Goal: Task Accomplishment & Management: Manage account settings

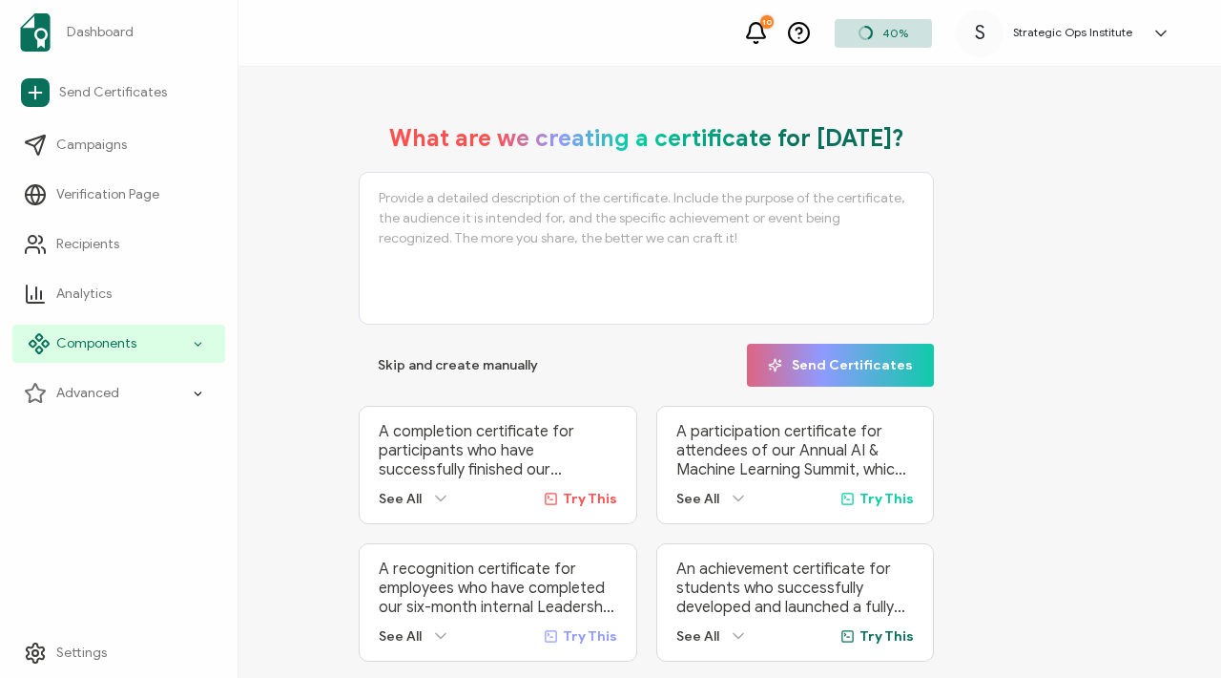
click at [113, 346] on span "Components" at bounding box center [96, 343] width 80 height 19
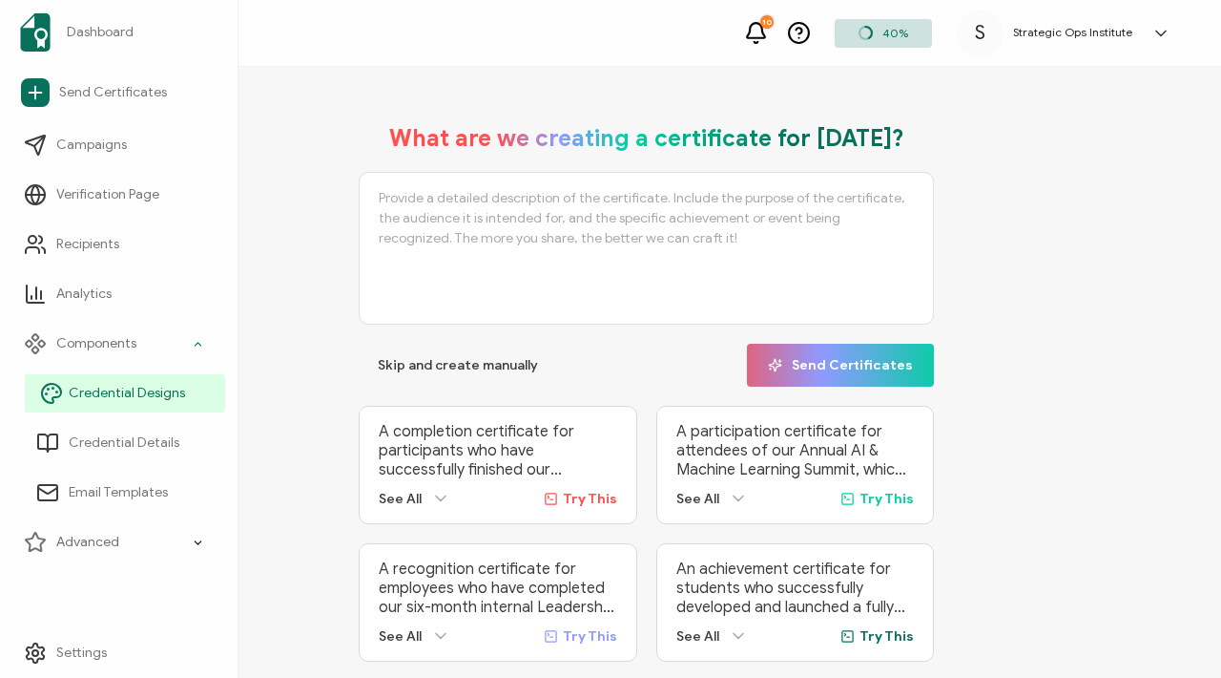
click at [122, 388] on span "Credential Designs" at bounding box center [127, 393] width 116 height 19
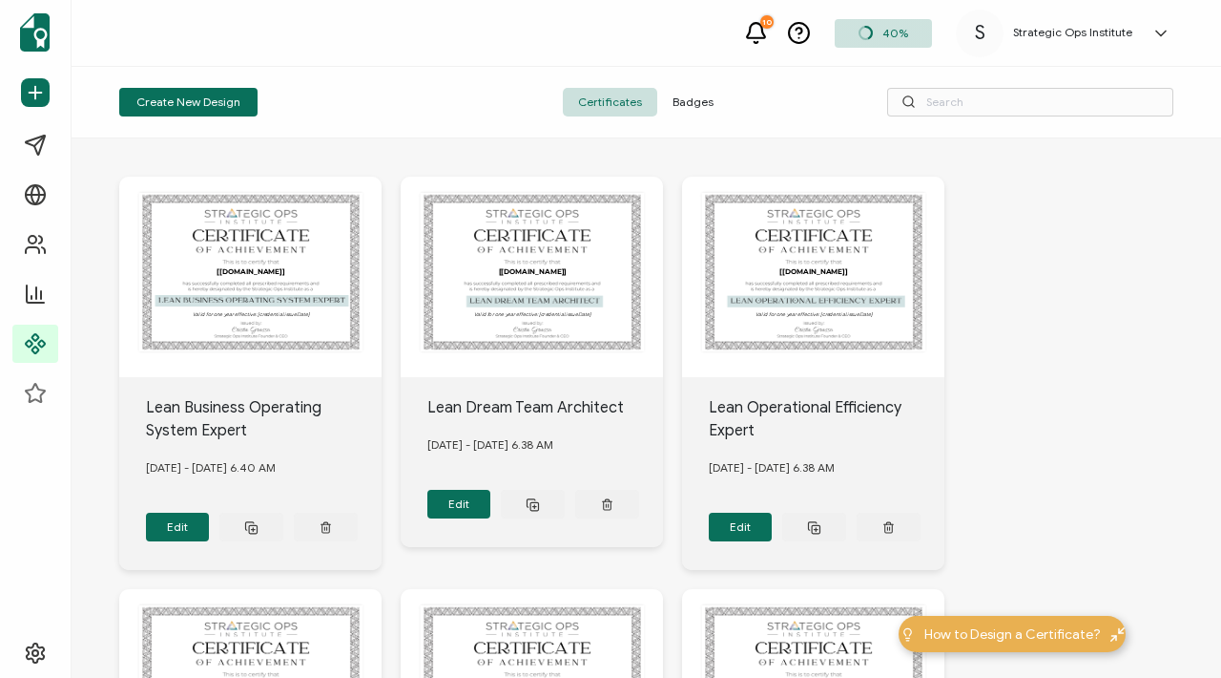
click at [693, 105] on span "Badges" at bounding box center [693, 102] width 72 height 29
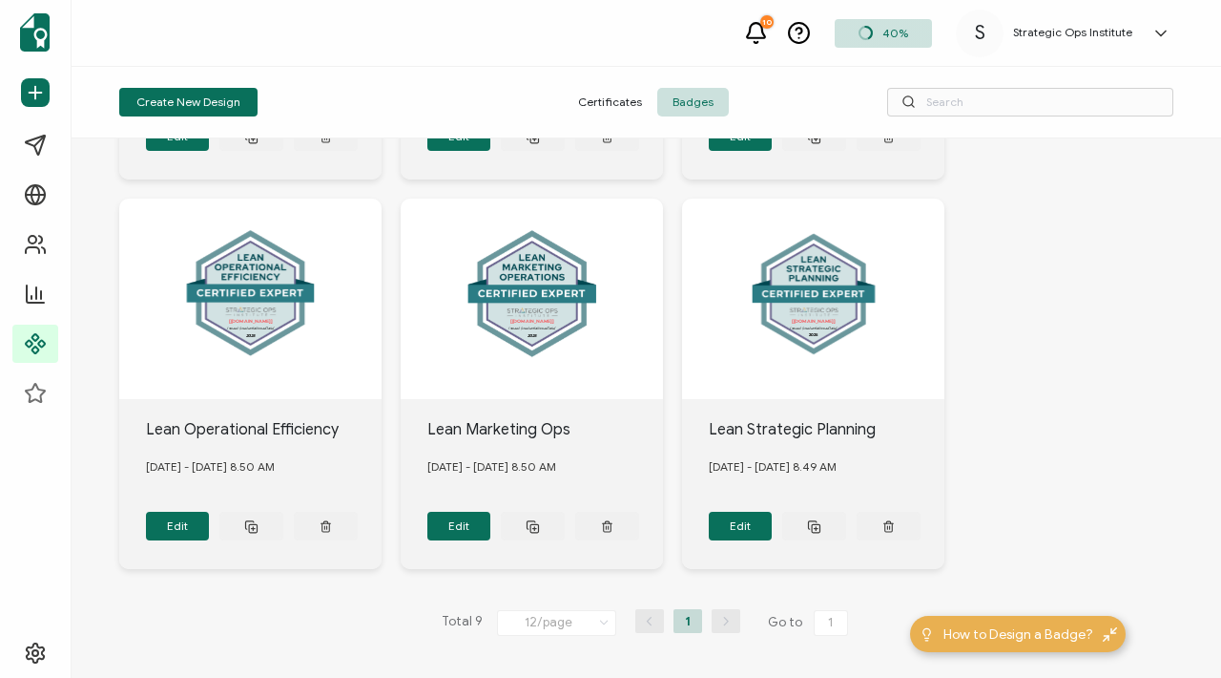
scroll to position [778, 0]
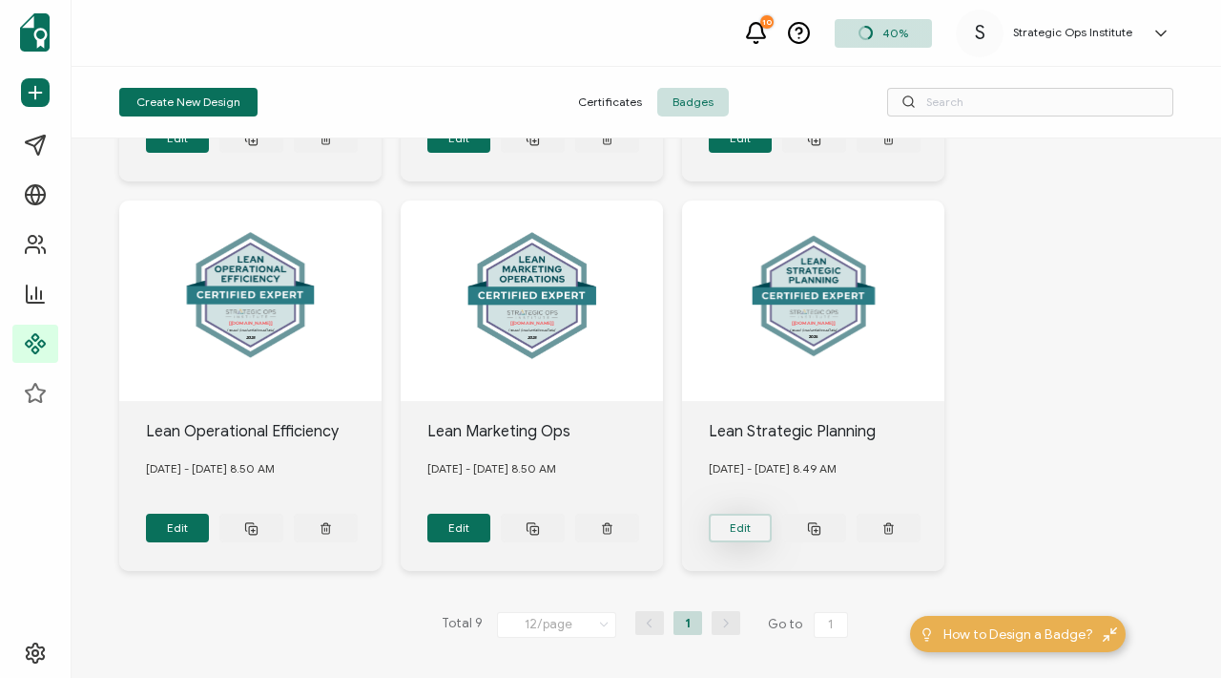
click at [741, 519] on button "Edit" at bounding box center [741, 527] width 64 height 29
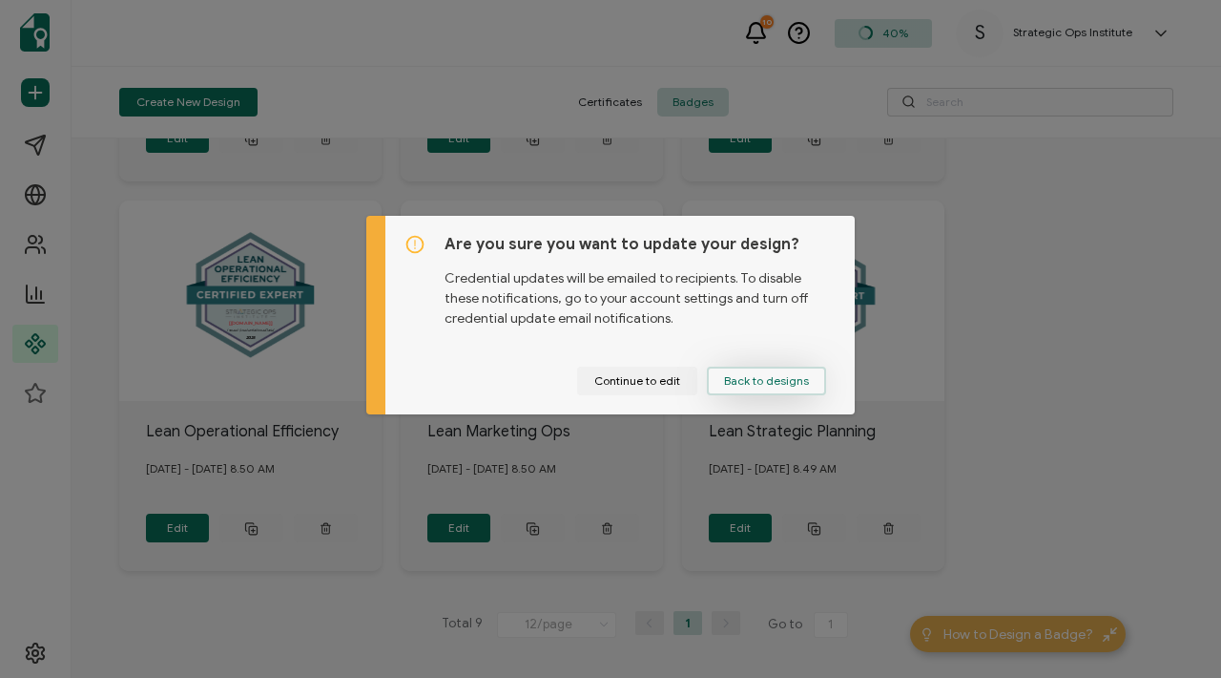
click at [749, 379] on span "Back to designs" at bounding box center [766, 380] width 85 height 11
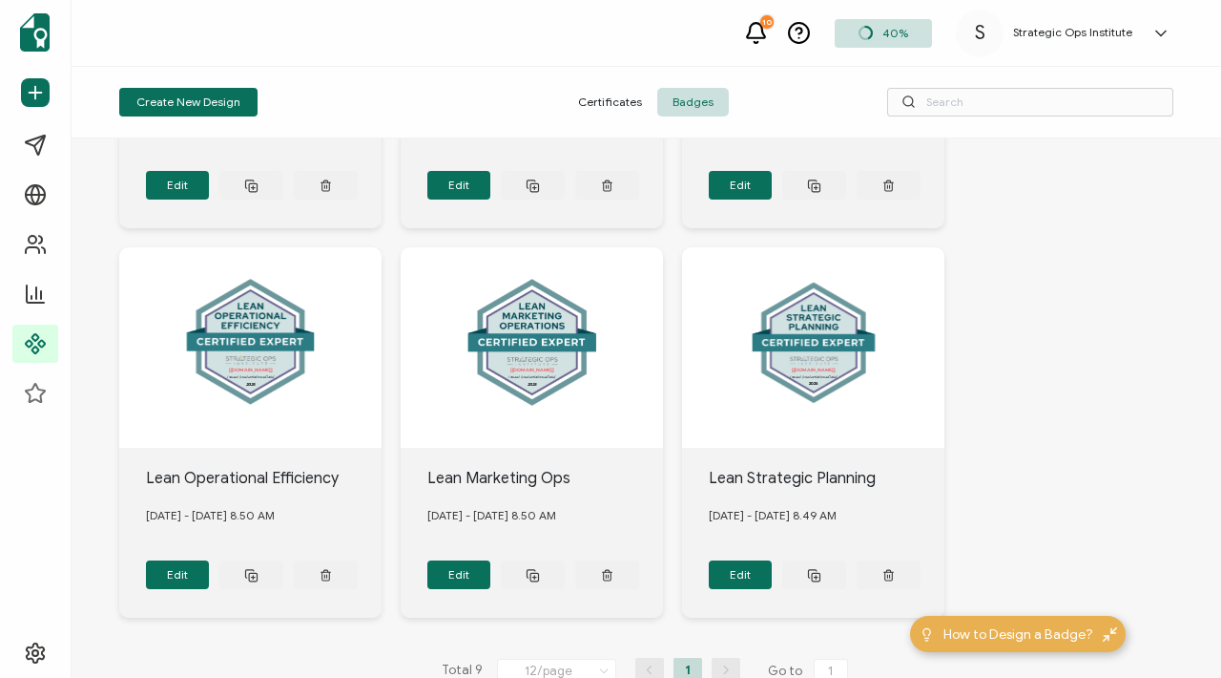
scroll to position [728, 0]
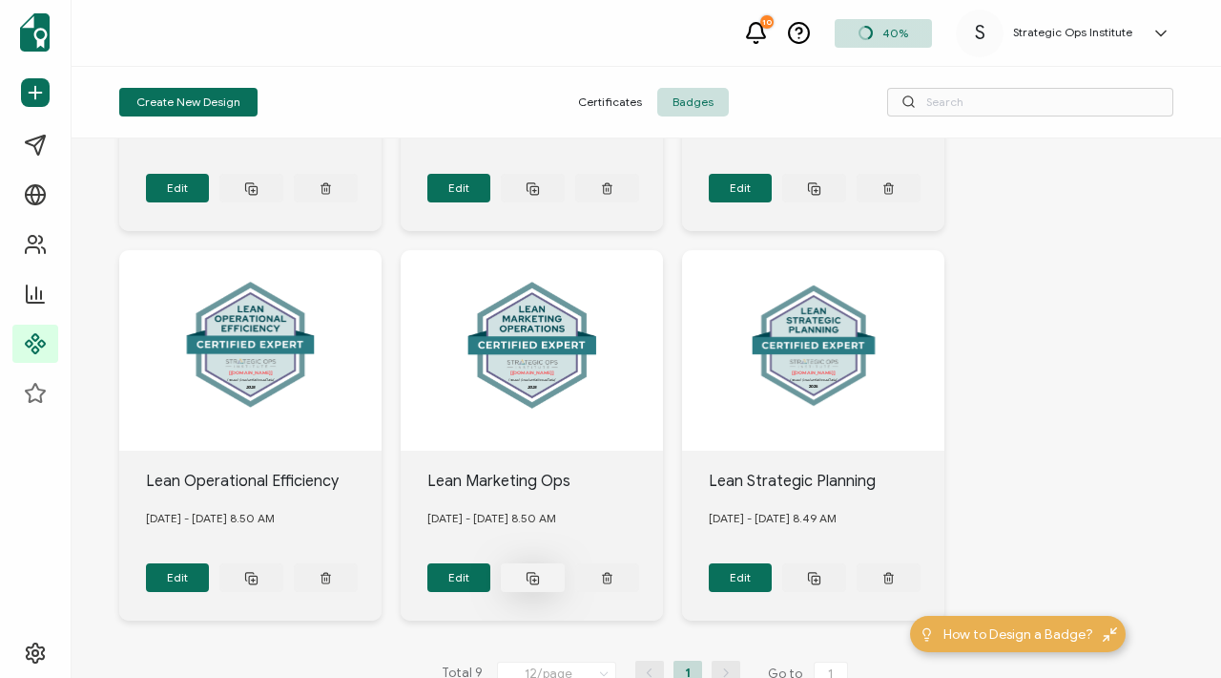
click at [530, 571] on icon at bounding box center [533, 578] width 14 height 14
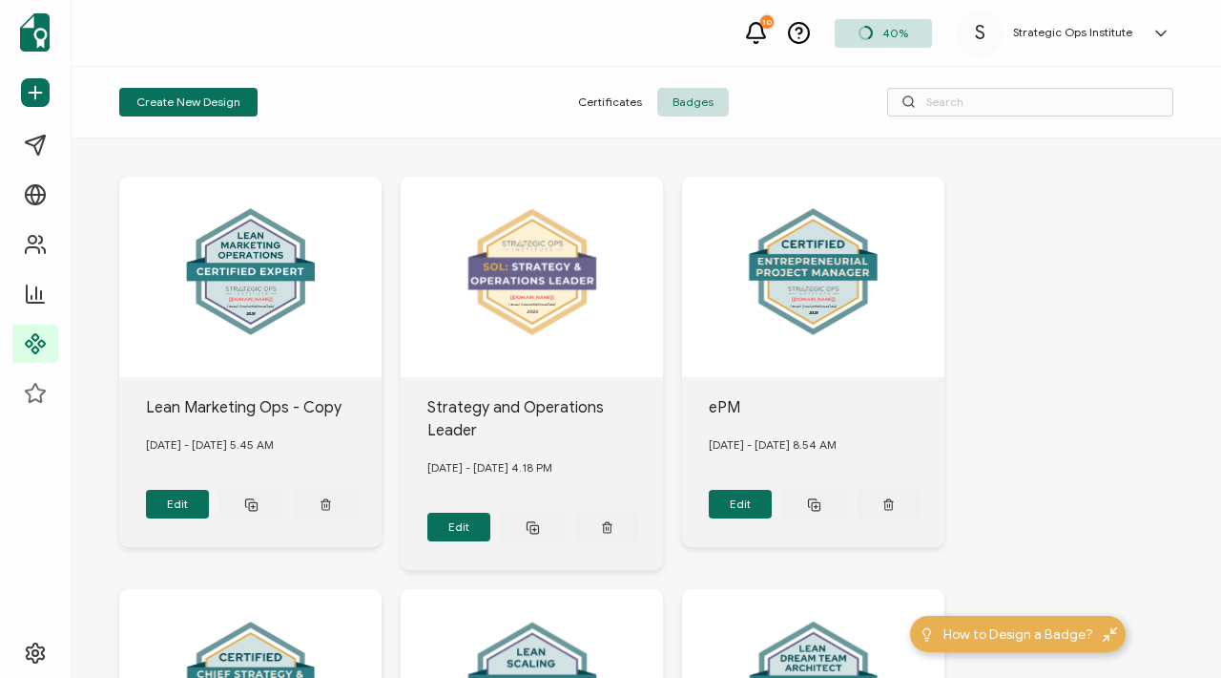
scroll to position [0, 0]
click at [191, 494] on button "Edit" at bounding box center [178, 504] width 64 height 29
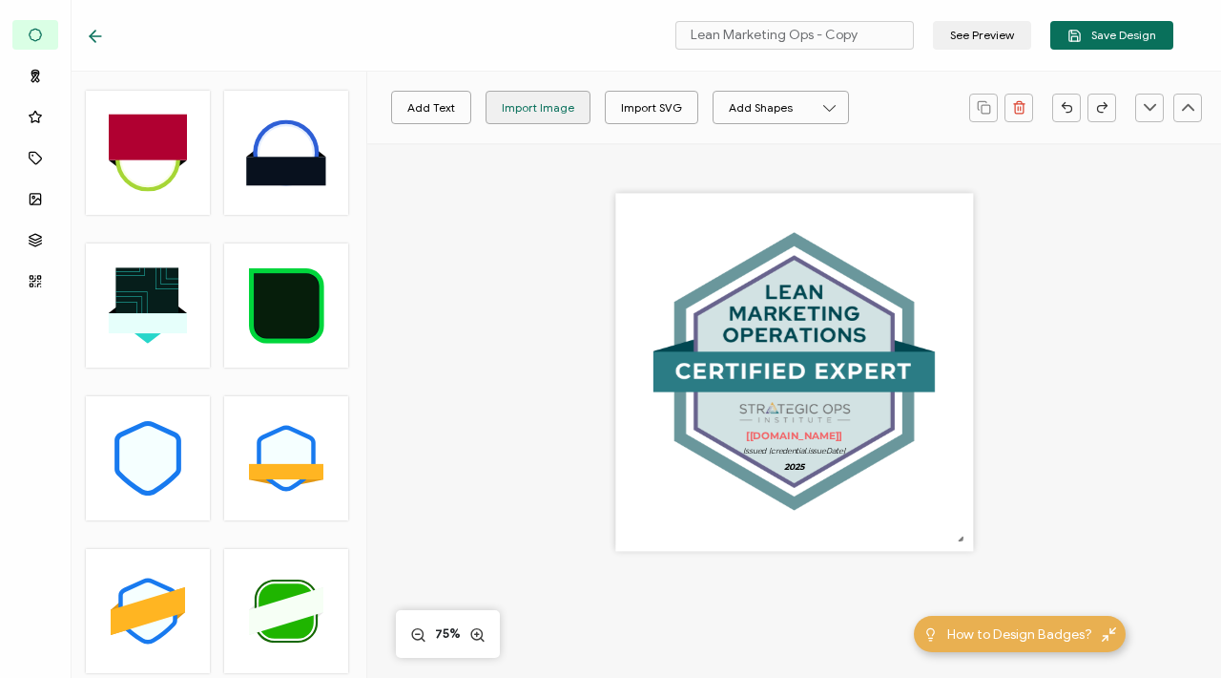
click at [523, 104] on div "Import Image" at bounding box center [538, 107] width 73 height 33
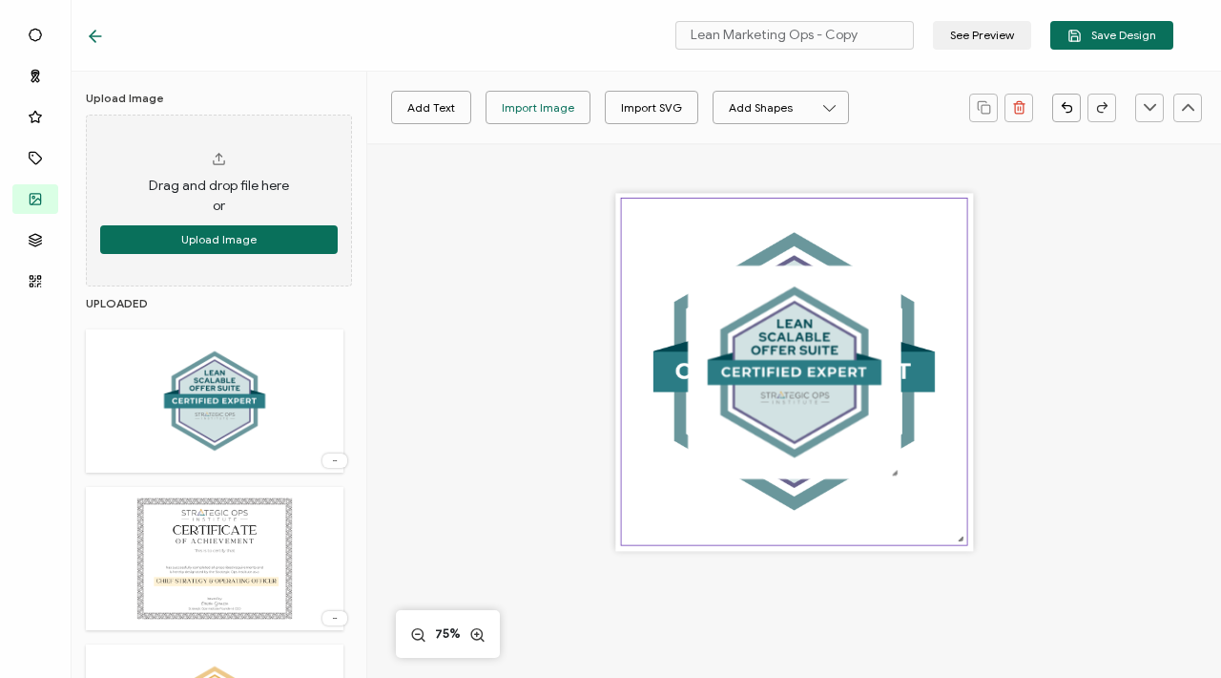
click at [654, 441] on img at bounding box center [794, 371] width 346 height 346
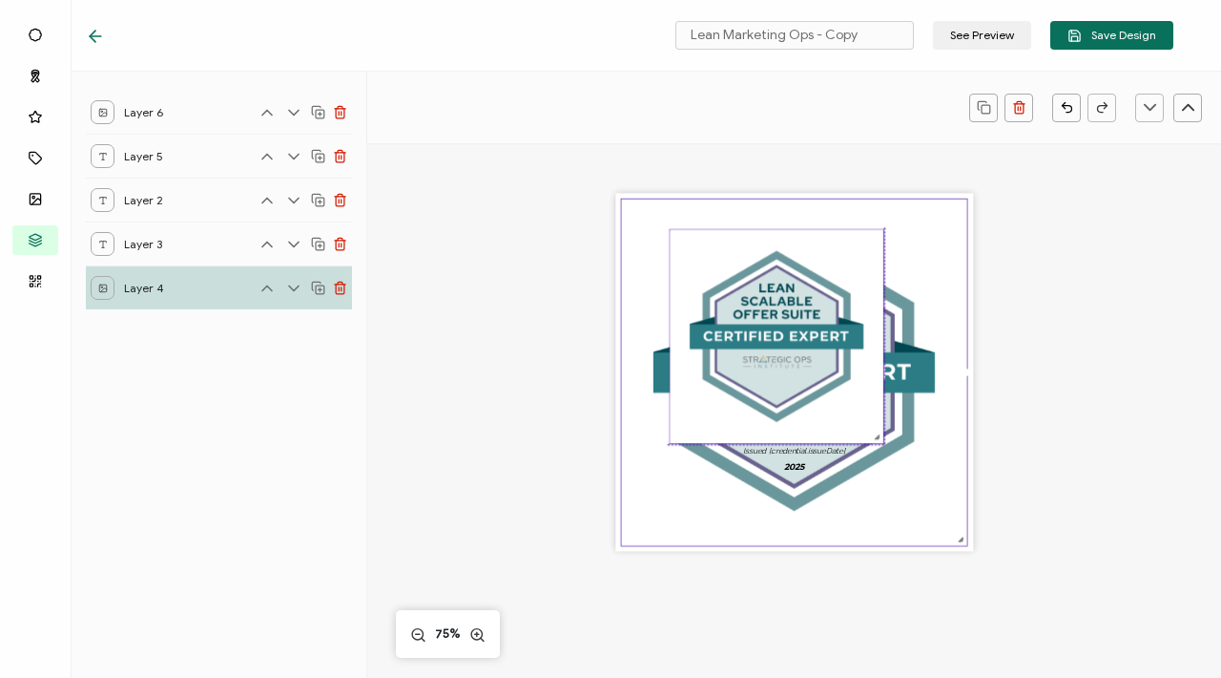
drag, startPoint x: 829, startPoint y: 422, endPoint x: 803, endPoint y: 386, distance: 44.3
click at [803, 386] on img at bounding box center [777, 336] width 214 height 214
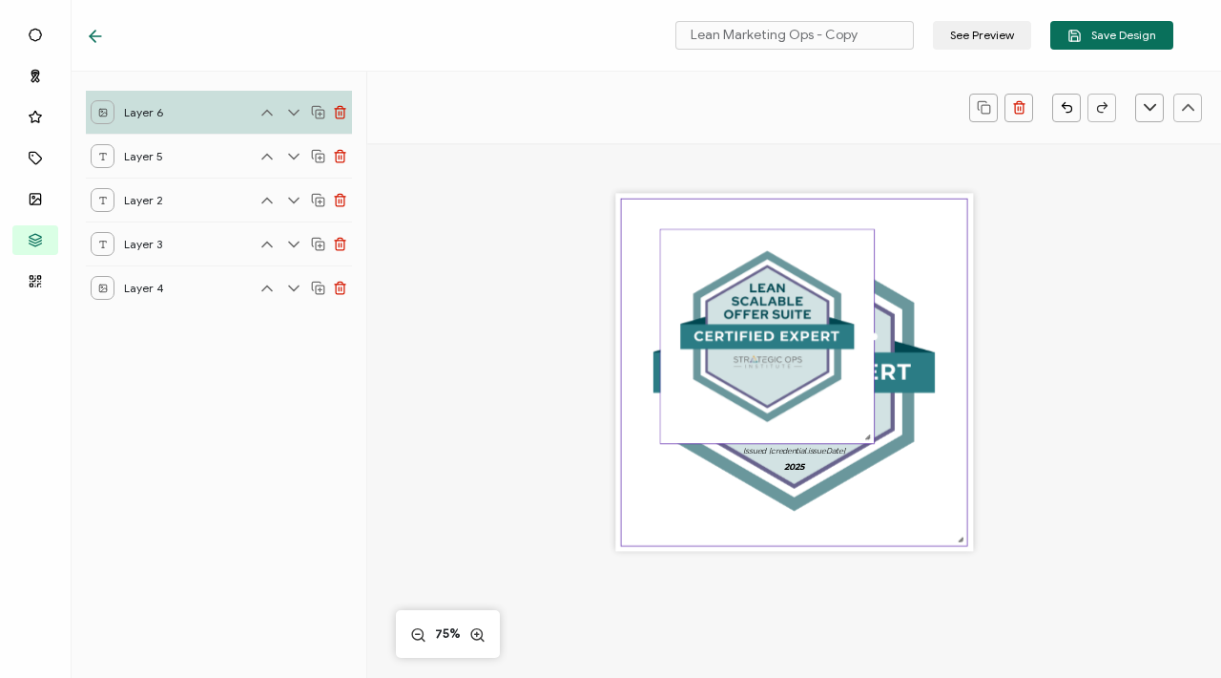
click at [928, 296] on img at bounding box center [794, 372] width 346 height 346
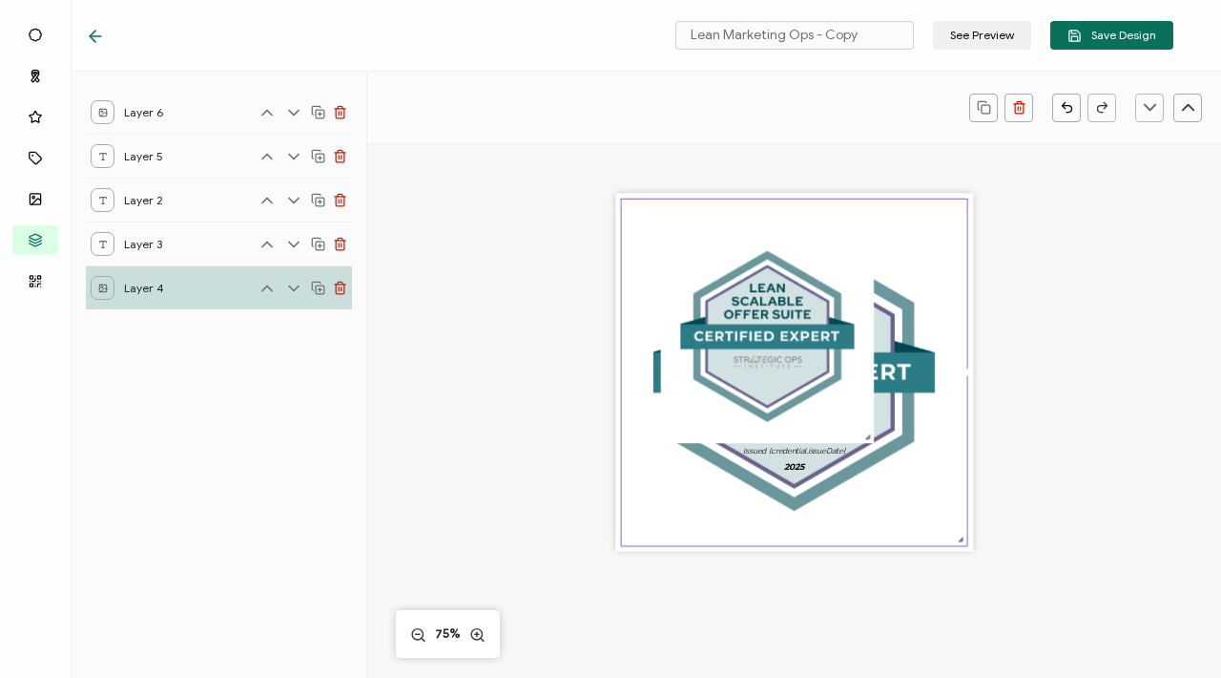
click at [928, 296] on img at bounding box center [794, 372] width 346 height 346
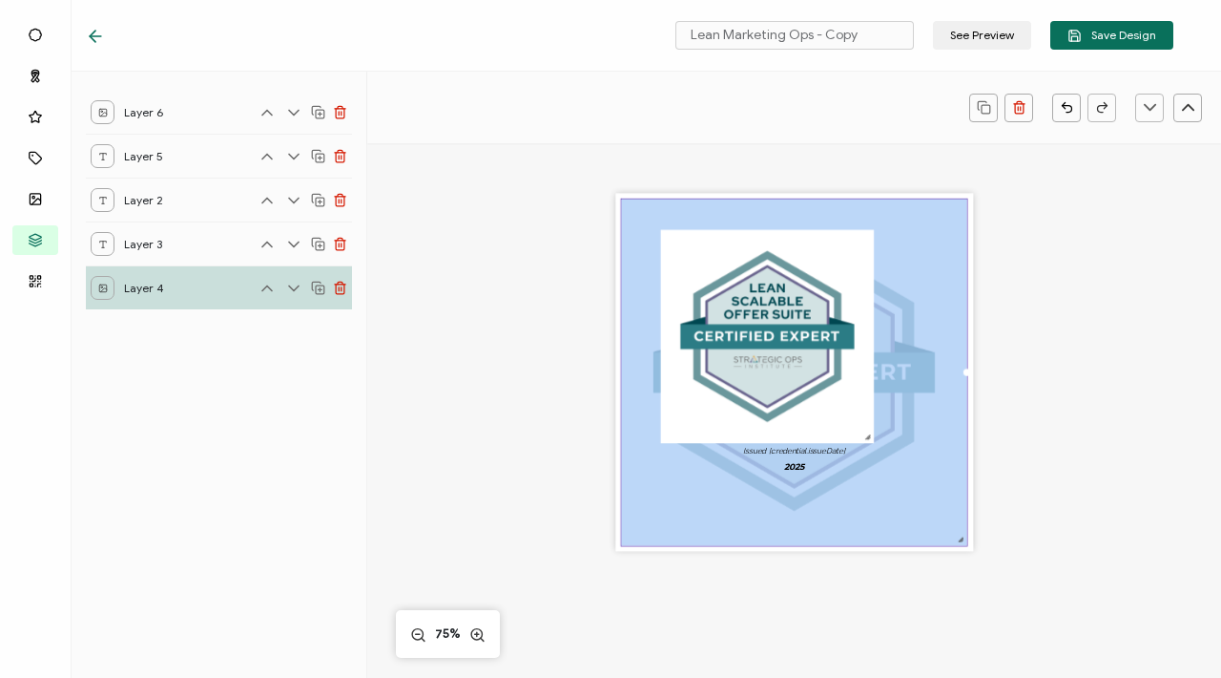
drag, startPoint x: 928, startPoint y: 295, endPoint x: 926, endPoint y: 333, distance: 38.2
click at [927, 335] on img at bounding box center [794, 372] width 346 height 346
drag, startPoint x: 811, startPoint y: 260, endPoint x: 828, endPoint y: 325, distance: 68.0
click at [828, 325] on img at bounding box center [768, 336] width 214 height 214
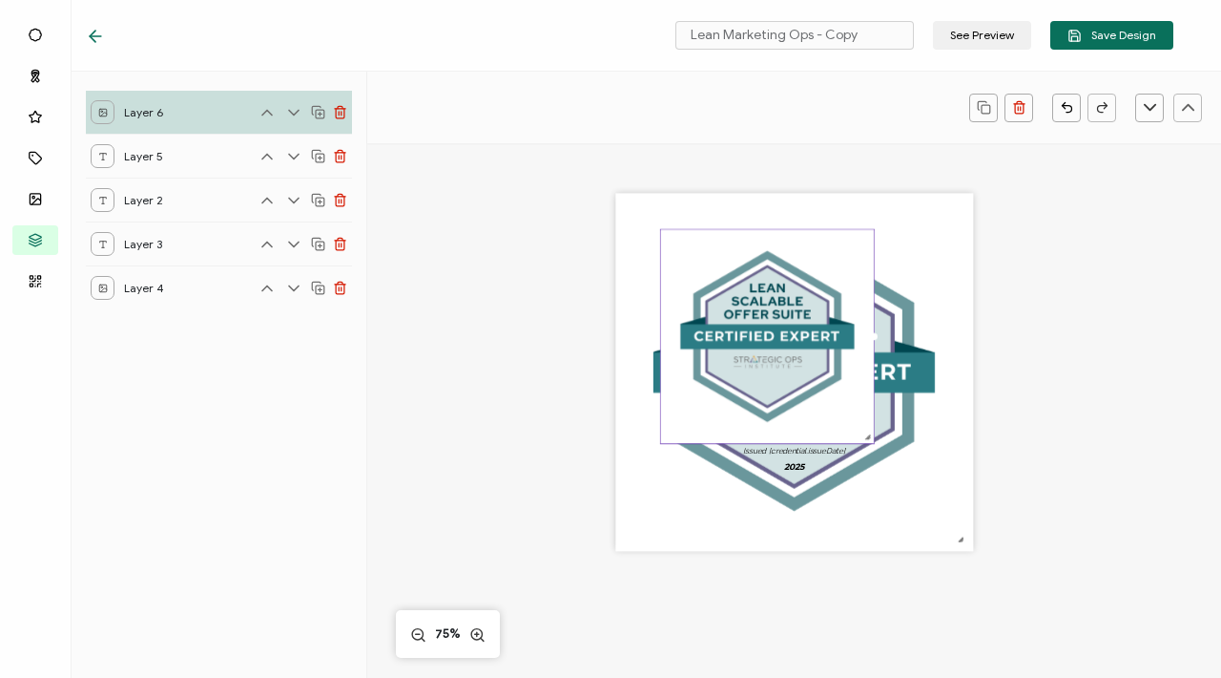
click at [1159, 175] on div "The recipient’s full name, which will be automatically filled based on the info…" at bounding box center [794, 482] width 854 height 678
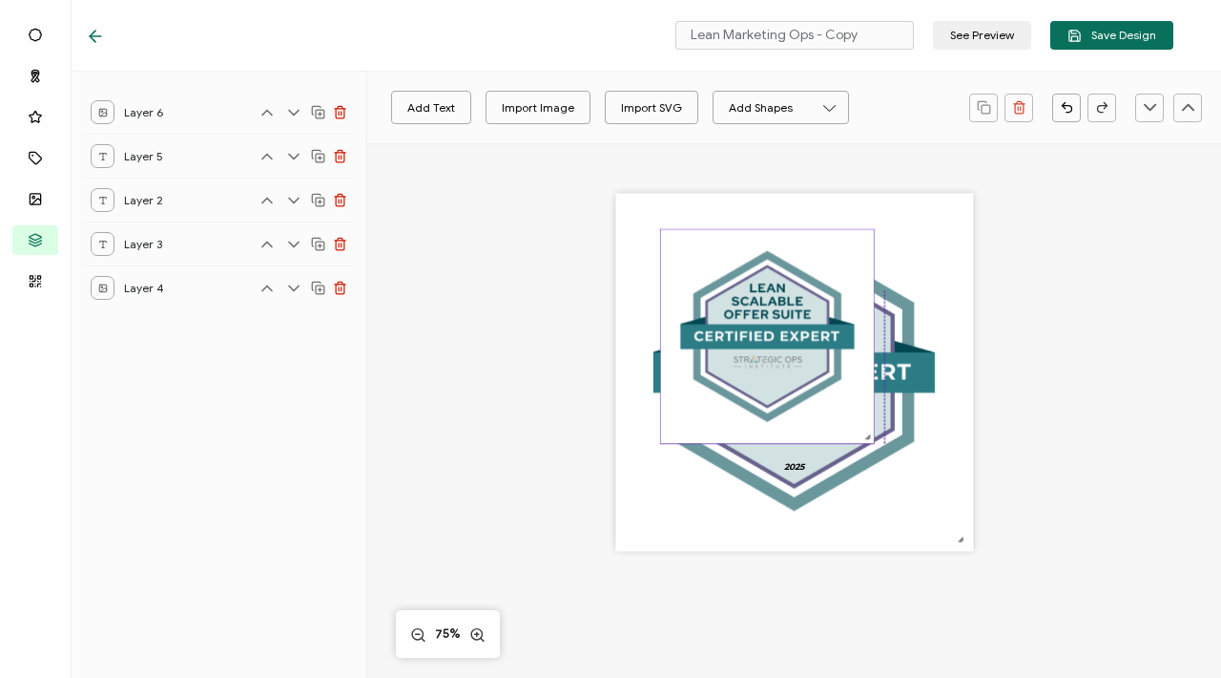
drag, startPoint x: 751, startPoint y: 306, endPoint x: 758, endPoint y: 370, distance: 64.3
click at [758, 372] on img at bounding box center [768, 336] width 214 height 214
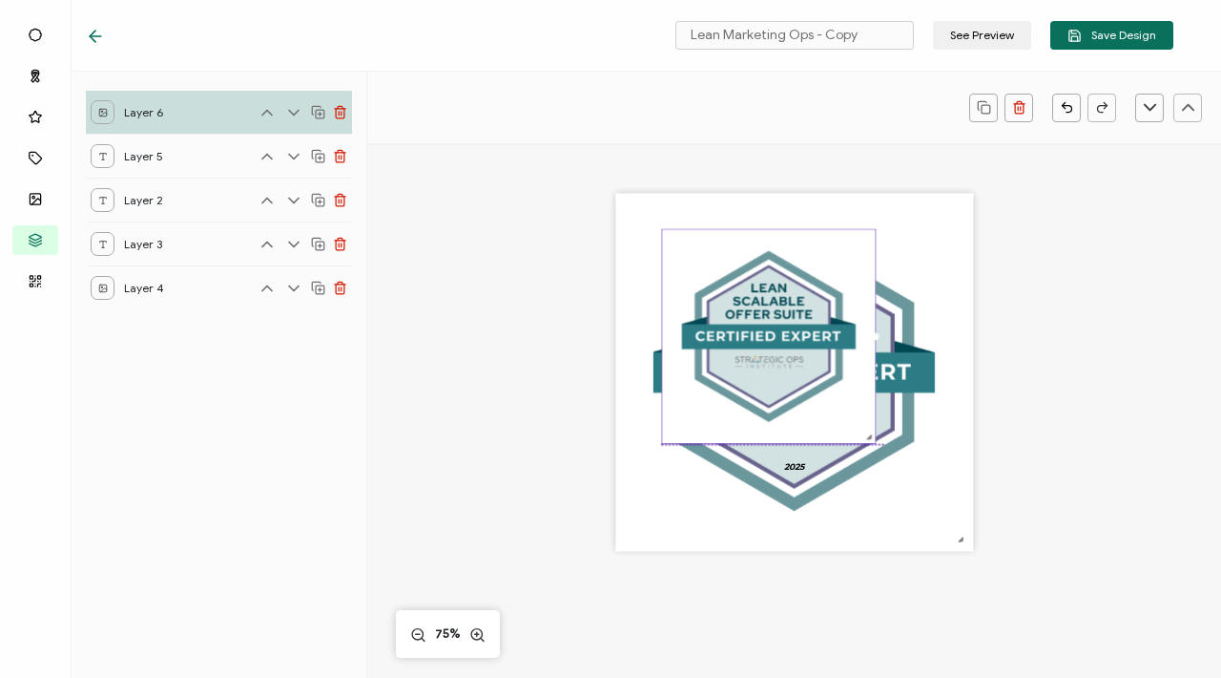
click at [840, 289] on img at bounding box center [769, 336] width 214 height 214
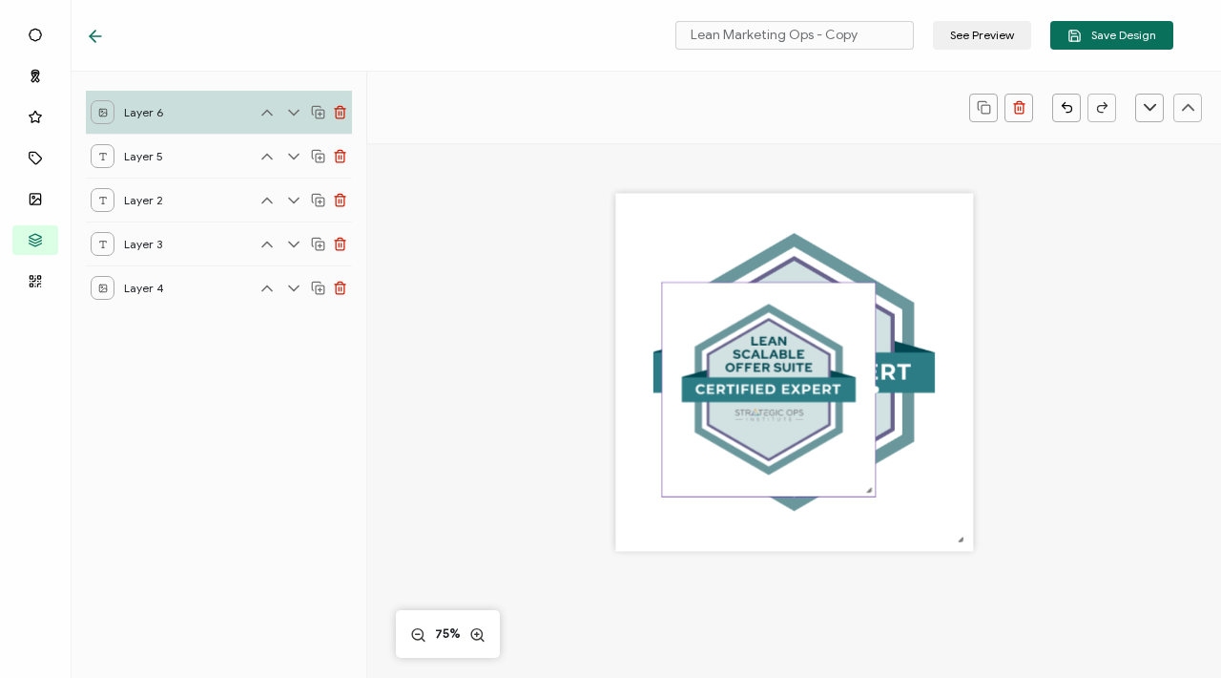
drag, startPoint x: 840, startPoint y: 286, endPoint x: 836, endPoint y: 378, distance: 91.7
click at [836, 378] on img at bounding box center [769, 389] width 214 height 214
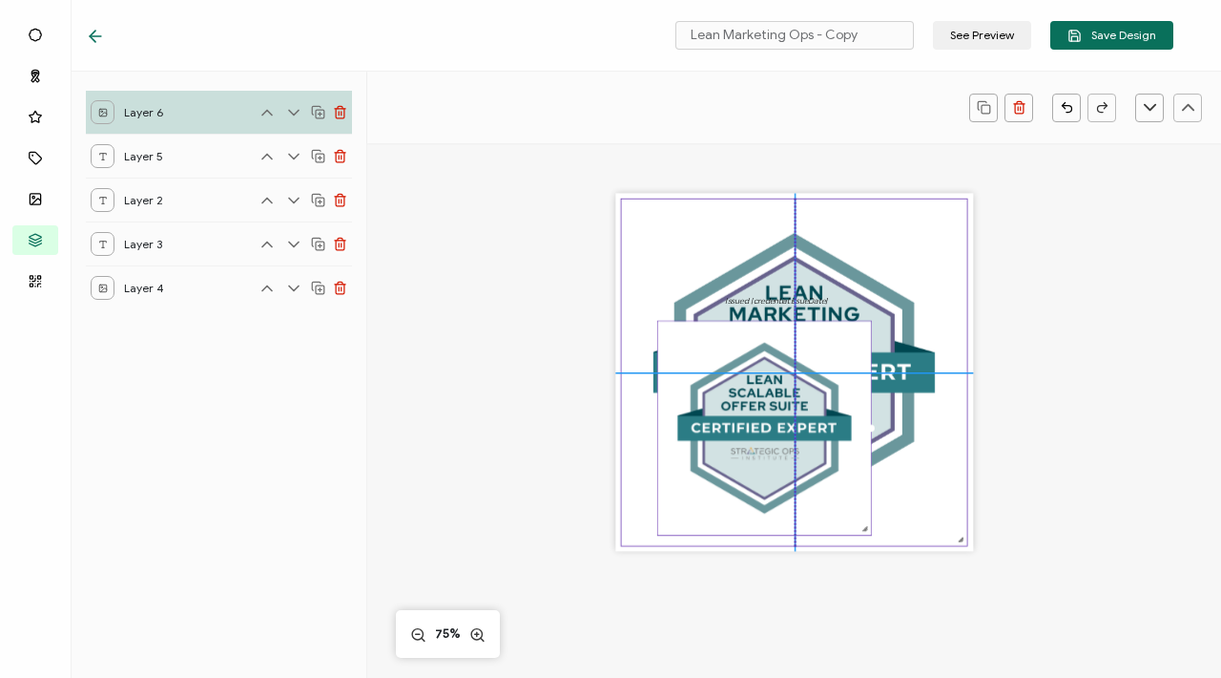
click at [918, 231] on img at bounding box center [794, 372] width 346 height 346
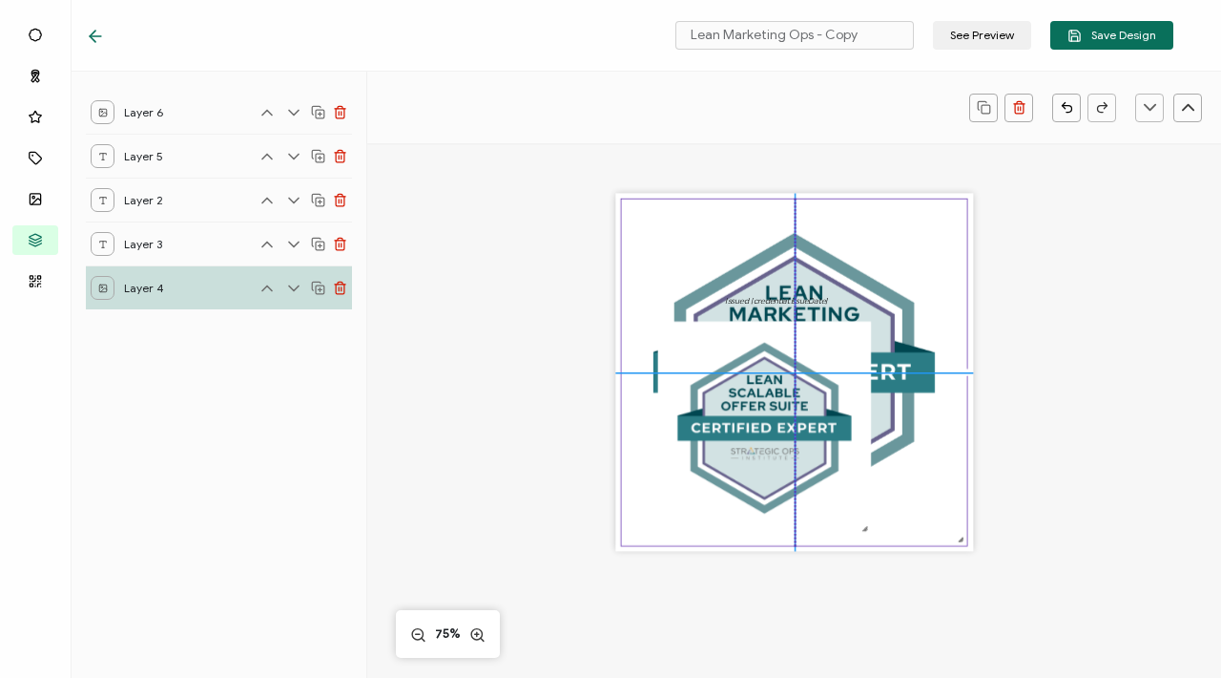
click at [918, 232] on img at bounding box center [794, 372] width 346 height 346
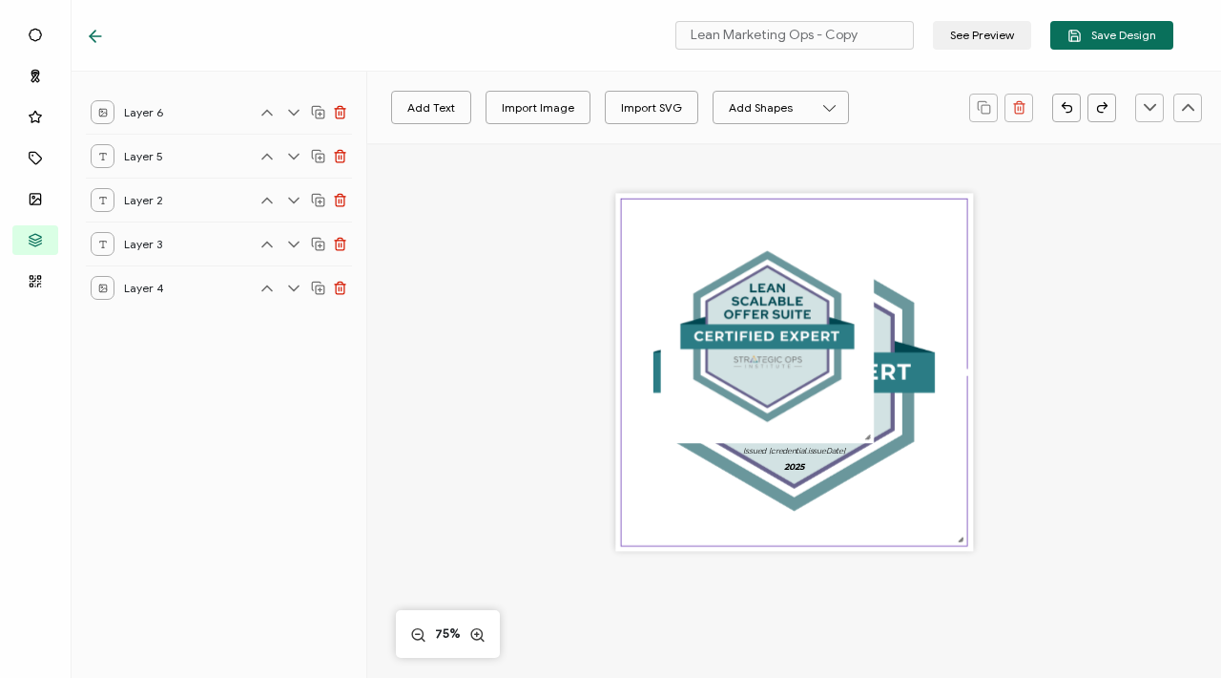
click at [934, 221] on img at bounding box center [794, 372] width 346 height 346
click at [949, 531] on img at bounding box center [794, 372] width 346 height 346
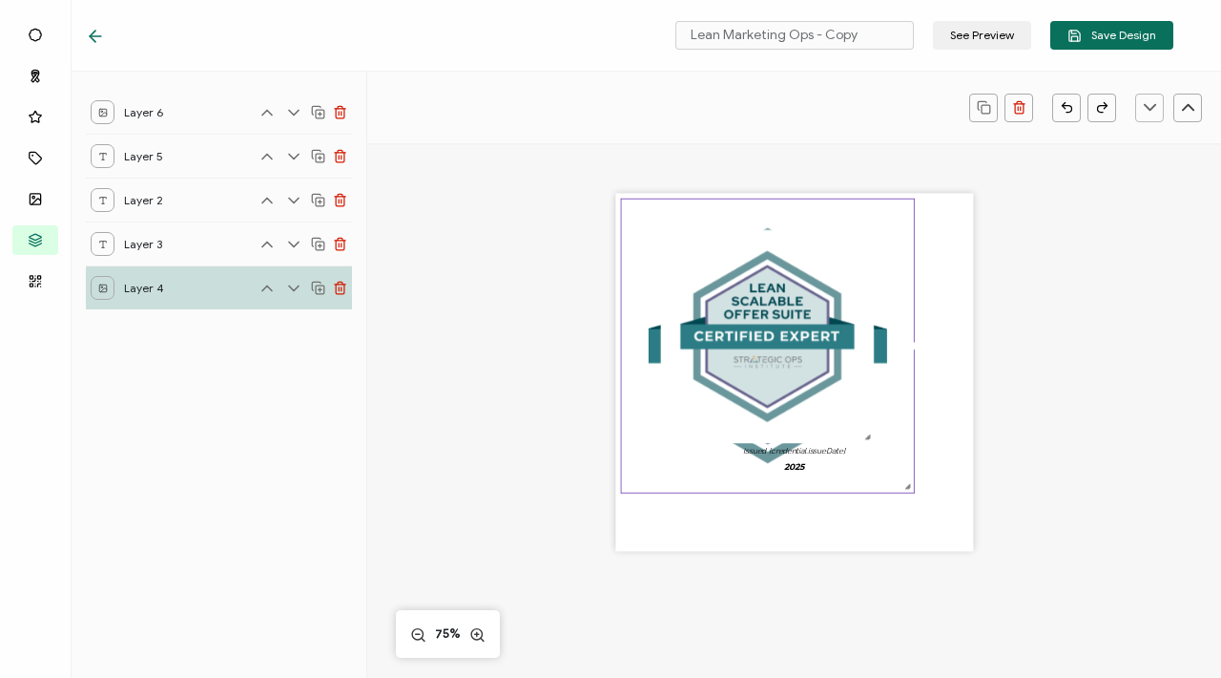
drag, startPoint x: 957, startPoint y: 540, endPoint x: 888, endPoint y: 504, distance: 77.7
click at [888, 504] on div "The recipient’s full name, which will be automatically filled based on the info…" at bounding box center [794, 373] width 358 height 358
drag, startPoint x: 236, startPoint y: 113, endPoint x: 219, endPoint y: 323, distance: 210.6
click at [219, 323] on div "Layer 6 Layer 5 Layer 2 Layer 3 Layer 4" at bounding box center [220, 375] width 296 height 606
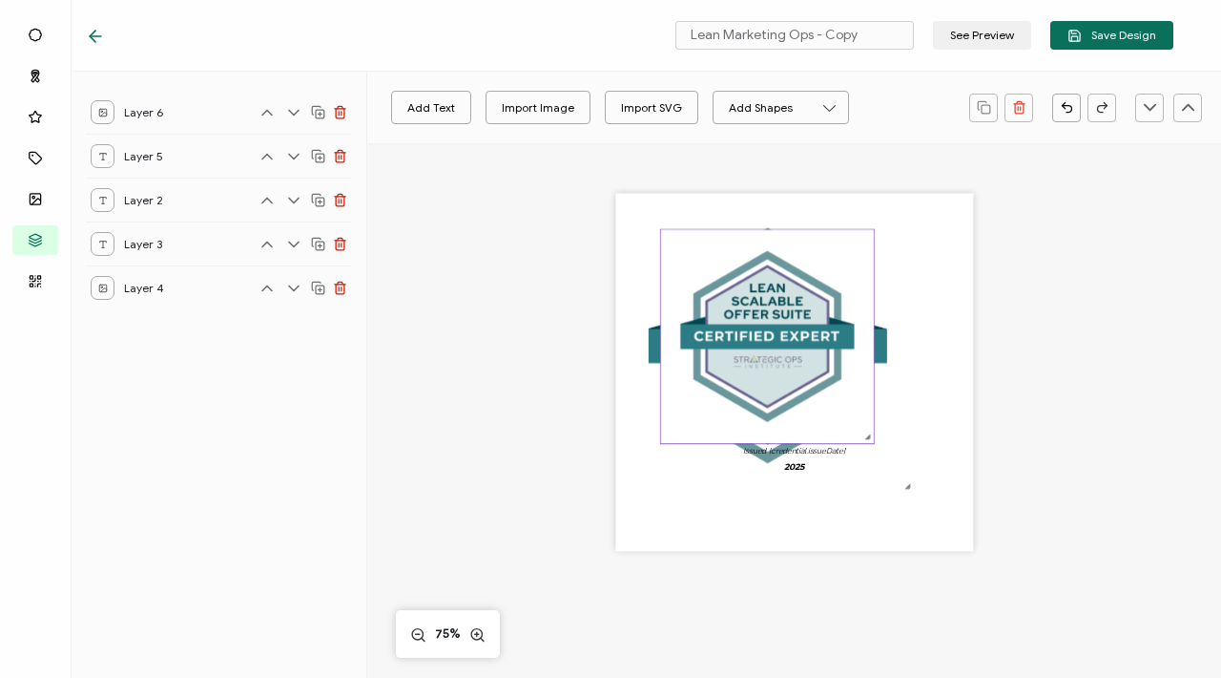
click at [720, 347] on img at bounding box center [768, 336] width 214 height 214
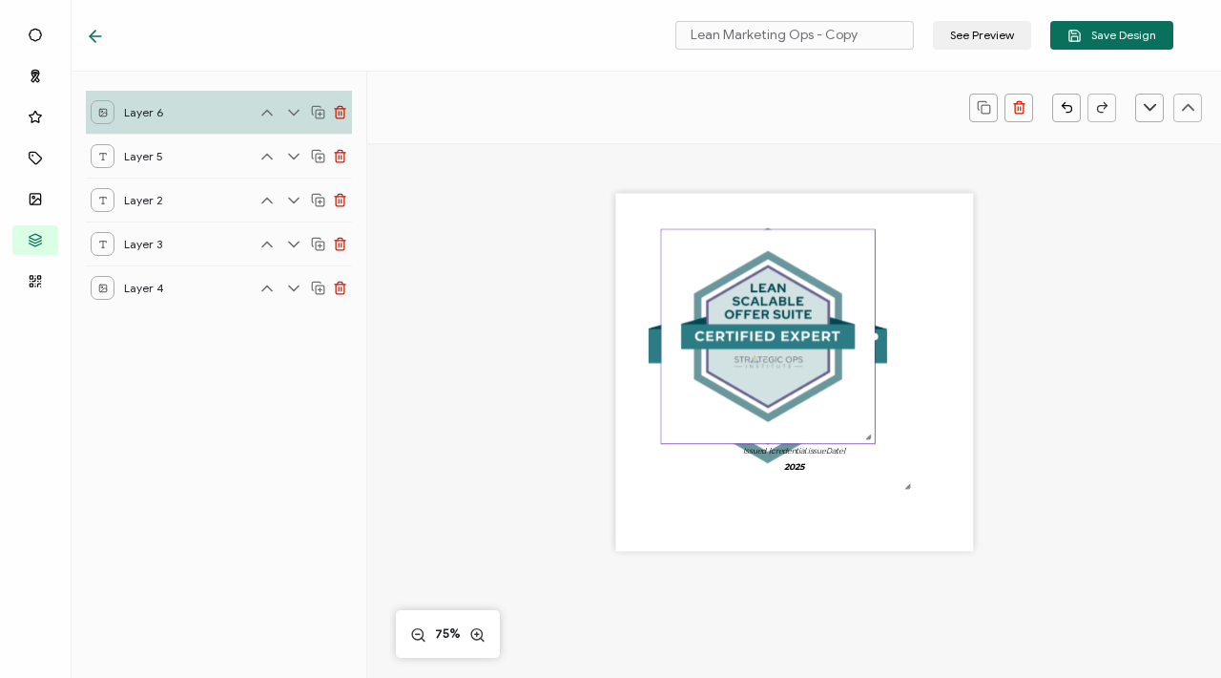
click at [293, 112] on icon at bounding box center [293, 112] width 19 height 19
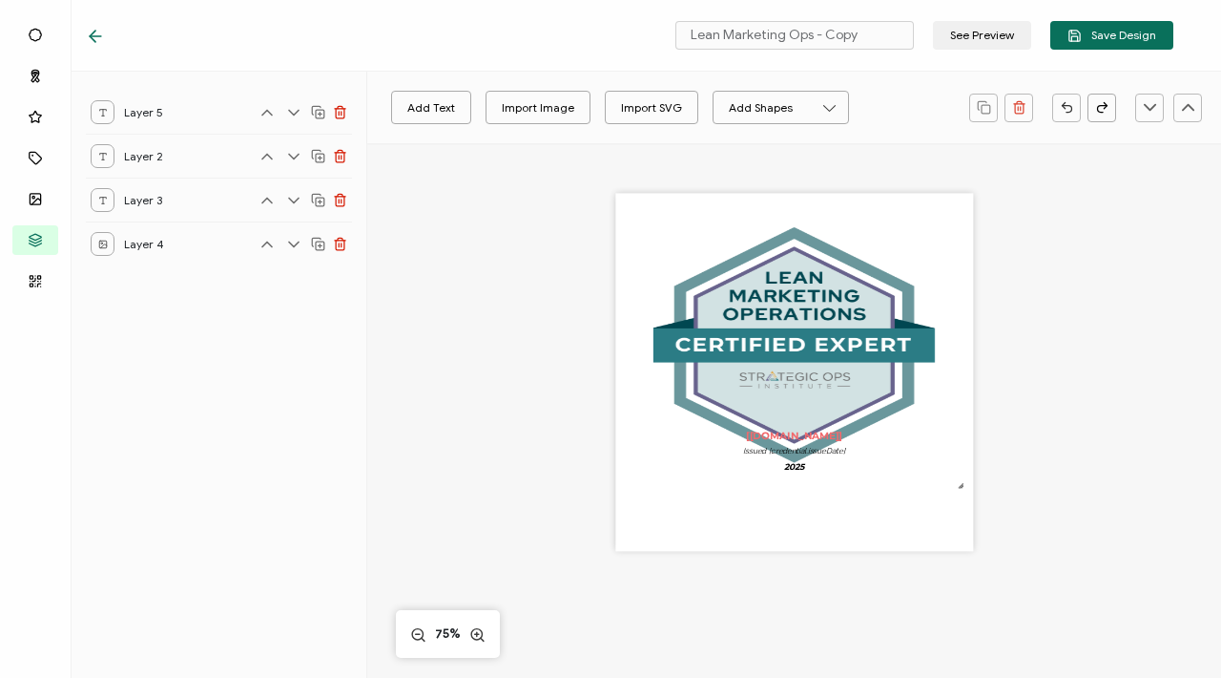
click at [343, 245] on icon at bounding box center [340, 244] width 14 height 14
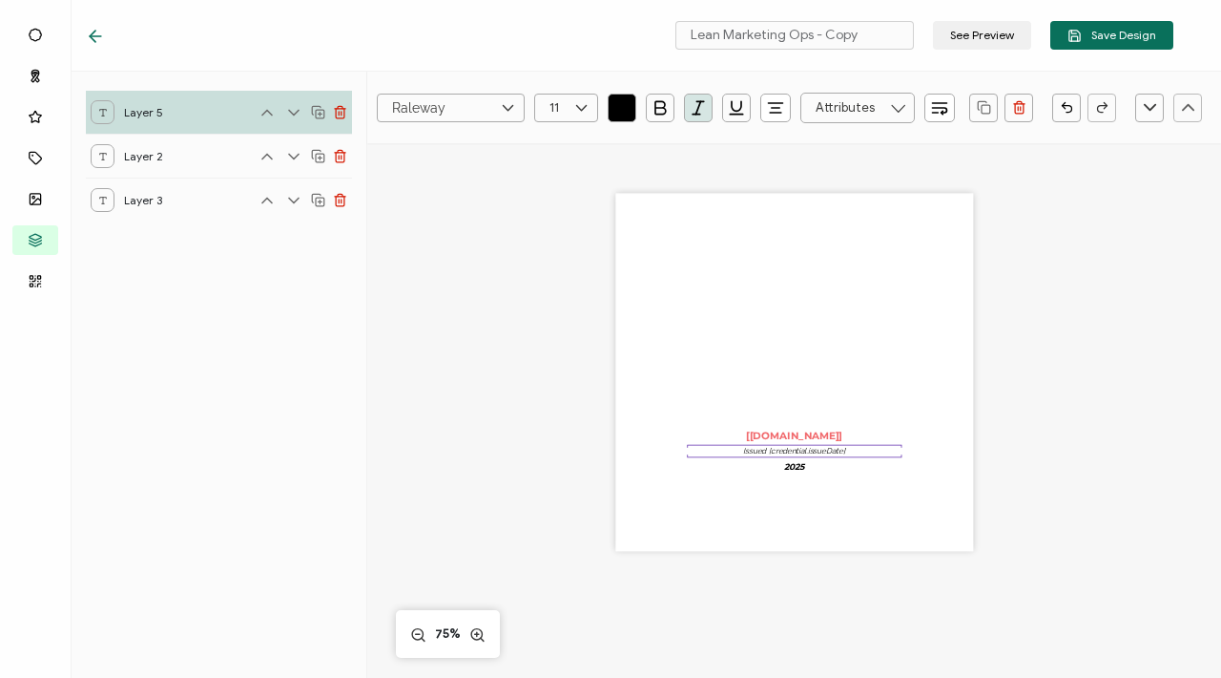
click at [534, 207] on div "The recipient’s full name, which will be automatically filled based on the info…" at bounding box center [794, 397] width 640 height 509
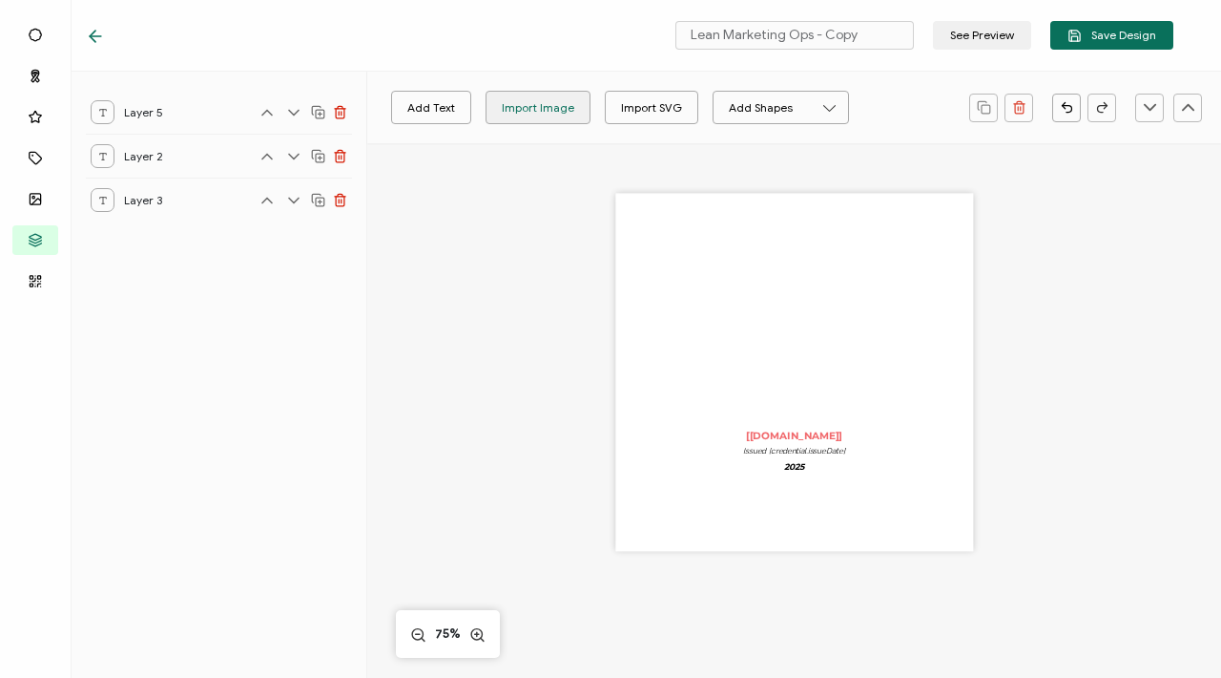
click at [546, 114] on div "Import Image" at bounding box center [538, 107] width 73 height 33
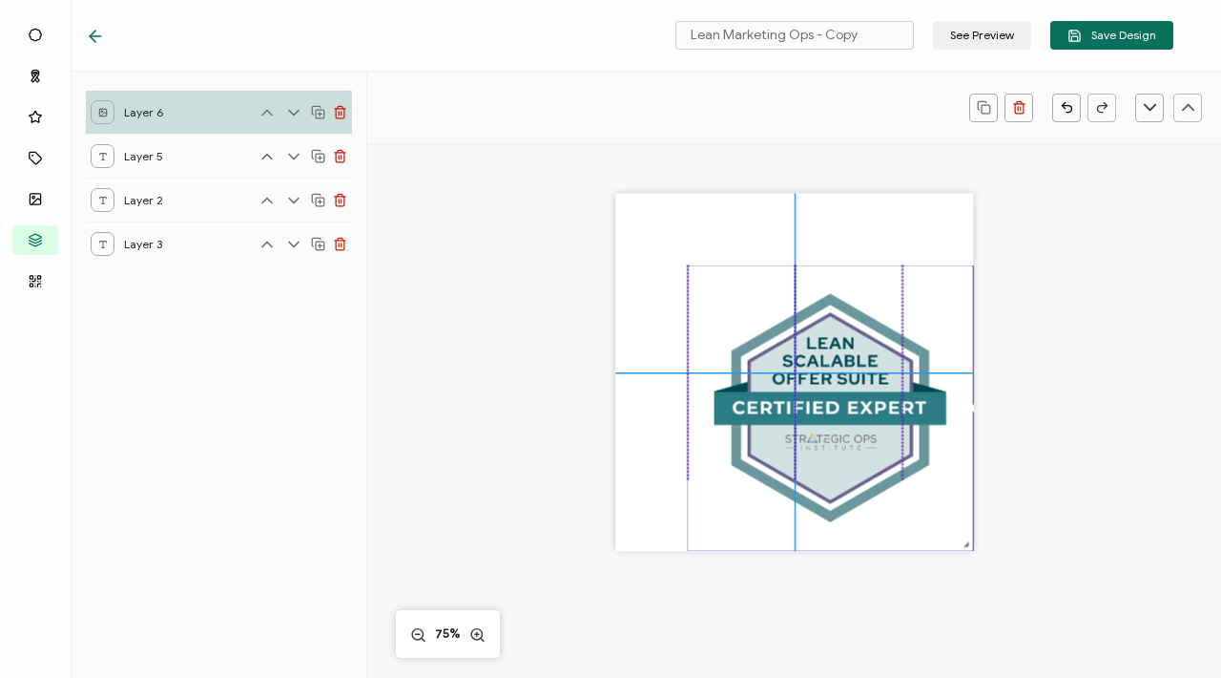
drag, startPoint x: 892, startPoint y: 474, endPoint x: 990, endPoint y: 601, distance: 159.9
click at [990, 601] on div "The recipient’s full name, which will be automatically filled based on the info…" at bounding box center [794, 397] width 640 height 509
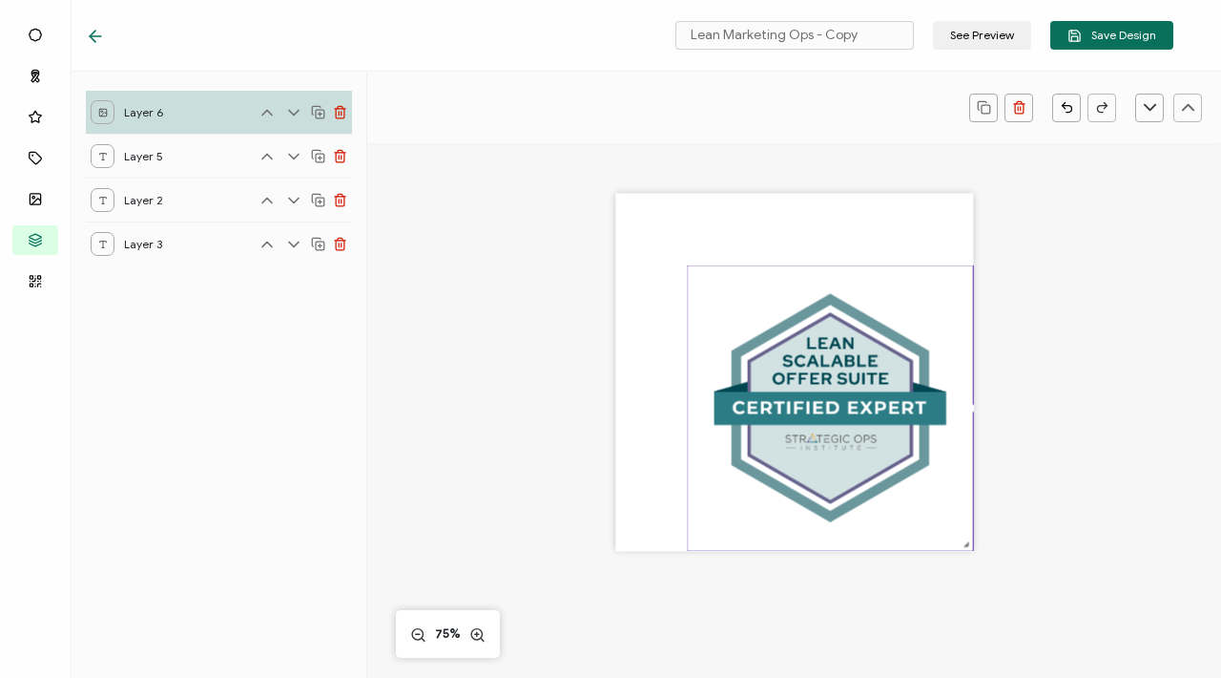
click at [688, 271] on img at bounding box center [830, 407] width 285 height 285
click at [691, 273] on img at bounding box center [830, 407] width 285 height 285
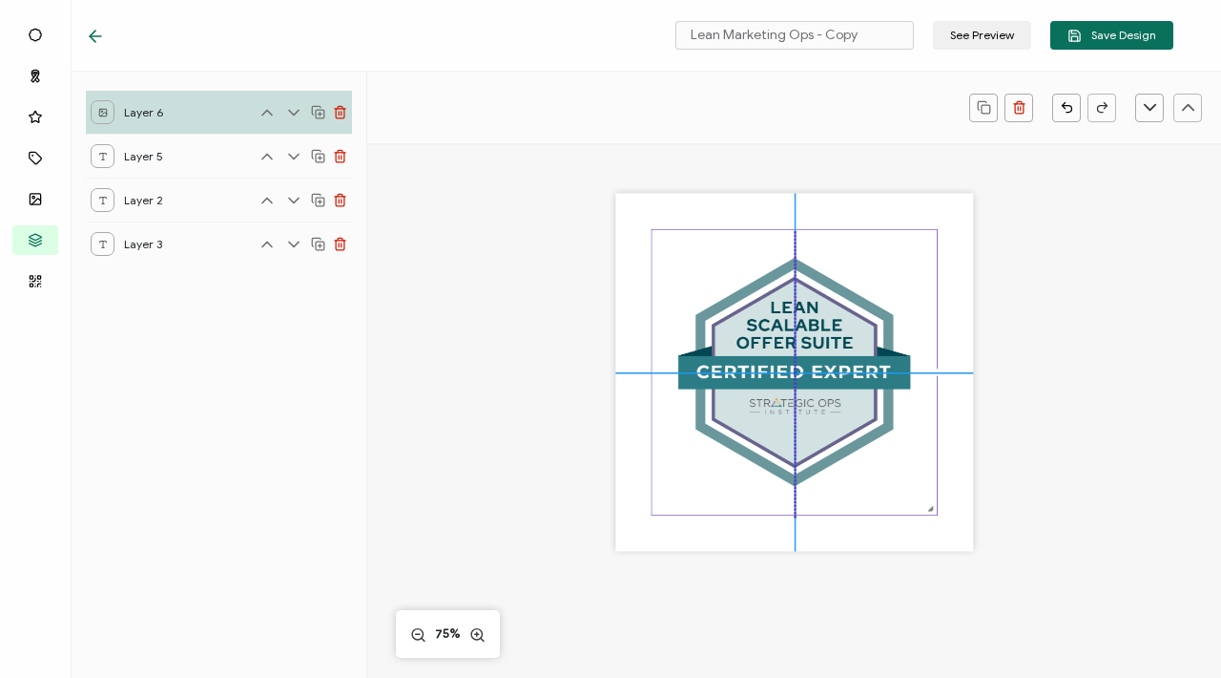
drag, startPoint x: 691, startPoint y: 275, endPoint x: 655, endPoint y: 241, distance: 49.3
click at [655, 241] on img at bounding box center [794, 372] width 285 height 285
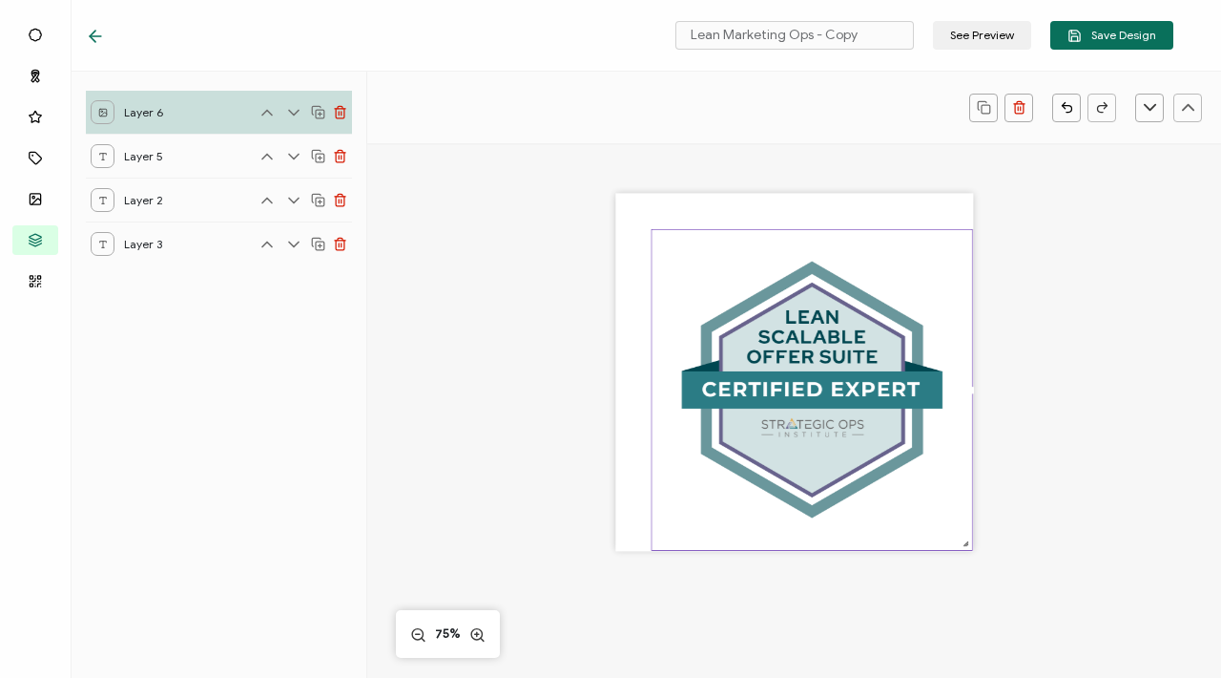
drag, startPoint x: 928, startPoint y: 510, endPoint x: 976, endPoint y: 570, distance: 77.3
click at [976, 571] on div "The recipient’s full name, which will be automatically filled based on the info…" at bounding box center [794, 397] width 640 height 509
click at [768, 199] on div "The recipient’s full name, which will be automatically filled based on the info…" at bounding box center [794, 373] width 358 height 358
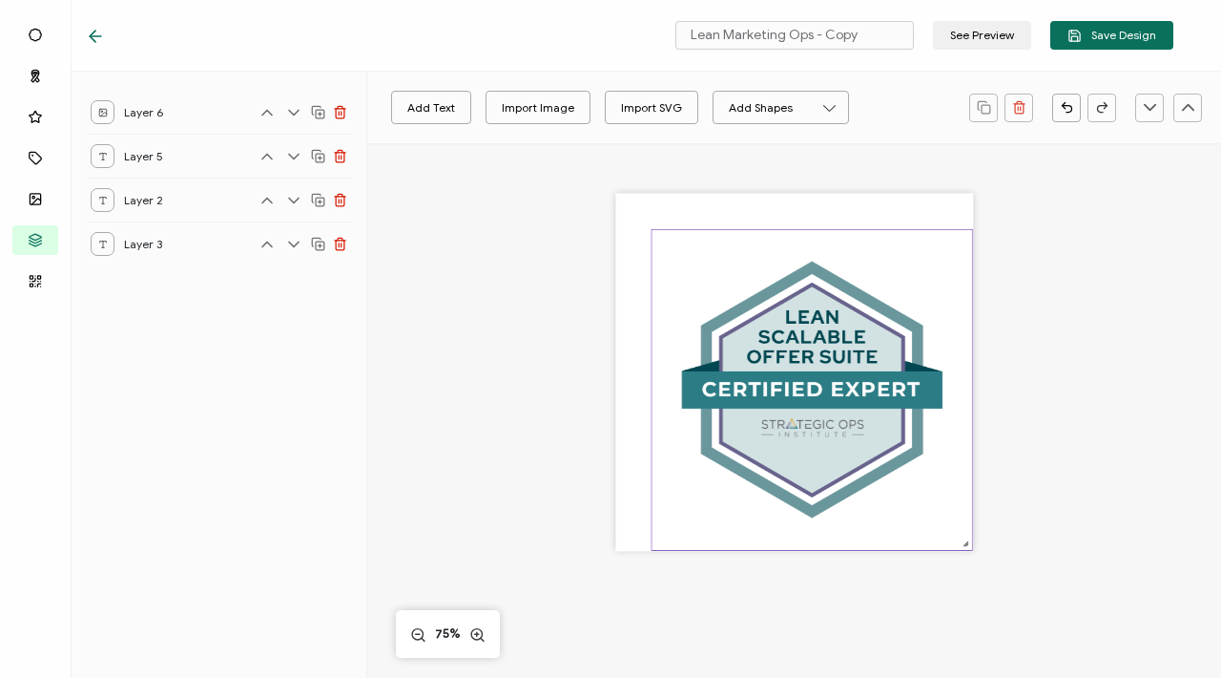
drag, startPoint x: 762, startPoint y: 267, endPoint x: 743, endPoint y: 244, distance: 29.2
click at [743, 244] on img at bounding box center [812, 390] width 320 height 320
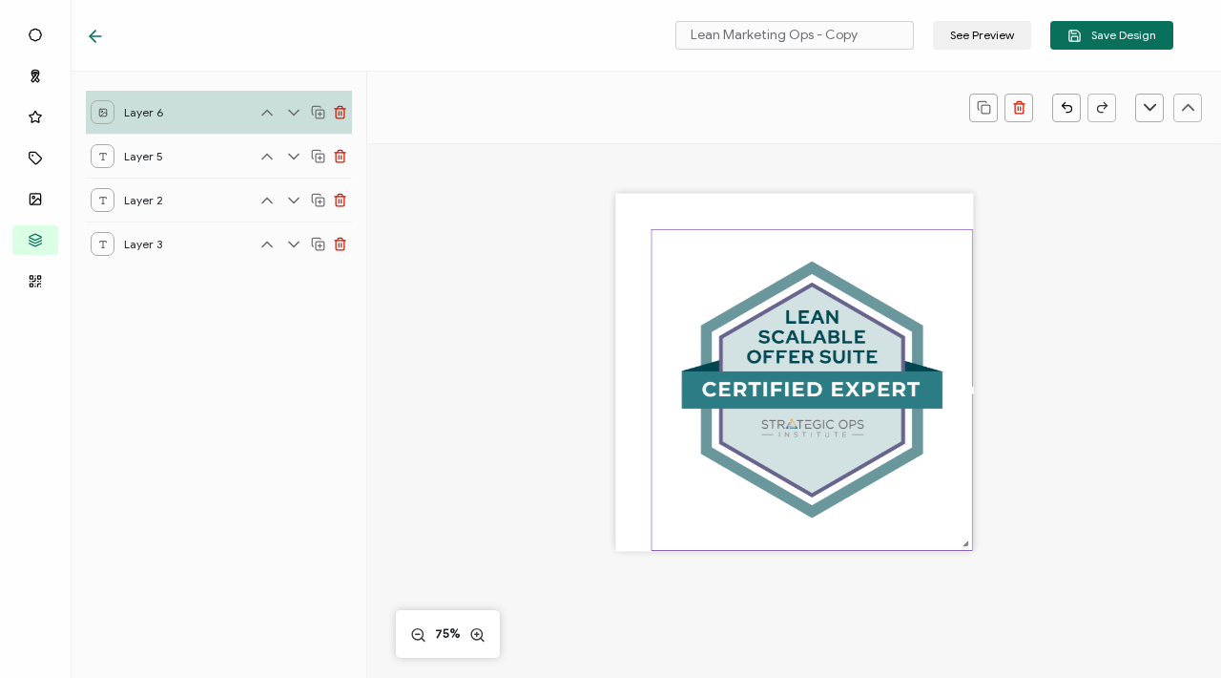
click at [743, 244] on img at bounding box center [812, 390] width 320 height 320
drag, startPoint x: 743, startPoint y: 244, endPoint x: 719, endPoint y: 233, distance: 27.3
click at [719, 233] on img at bounding box center [812, 390] width 320 height 320
click at [708, 211] on div "The recipient’s full name, which will be automatically filled based on the info…" at bounding box center [794, 373] width 358 height 358
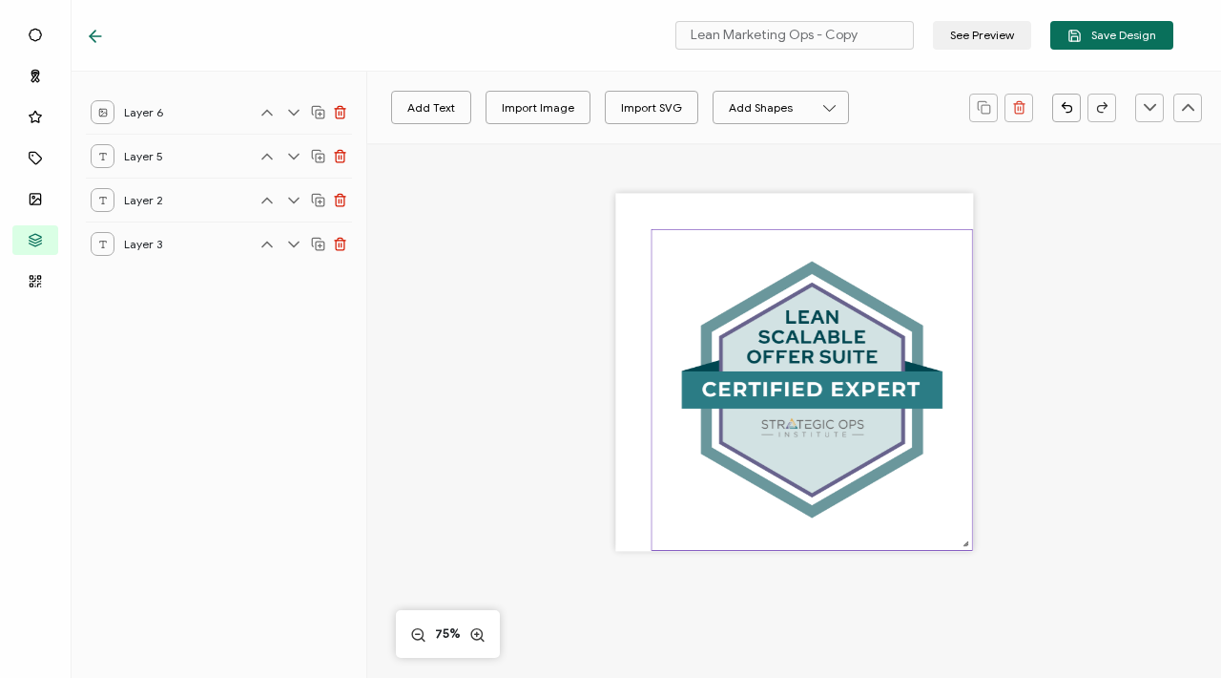
drag, startPoint x: 711, startPoint y: 267, endPoint x: 698, endPoint y: 241, distance: 29.0
click at [698, 241] on img at bounding box center [812, 390] width 320 height 320
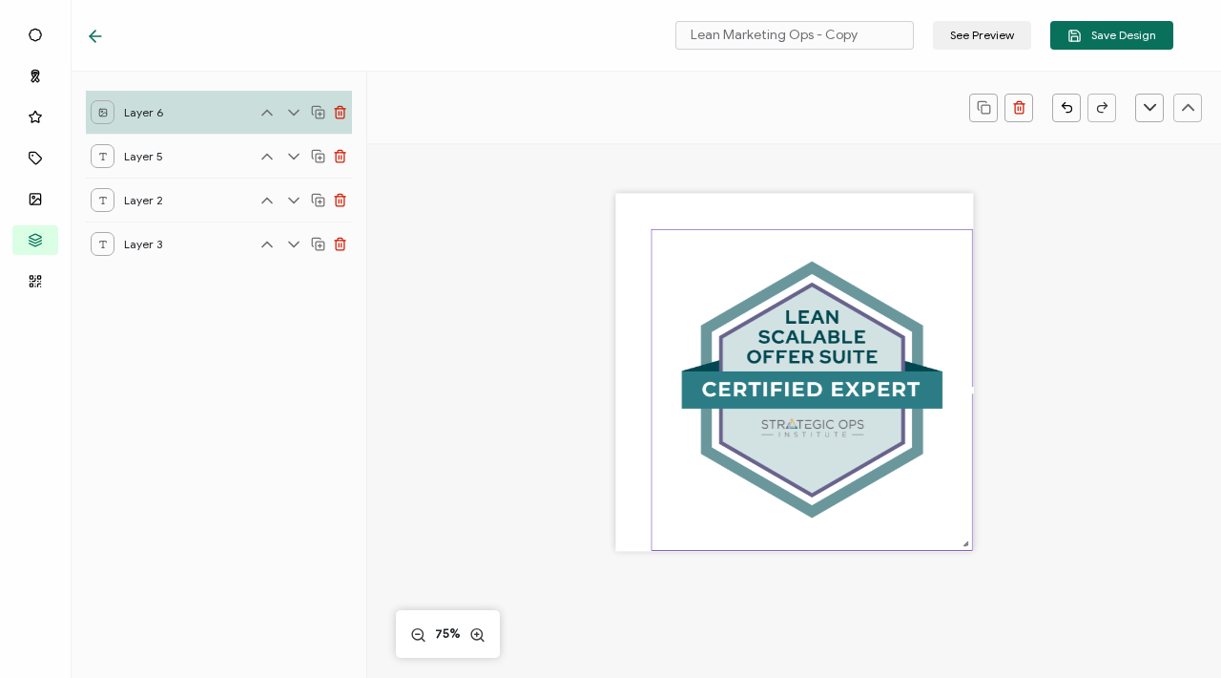
drag, startPoint x: 700, startPoint y: 275, endPoint x: 689, endPoint y: 323, distance: 49.1
click at [690, 324] on img at bounding box center [812, 390] width 320 height 320
click at [291, 106] on icon at bounding box center [293, 112] width 19 height 19
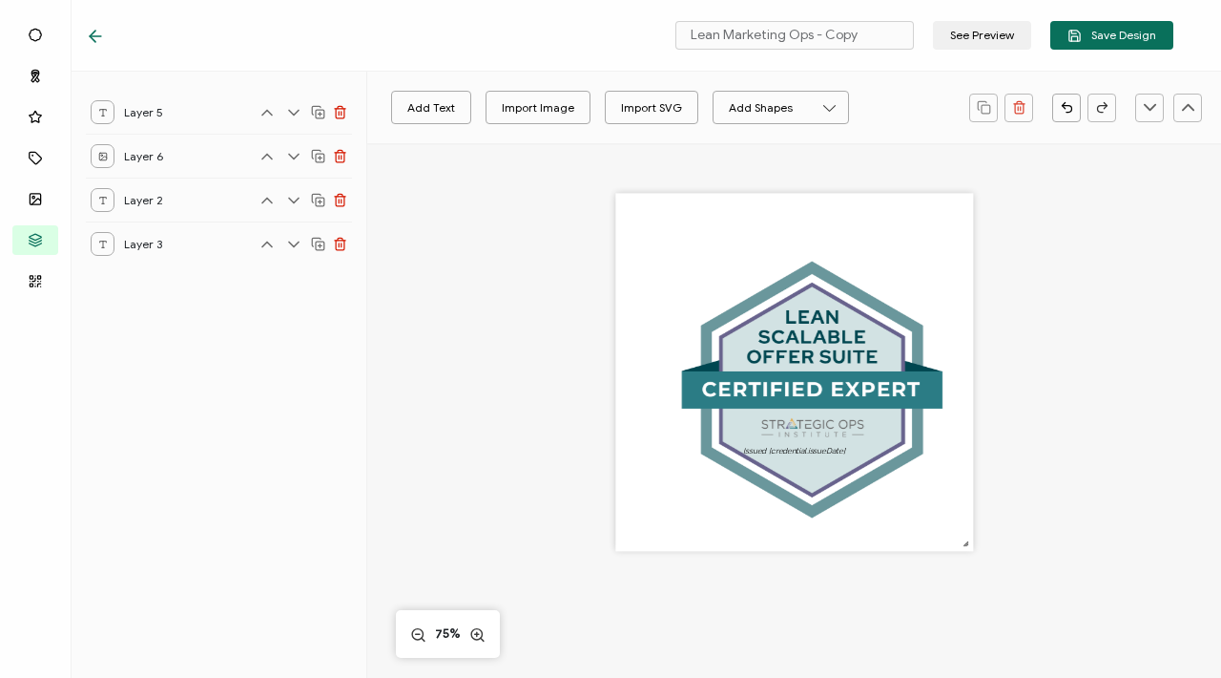
click at [293, 156] on icon at bounding box center [293, 156] width 19 height 19
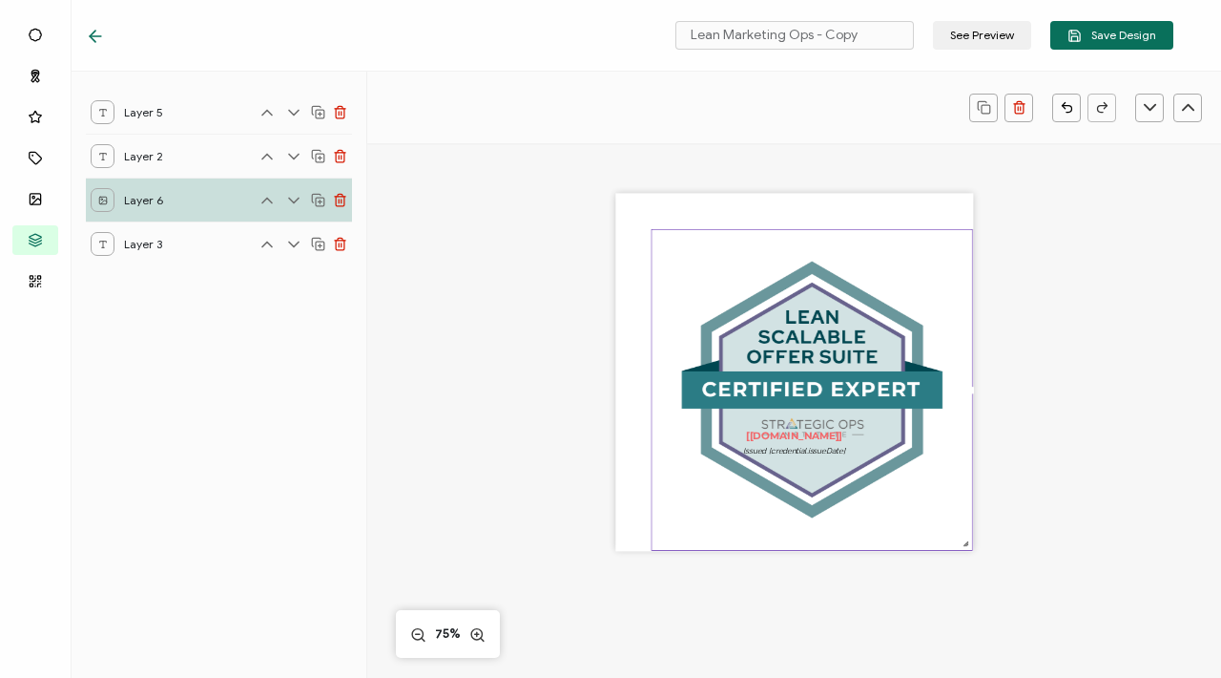
click at [291, 198] on icon at bounding box center [294, 200] width 10 height 5
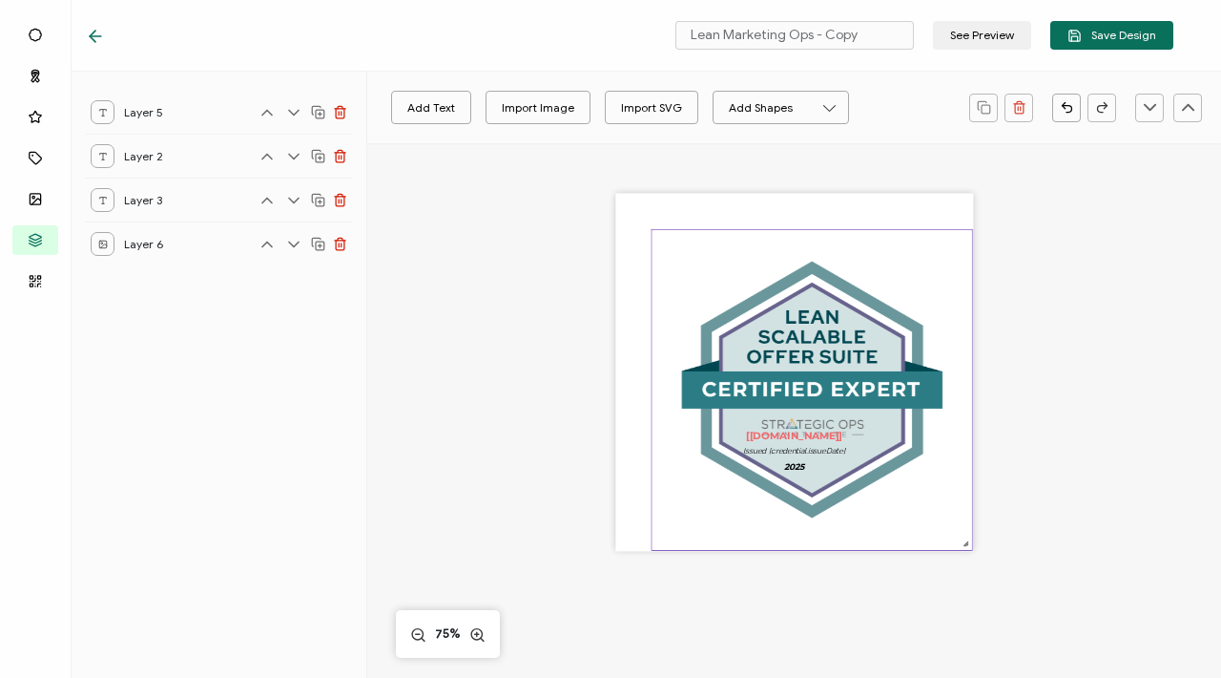
click at [657, 252] on img at bounding box center [812, 390] width 320 height 320
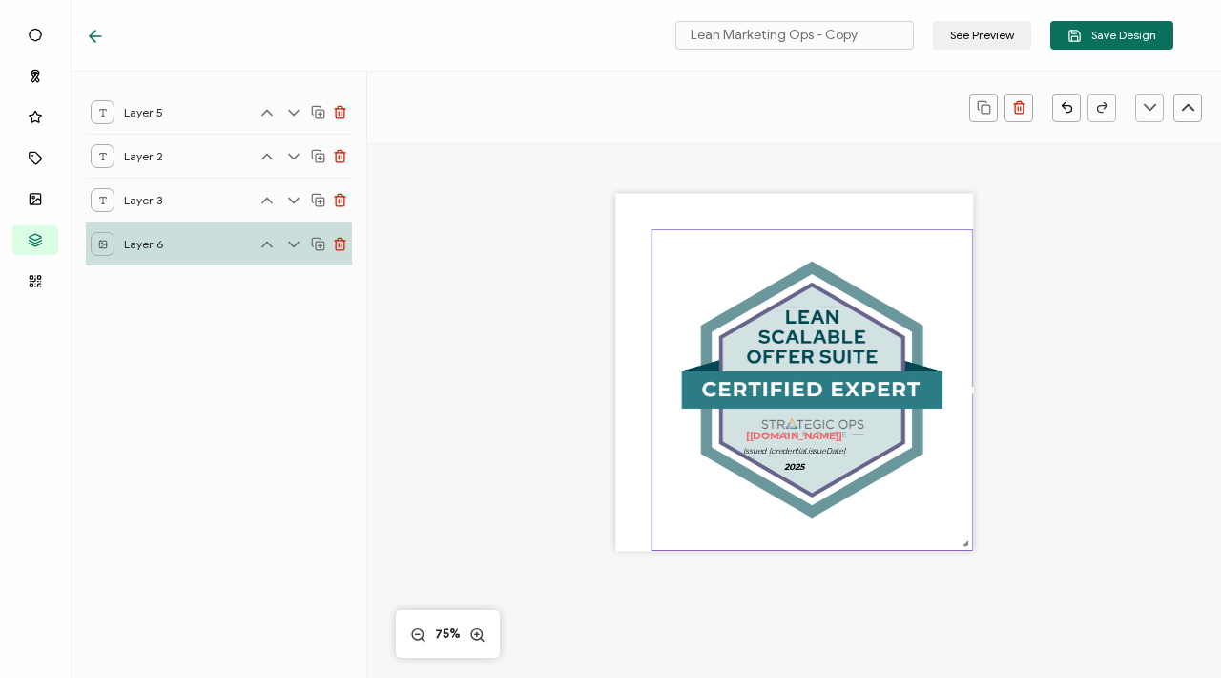
click at [657, 252] on img at bounding box center [812, 390] width 320 height 320
drag, startPoint x: 680, startPoint y: 273, endPoint x: 655, endPoint y: 233, distance: 47.6
click at [655, 233] on img at bounding box center [812, 390] width 320 height 320
click at [576, 361] on div "The recipient’s full name, which will be automatically filled based on the info…" at bounding box center [794, 397] width 640 height 509
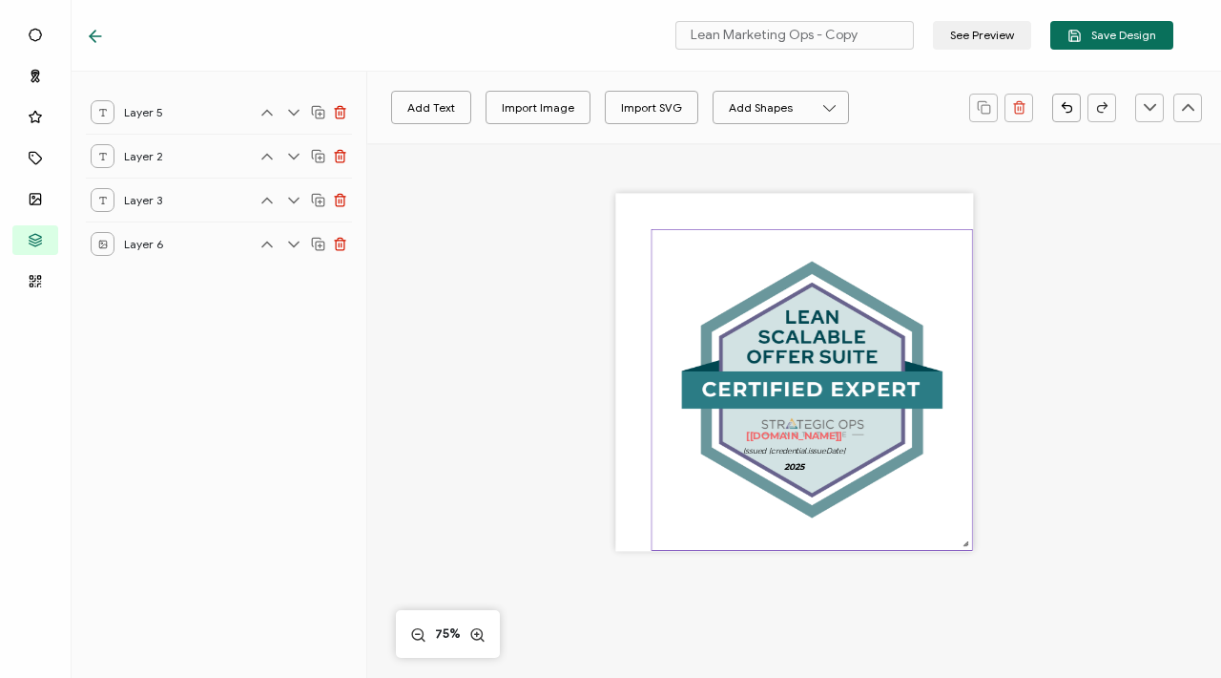
click at [681, 322] on img at bounding box center [812, 390] width 320 height 320
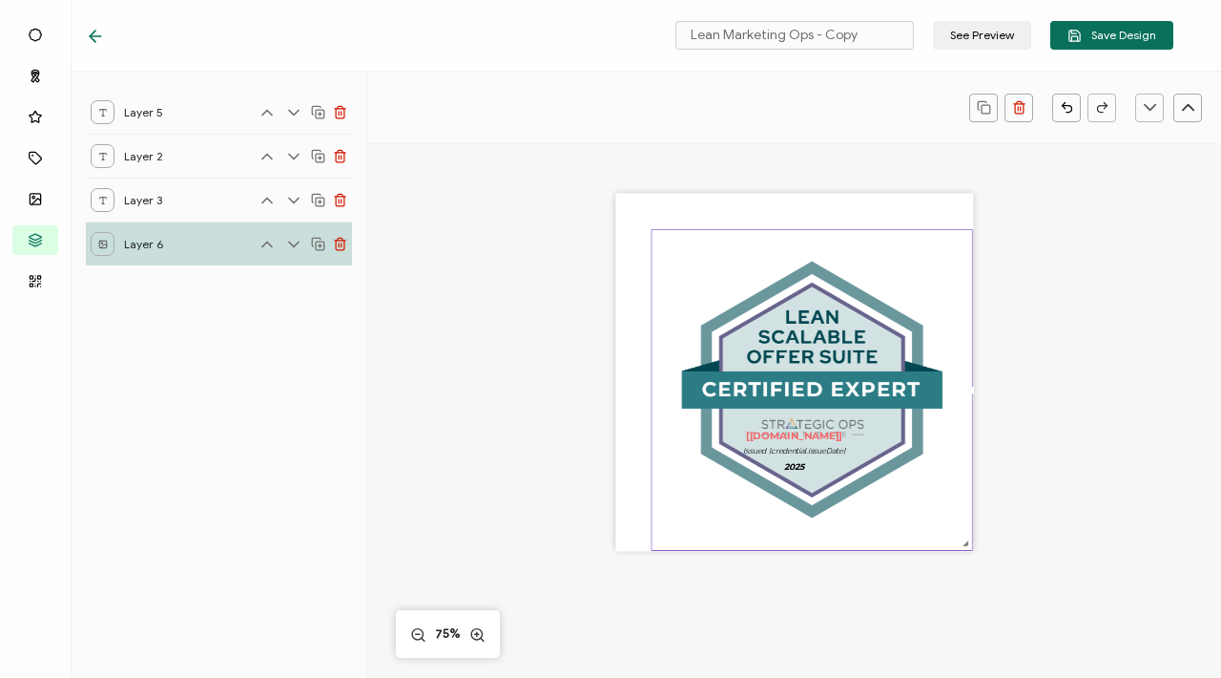
drag, startPoint x: 681, startPoint y: 322, endPoint x: 638, endPoint y: 278, distance: 61.4
click at [638, 278] on div "The recipient’s full name, which will be automatically filled based on the info…" at bounding box center [794, 373] width 358 height 358
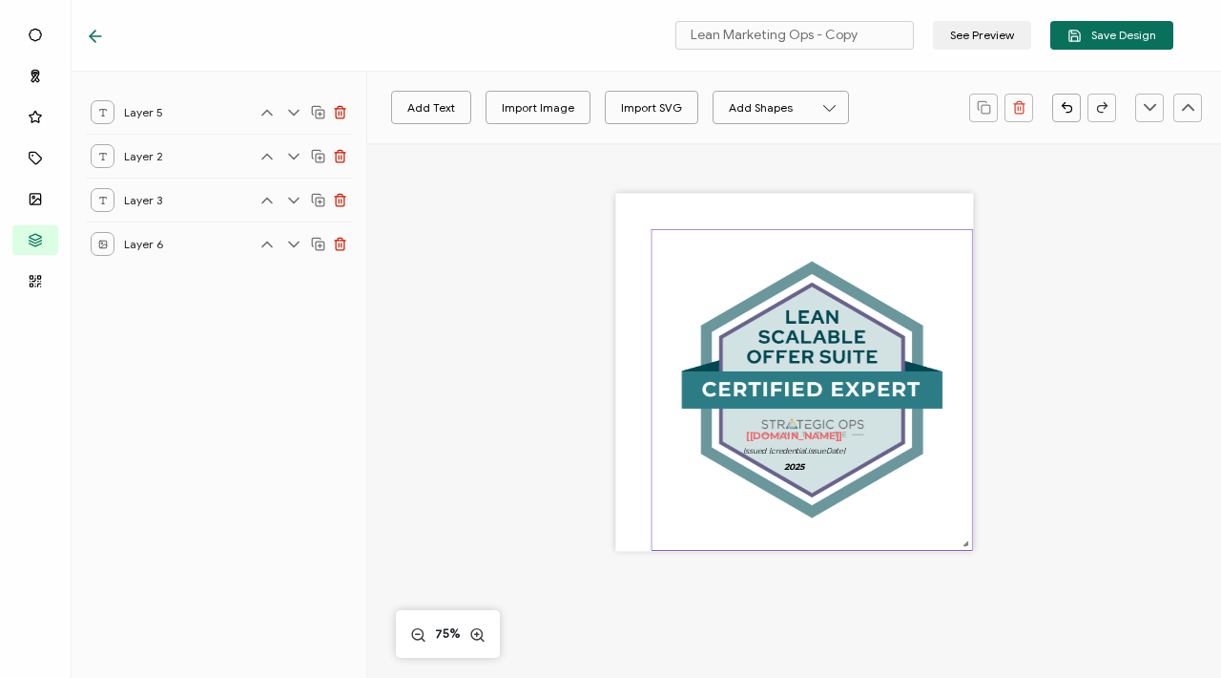
drag, startPoint x: 907, startPoint y: 506, endPoint x: 891, endPoint y: 438, distance: 69.5
click at [891, 438] on img at bounding box center [812, 390] width 320 height 320
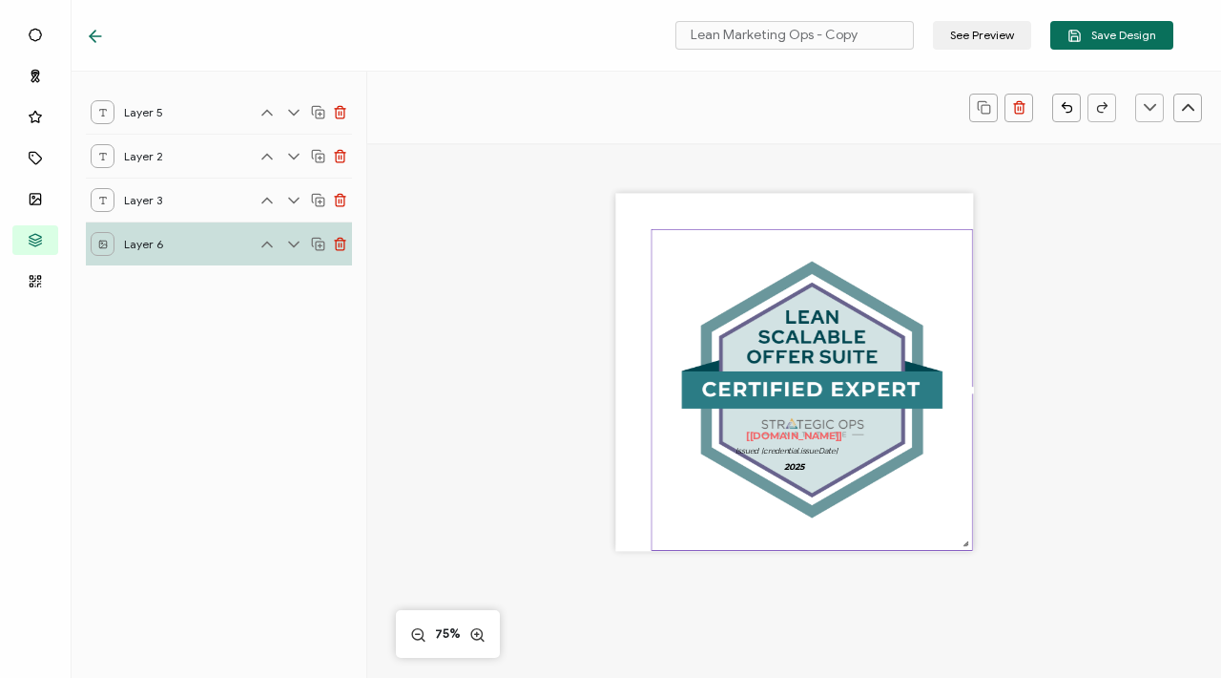
drag, startPoint x: 886, startPoint y: 455, endPoint x: 559, endPoint y: 344, distance: 344.6
click at [559, 344] on div "The recipient’s full name, which will be automatically filled based on the info…" at bounding box center [794, 397] width 640 height 509
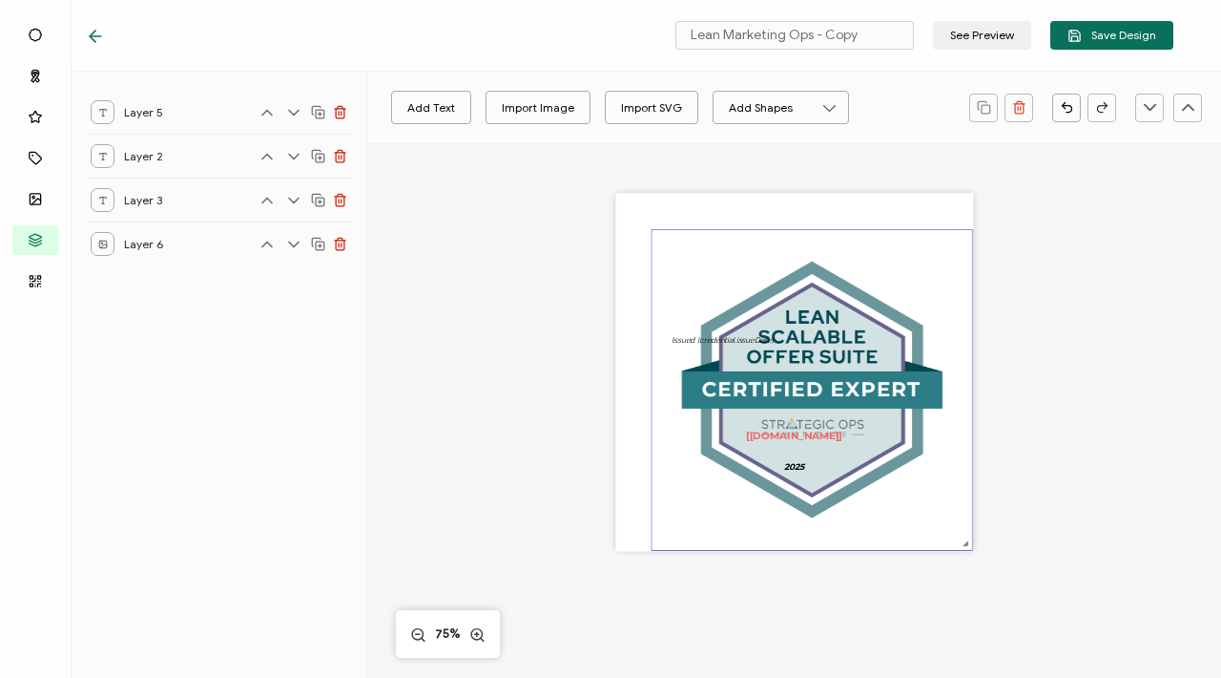
click at [666, 255] on img at bounding box center [812, 390] width 320 height 320
click at [683, 295] on img at bounding box center [812, 390] width 320 height 320
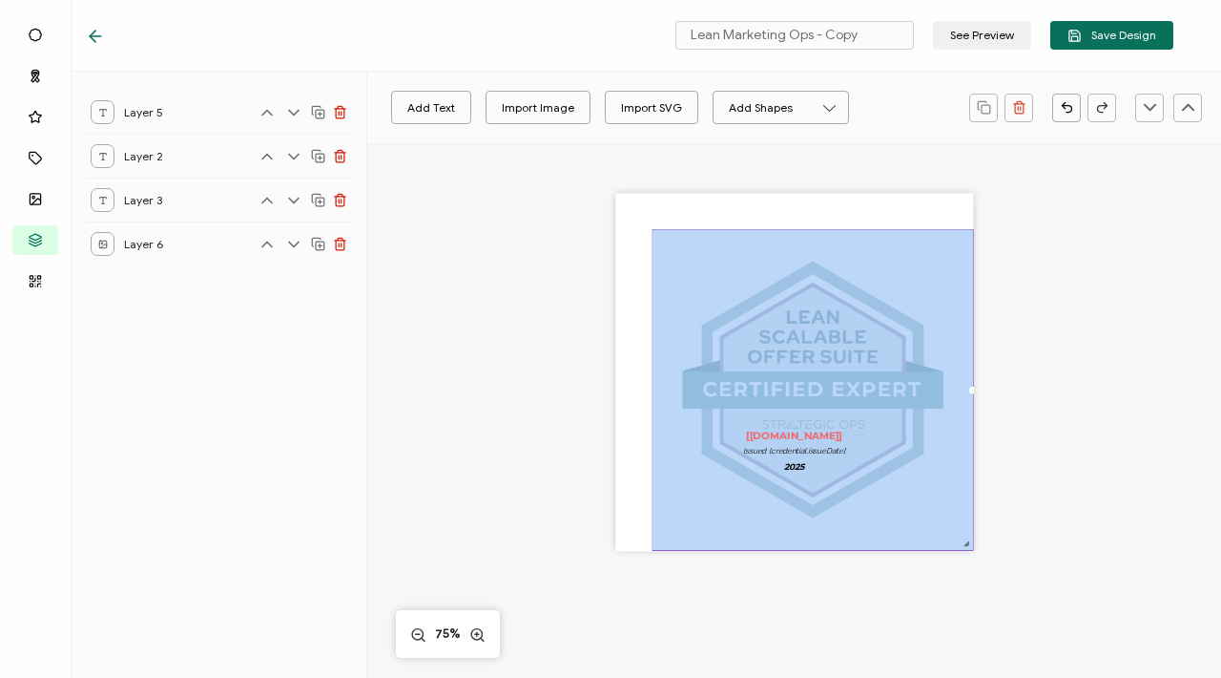
drag, startPoint x: 683, startPoint y: 295, endPoint x: 654, endPoint y: 306, distance: 31.7
click at [654, 307] on img at bounding box center [813, 390] width 320 height 320
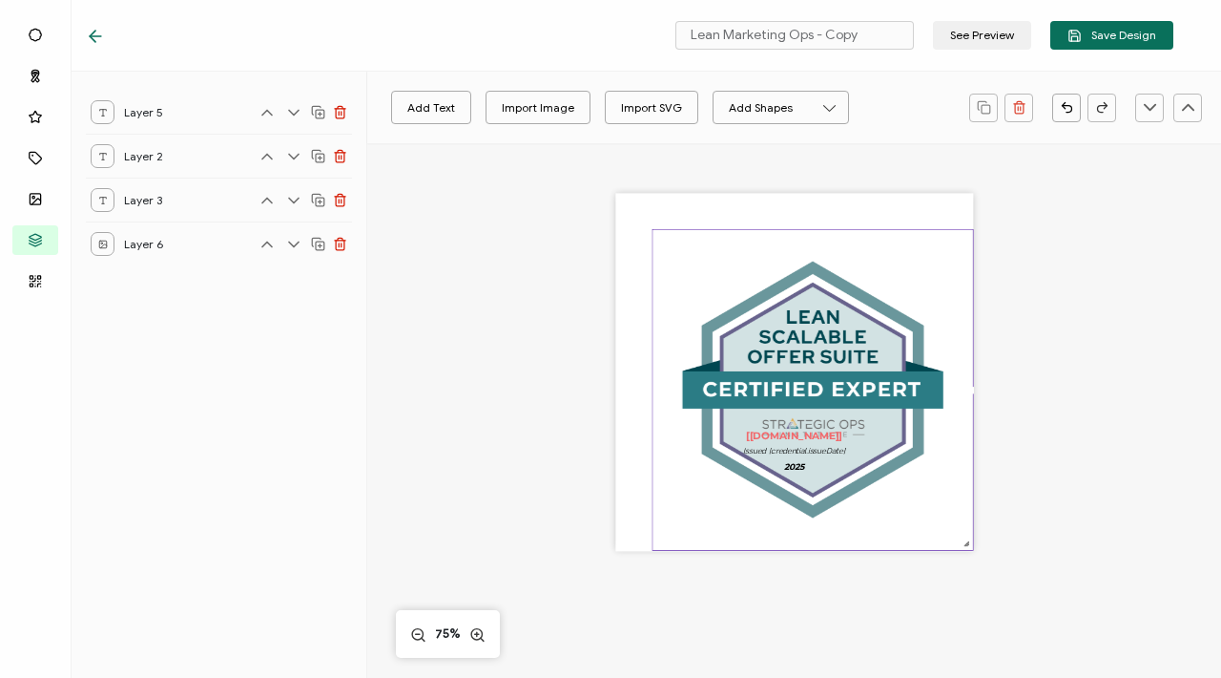
click at [1039, 410] on div "The recipient’s full name, which will be automatically filled based on the info…" at bounding box center [794, 397] width 640 height 509
click at [661, 334] on img at bounding box center [813, 390] width 320 height 320
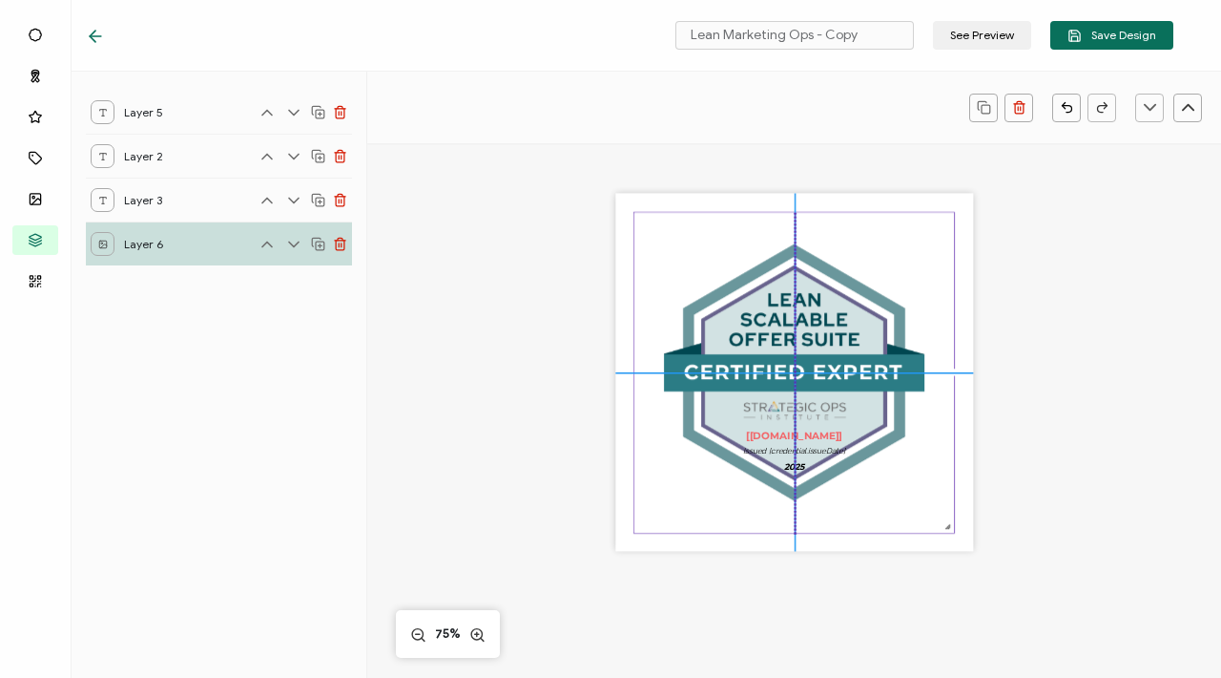
drag, startPoint x: 661, startPoint y: 334, endPoint x: 646, endPoint y: 318, distance: 22.3
click at [646, 318] on img at bounding box center [795, 372] width 320 height 320
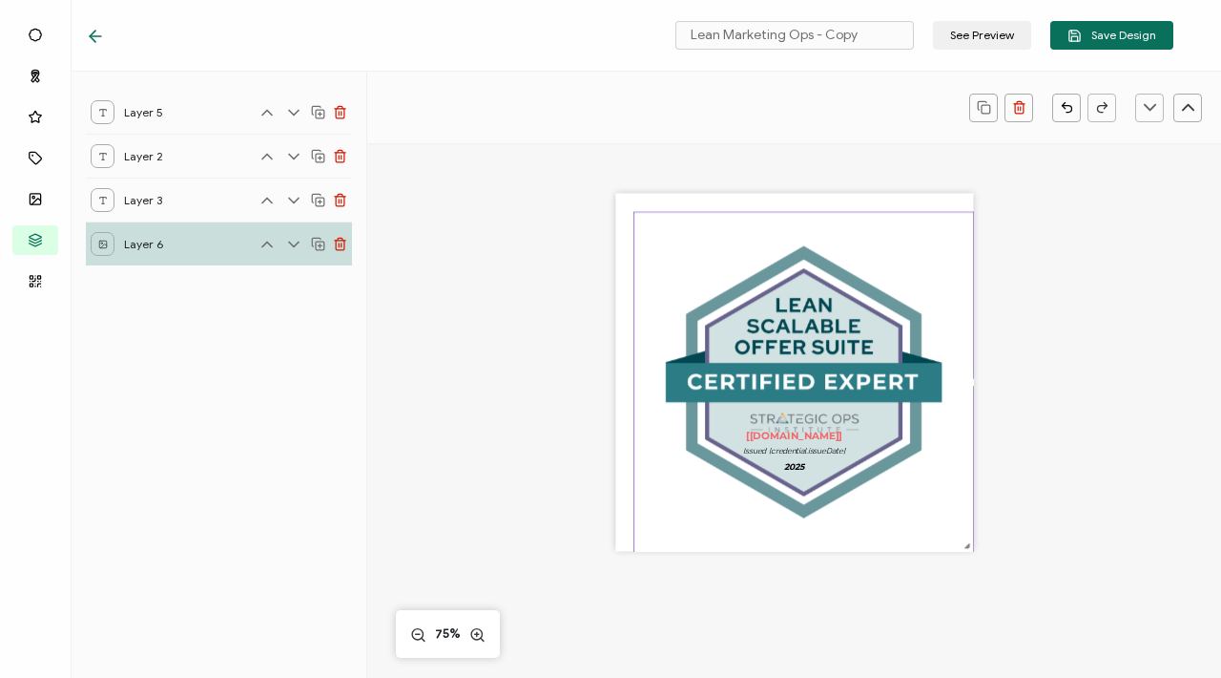
drag, startPoint x: 948, startPoint y: 528, endPoint x: 974, endPoint y: 566, distance: 46.6
click at [975, 567] on div "The recipient’s full name, which will be automatically filled based on the info…" at bounding box center [794, 397] width 640 height 509
click at [1005, 518] on div "The recipient’s full name, which will be automatically filled based on the info…" at bounding box center [794, 397] width 640 height 509
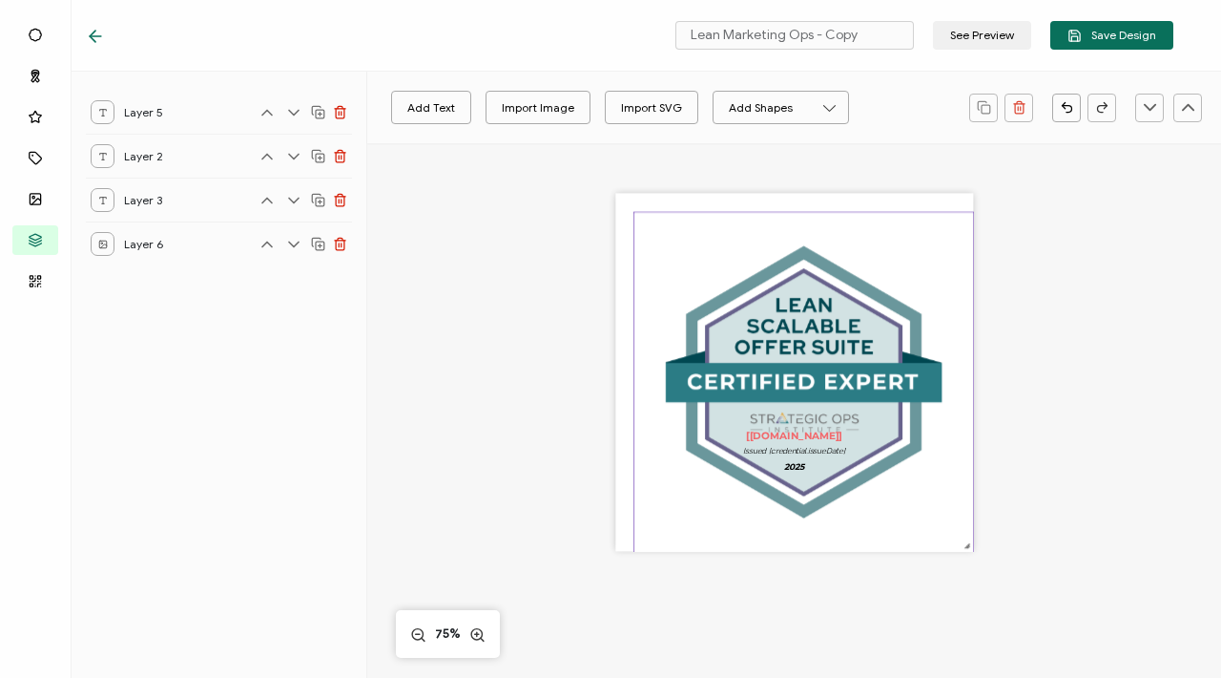
click at [885, 485] on img at bounding box center [805, 382] width 340 height 340
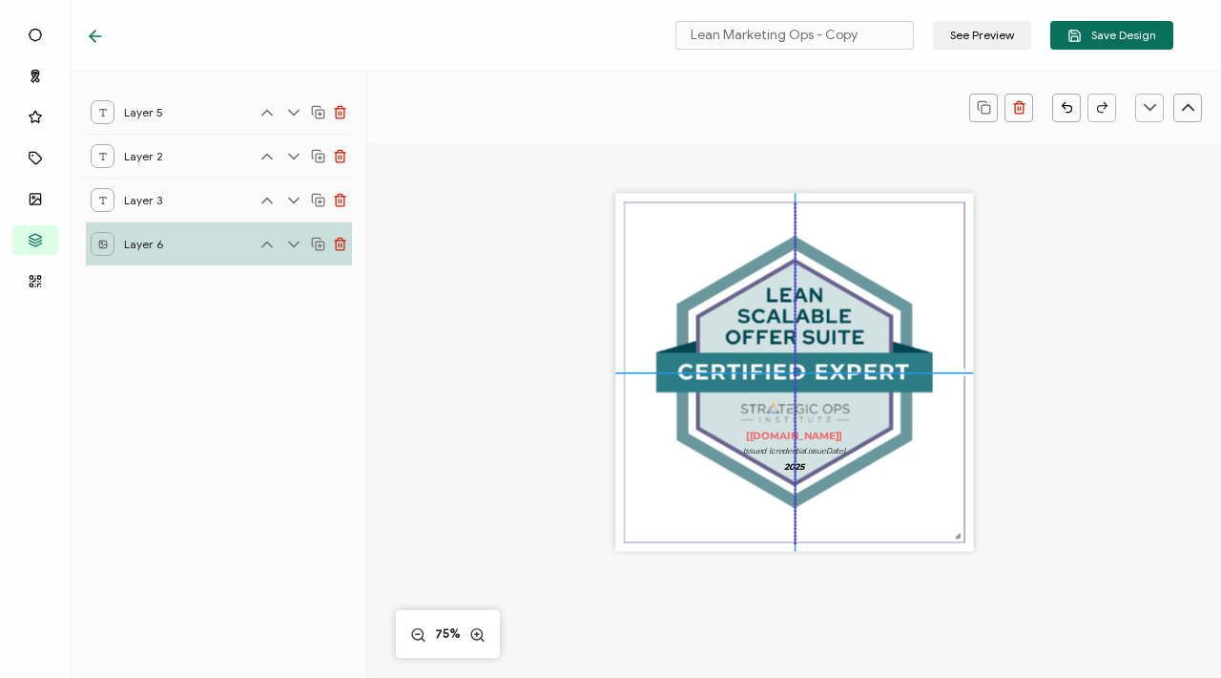
drag, startPoint x: 885, startPoint y: 490, endPoint x: 873, endPoint y: 479, distance: 16.2
click at [873, 479] on img at bounding box center [795, 372] width 340 height 340
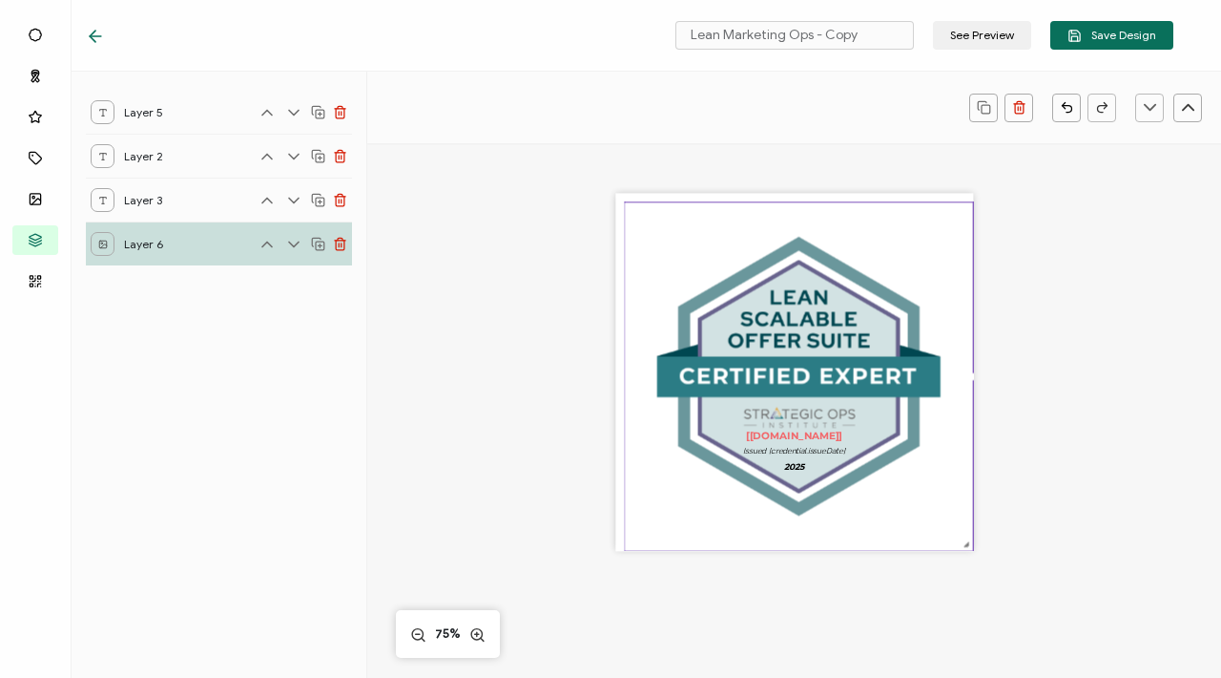
drag, startPoint x: 957, startPoint y: 537, endPoint x: 970, endPoint y: 543, distance: 13.7
click at [970, 545] on div "The recipient’s full name, which will be automatically filled based on the info…" at bounding box center [794, 397] width 640 height 509
click at [1054, 478] on div "The recipient’s full name, which will be automatically filled based on the info…" at bounding box center [794, 397] width 640 height 509
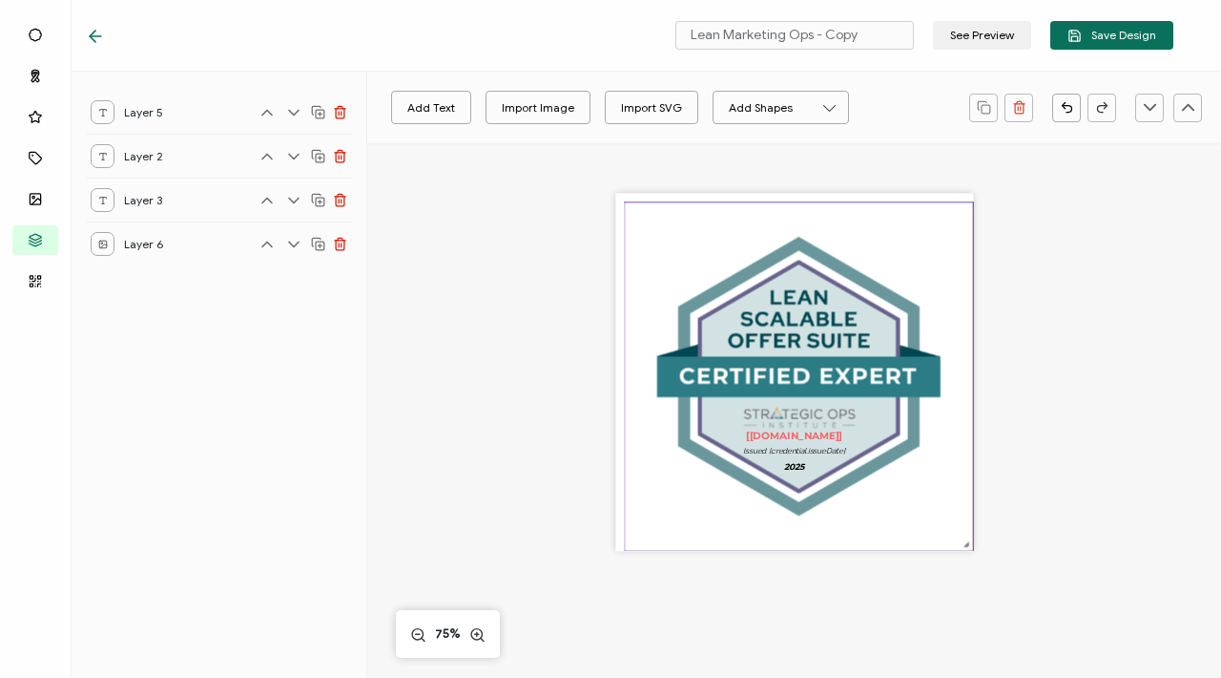
click at [876, 488] on img at bounding box center [799, 376] width 348 height 348
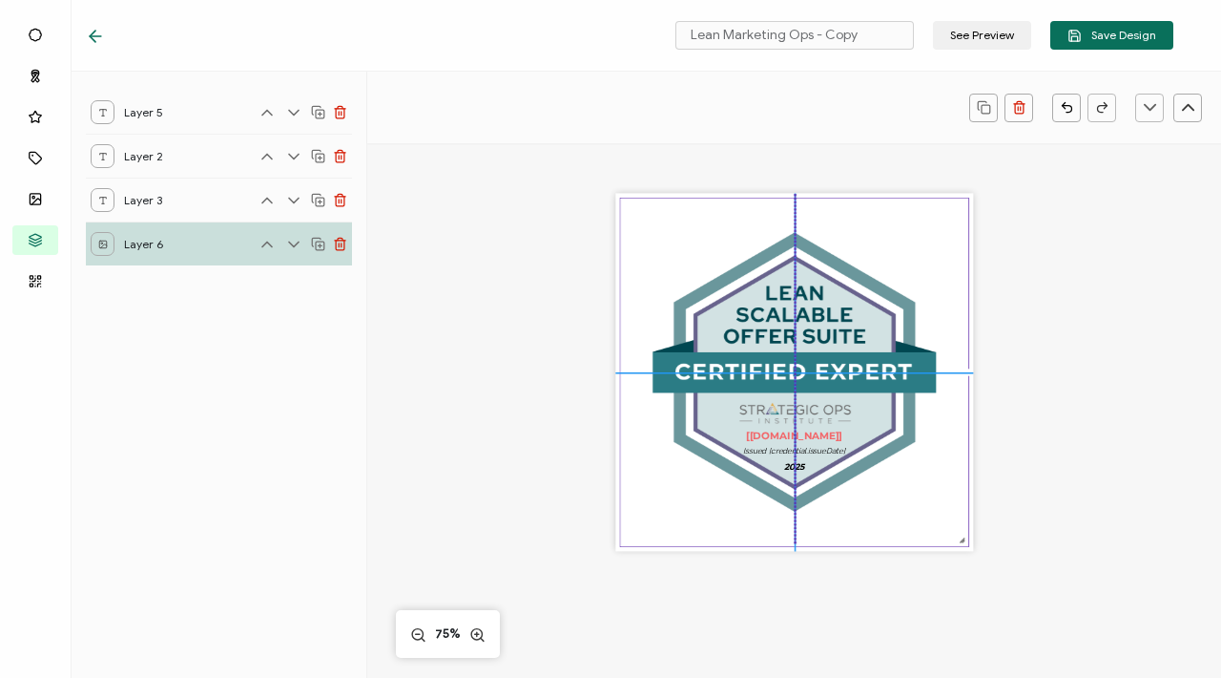
click at [872, 480] on img at bounding box center [794, 372] width 348 height 348
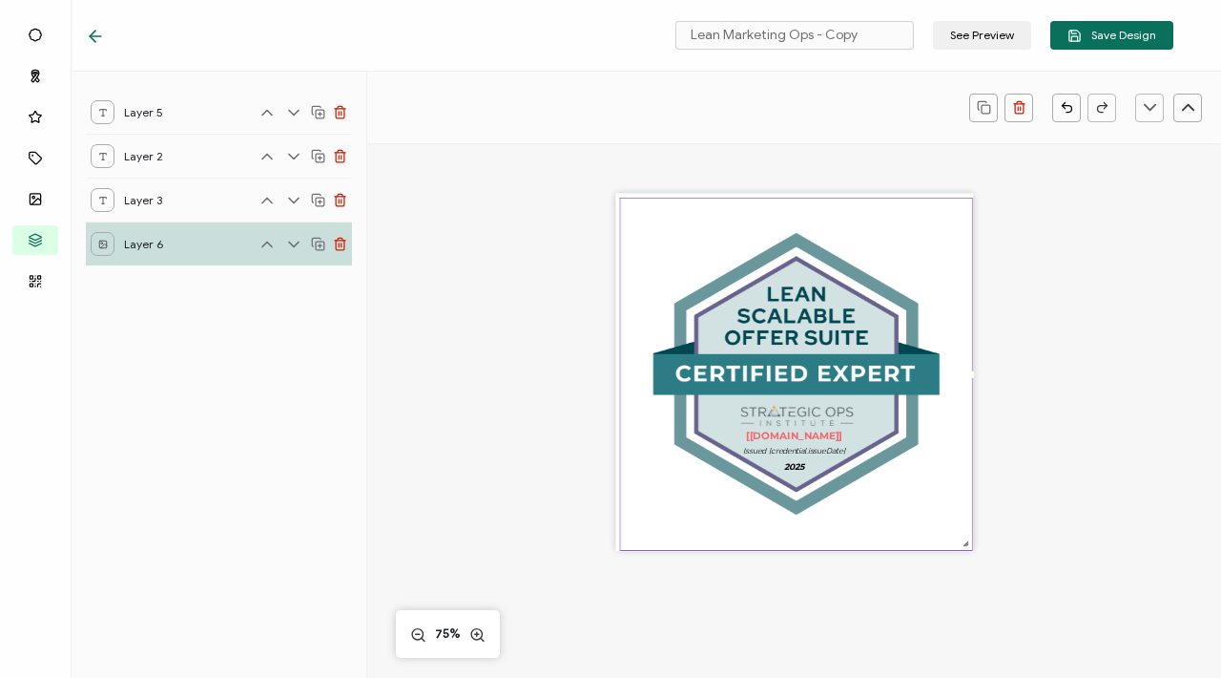
click at [968, 548] on div at bounding box center [965, 542] width 11 height 11
click at [928, 513] on img at bounding box center [795, 373] width 351 height 351
click at [1031, 498] on div "The recipient’s full name, which will be automatically filled based on the info…" at bounding box center [794, 397] width 640 height 509
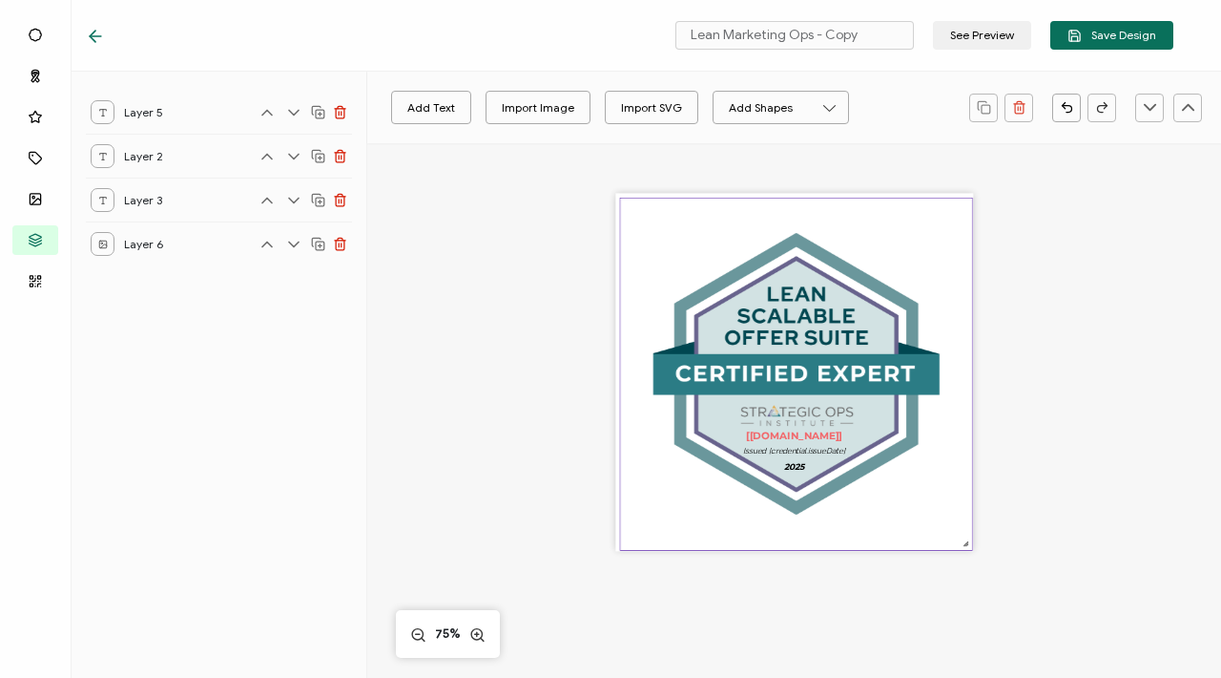
click at [907, 496] on img at bounding box center [795, 373] width 351 height 351
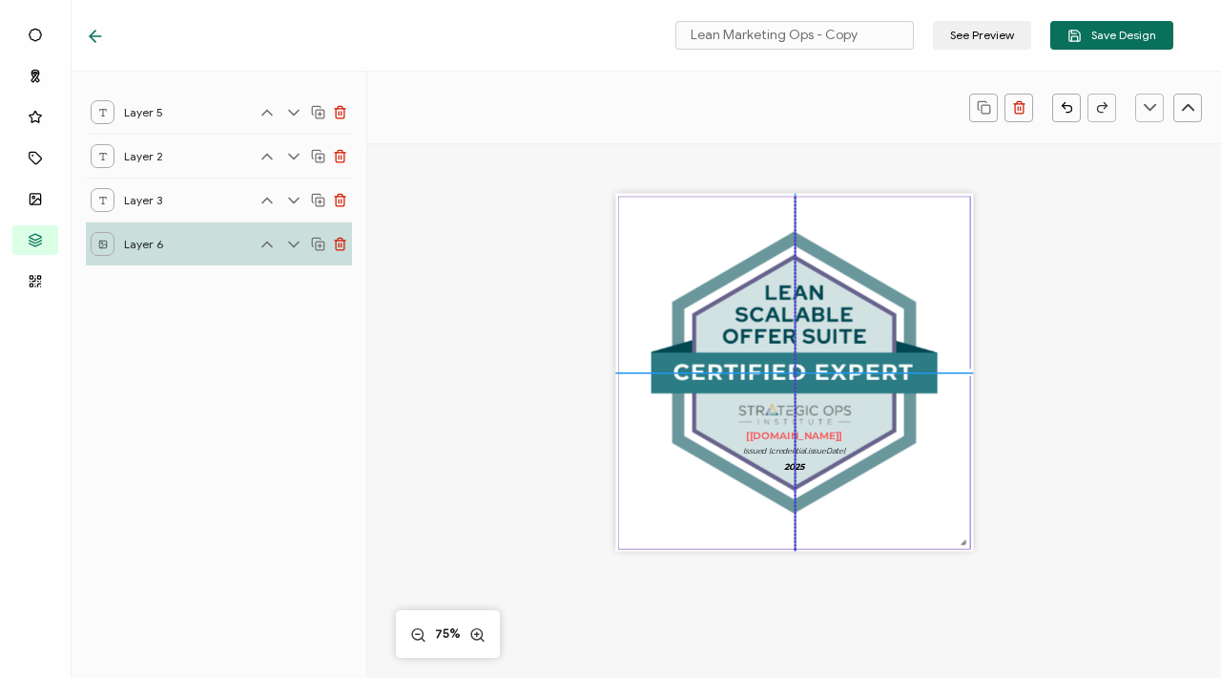
click at [904, 496] on img at bounding box center [793, 372] width 351 height 351
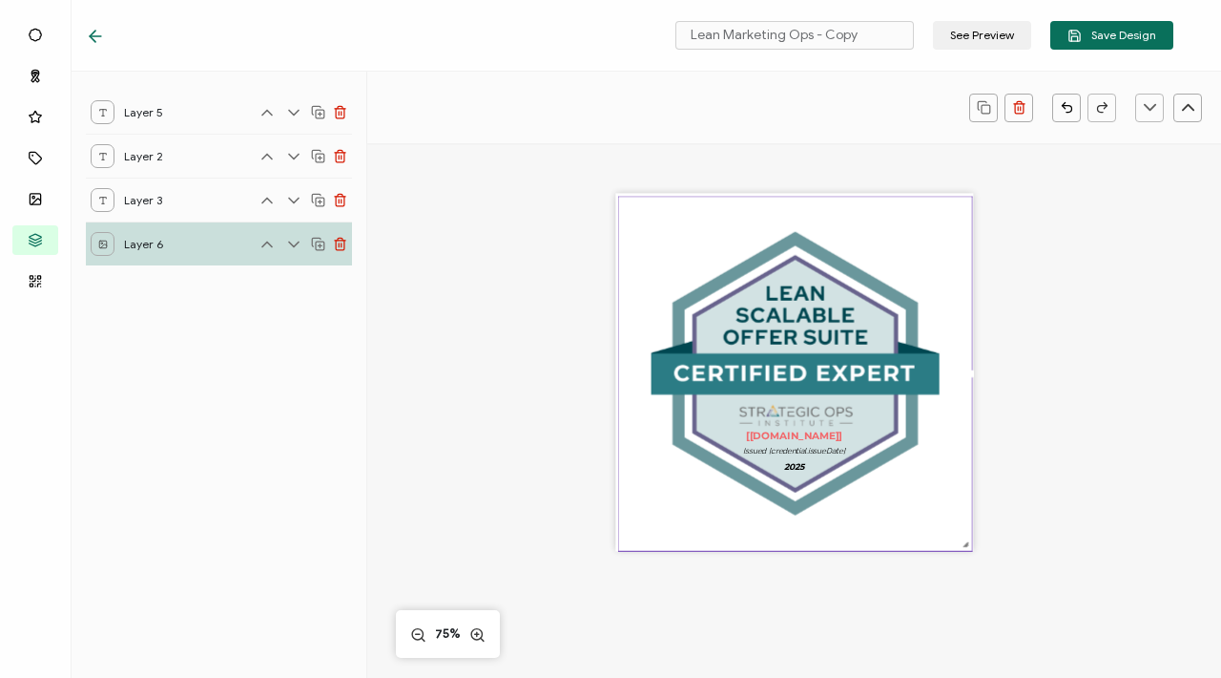
click at [967, 545] on div at bounding box center [965, 543] width 11 height 11
click at [618, 201] on img at bounding box center [795, 374] width 354 height 354
click at [636, 235] on img at bounding box center [795, 374] width 354 height 354
click at [568, 267] on div "The recipient’s full name, which will be automatically filled based on the info…" at bounding box center [794, 397] width 640 height 509
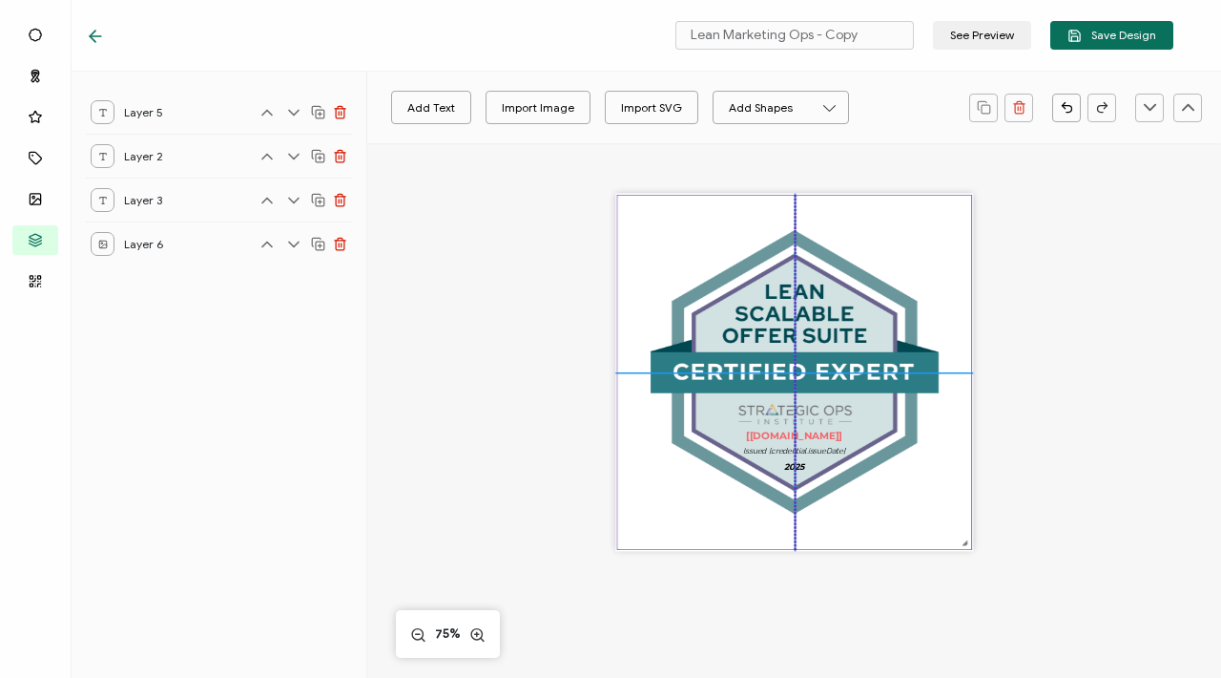
click at [634, 252] on img at bounding box center [794, 373] width 354 height 354
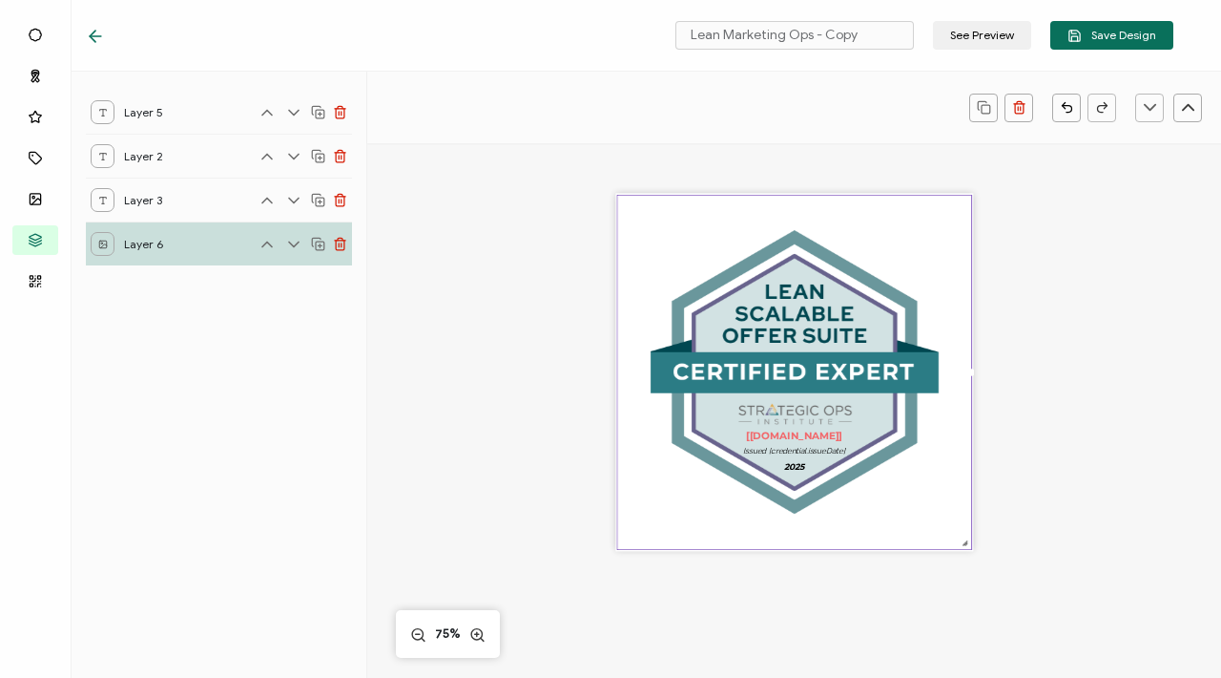
click at [1118, 246] on div "The recipient’s full name, which will be automatically filled based on the info…" at bounding box center [794, 482] width 854 height 678
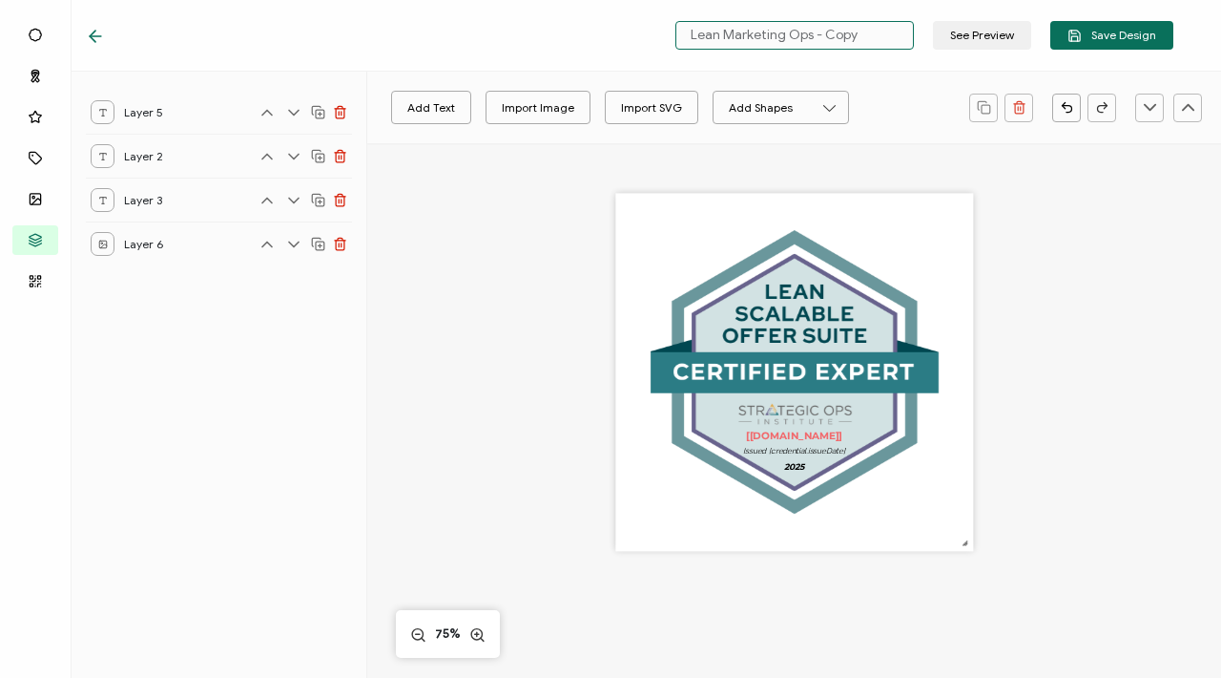
click at [764, 40] on input "Lean Marketing Ops - Copy" at bounding box center [795, 35] width 239 height 29
type input "L"
type input "e"
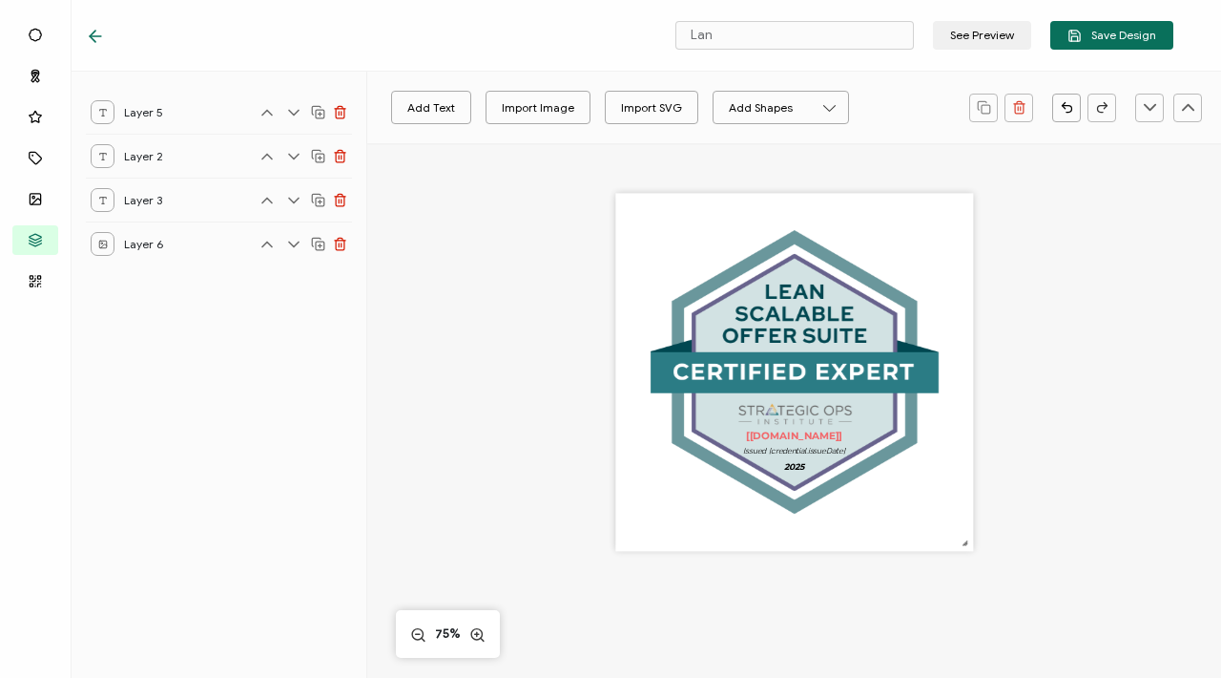
click at [553, 262] on div "The recipient’s full name, which will be automatically filled based on the info…" at bounding box center [794, 397] width 640 height 509
click at [713, 40] on input "Lan" at bounding box center [795, 35] width 239 height 29
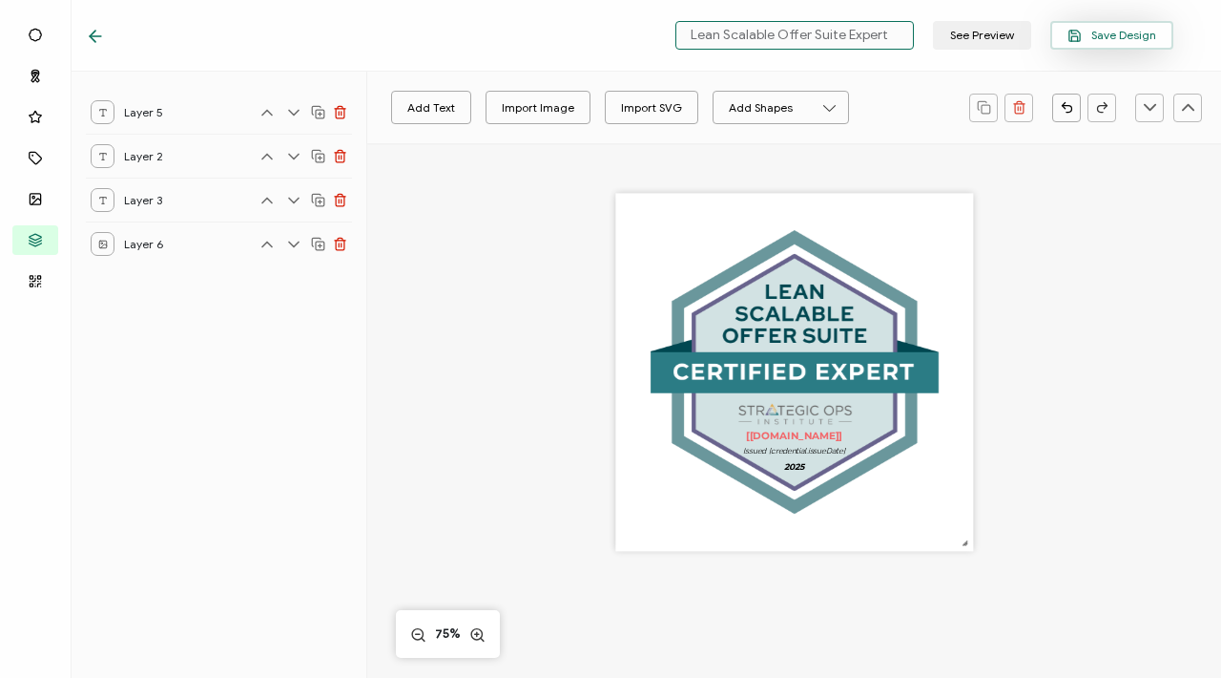
type input "Lean Scalable Offer Suite Expert"
click at [1110, 38] on span "Save Design" at bounding box center [1112, 36] width 89 height 14
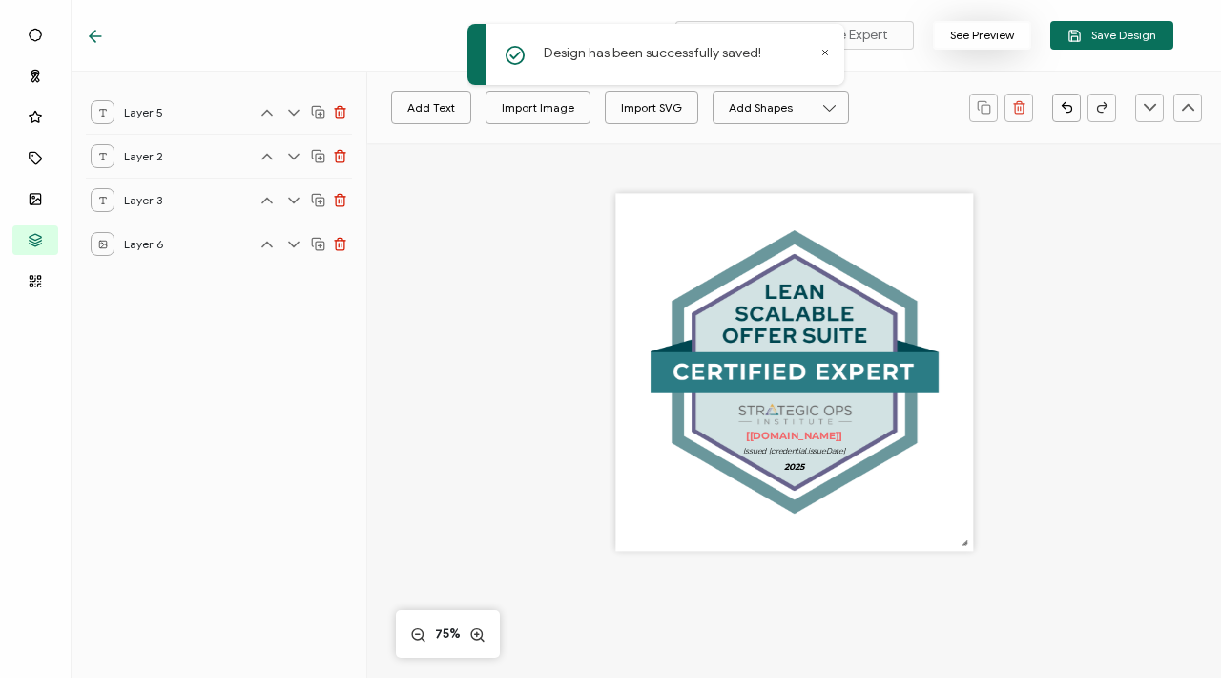
click at [976, 31] on button "See Preview" at bounding box center [982, 35] width 98 height 29
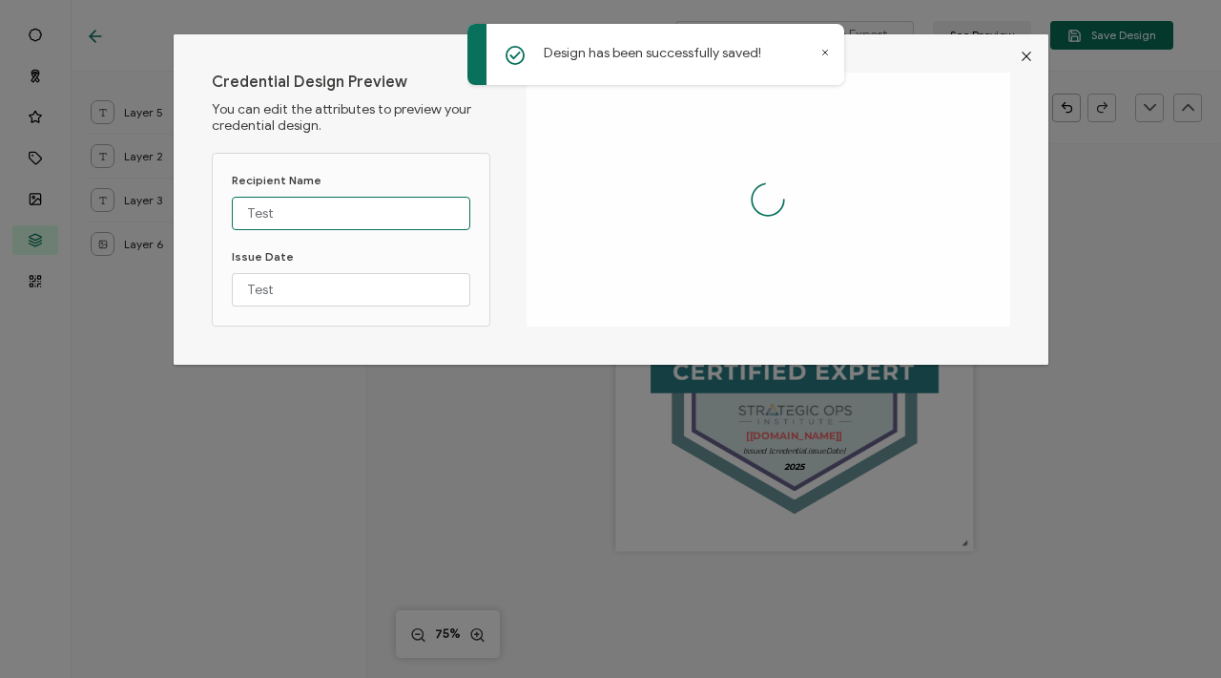
click at [376, 204] on input "Test" at bounding box center [351, 213] width 239 height 33
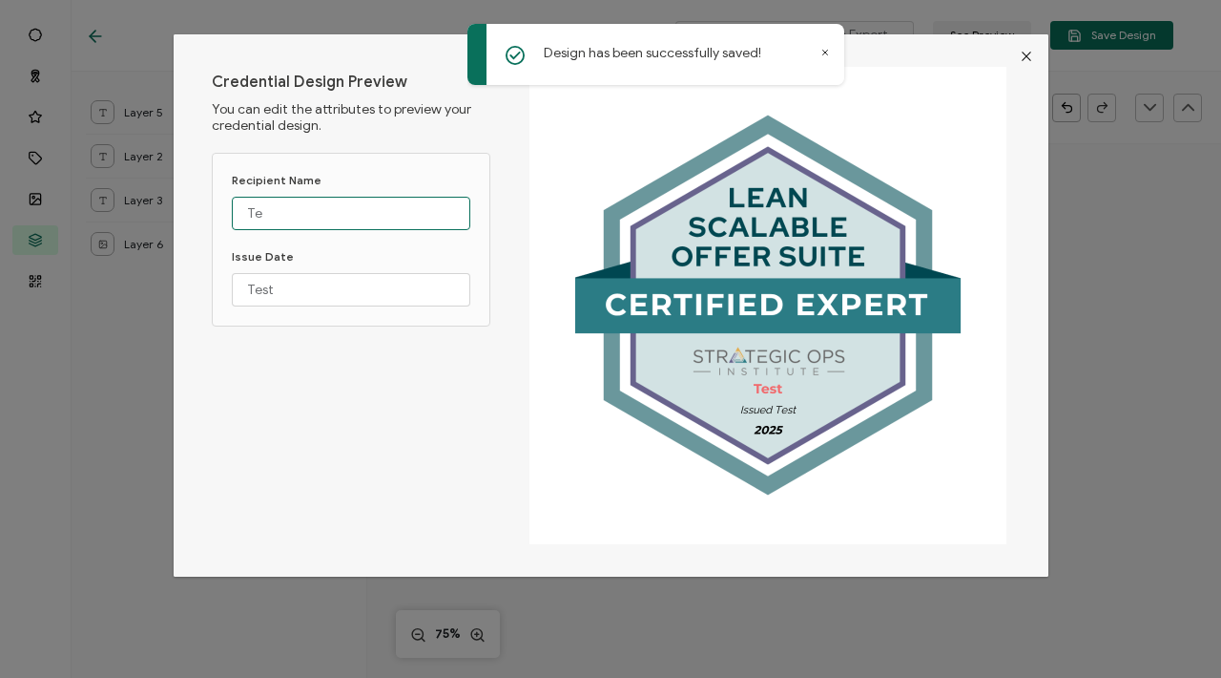
type input "T"
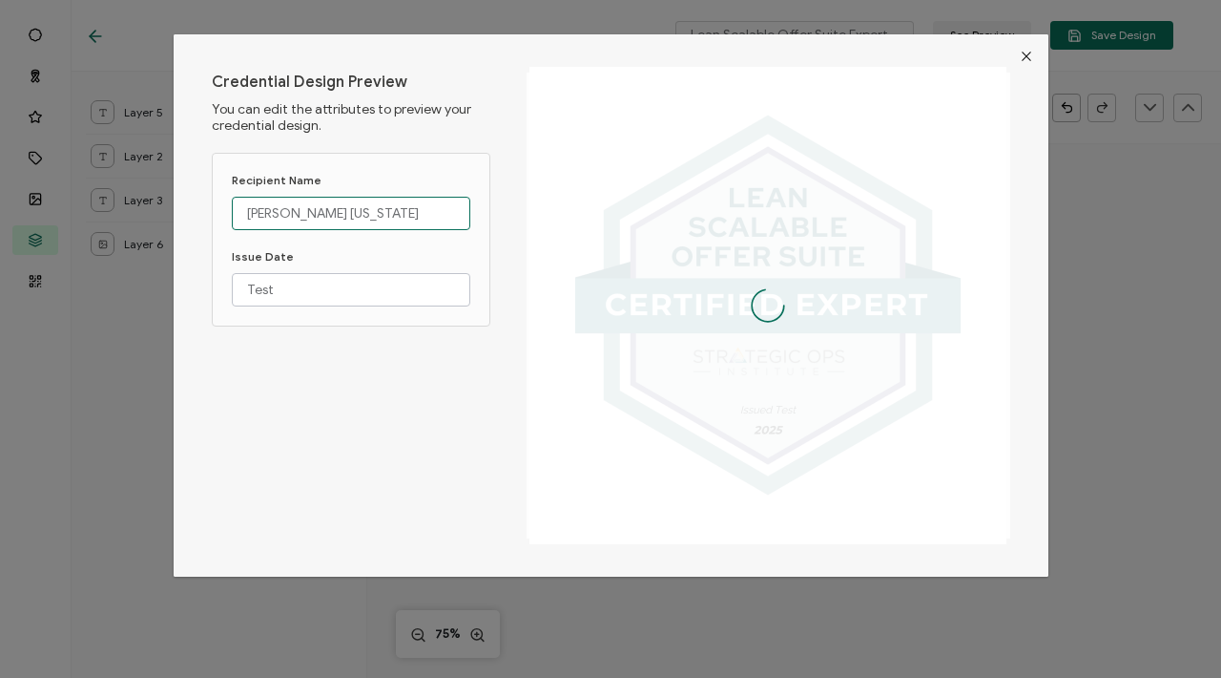
type input "[PERSON_NAME] [US_STATE]"
click at [313, 297] on input "Test" at bounding box center [351, 289] width 239 height 33
type input "T"
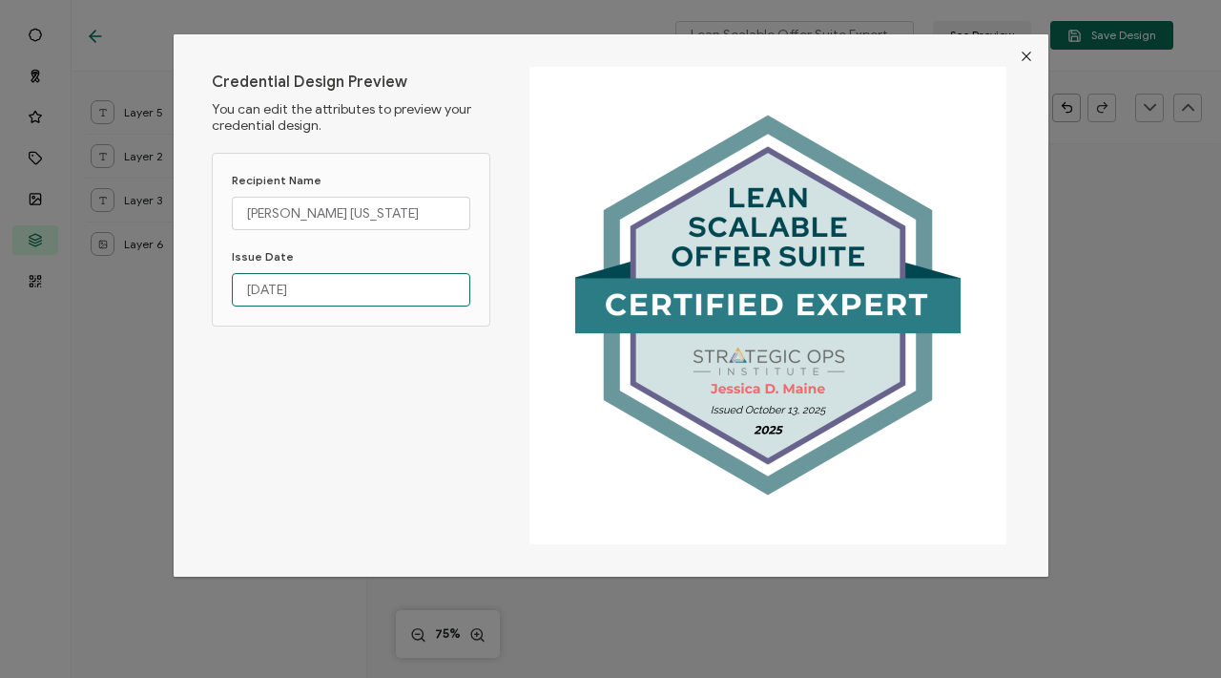
type input "[DATE]"
click at [1021, 56] on icon "Close" at bounding box center [1026, 56] width 15 height 15
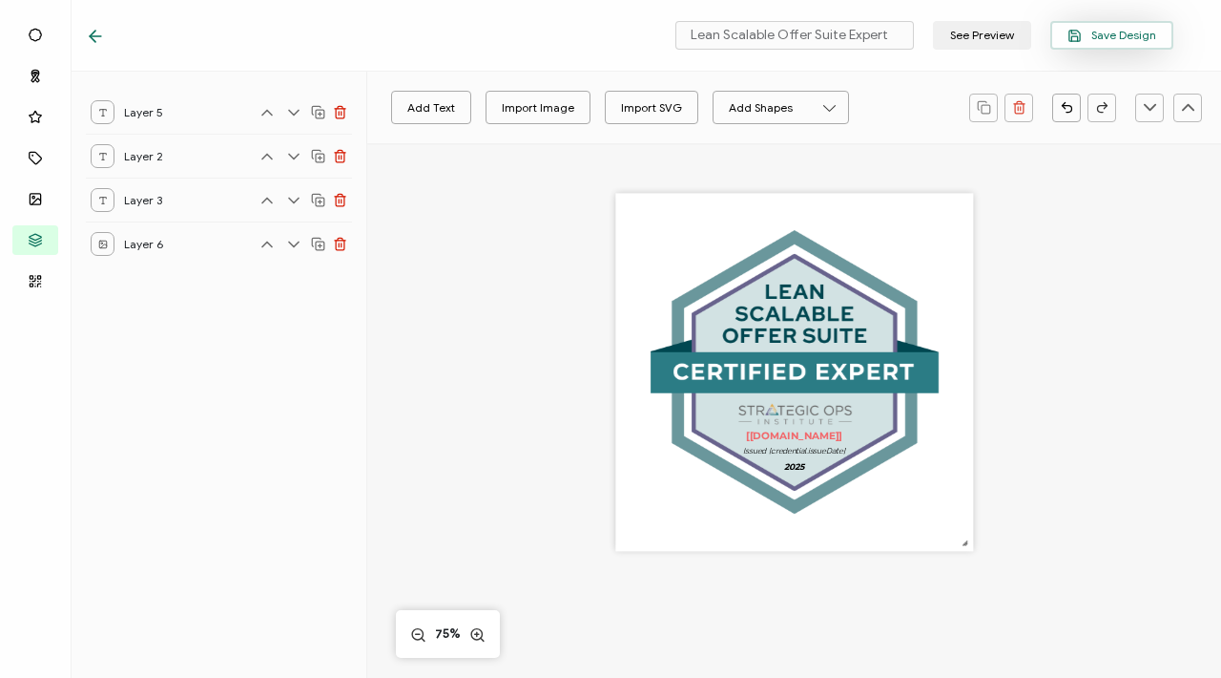
click at [1133, 47] on button "Save Design" at bounding box center [1112, 35] width 123 height 29
click at [563, 344] on div "The recipient’s full name, which will be automatically filled based on the info…" at bounding box center [794, 397] width 640 height 509
click at [98, 36] on icon at bounding box center [95, 36] width 11 height 0
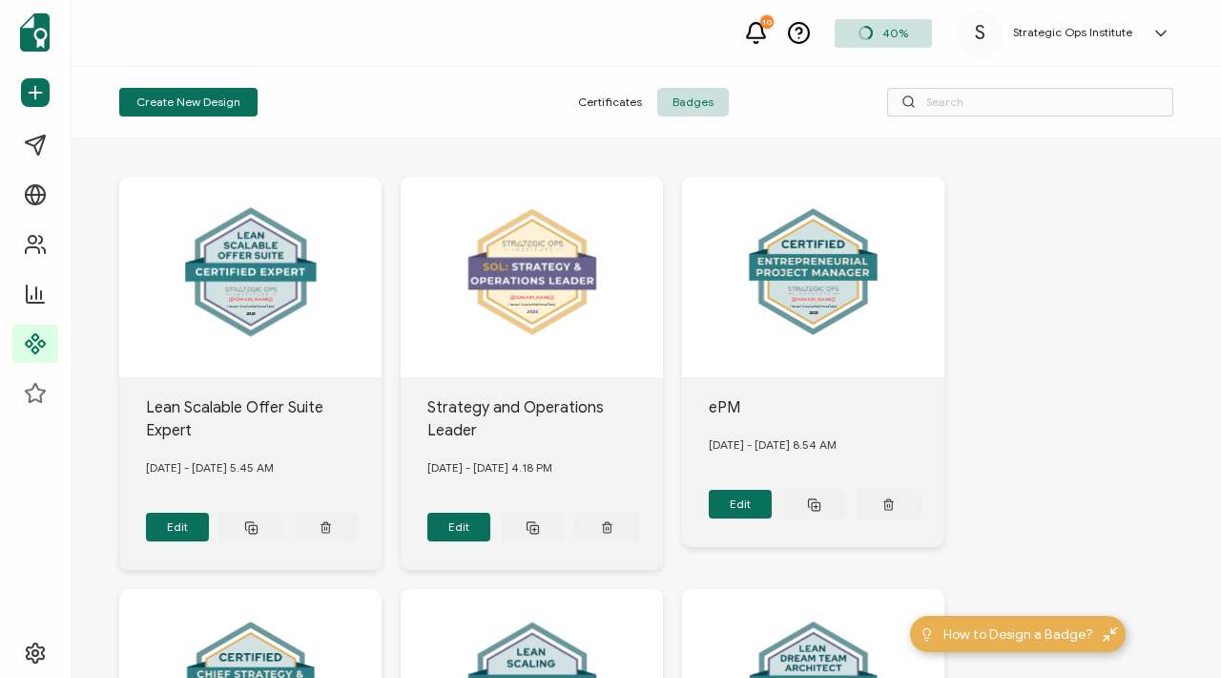
click at [600, 103] on span "Certificates" at bounding box center [610, 102] width 94 height 29
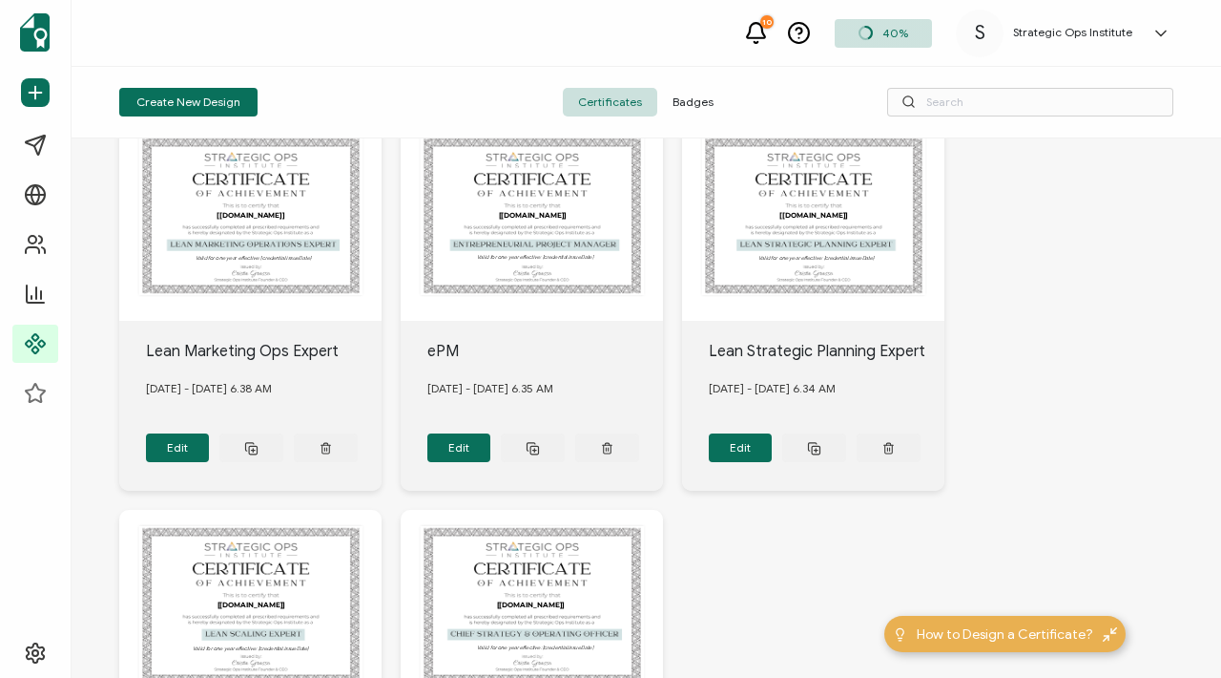
scroll to position [469, 0]
click at [263, 442] on button at bounding box center [251, 447] width 64 height 29
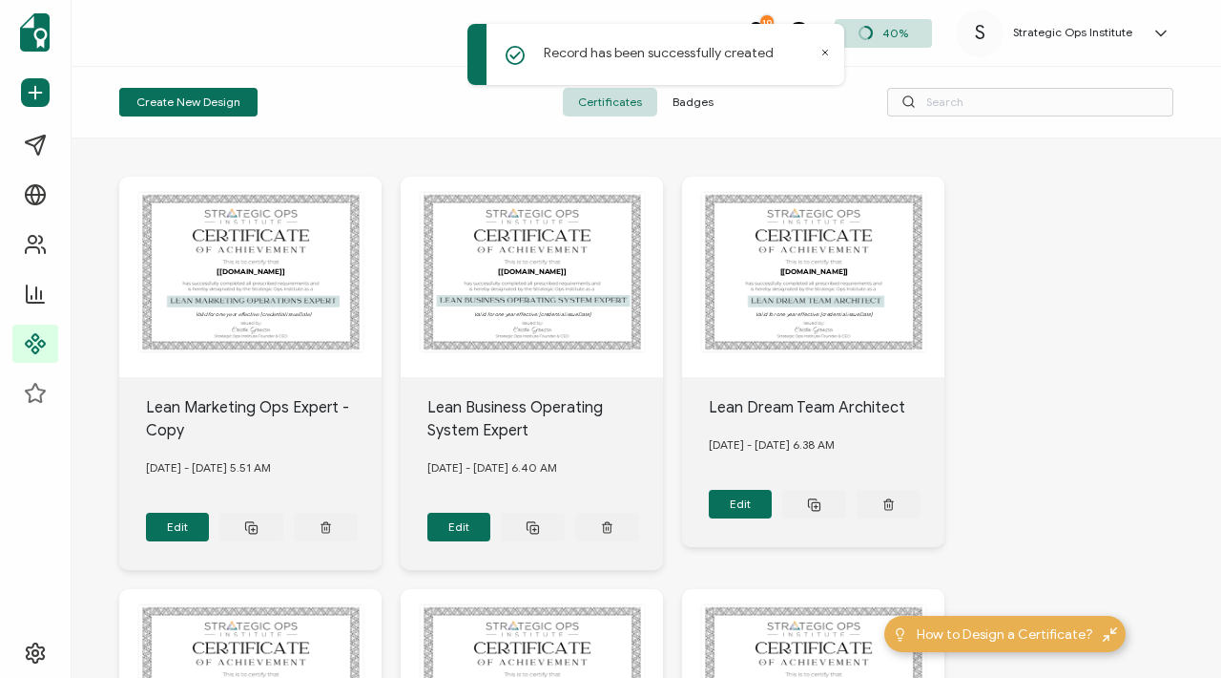
scroll to position [0, 0]
click at [187, 519] on button "Edit" at bounding box center [178, 526] width 64 height 29
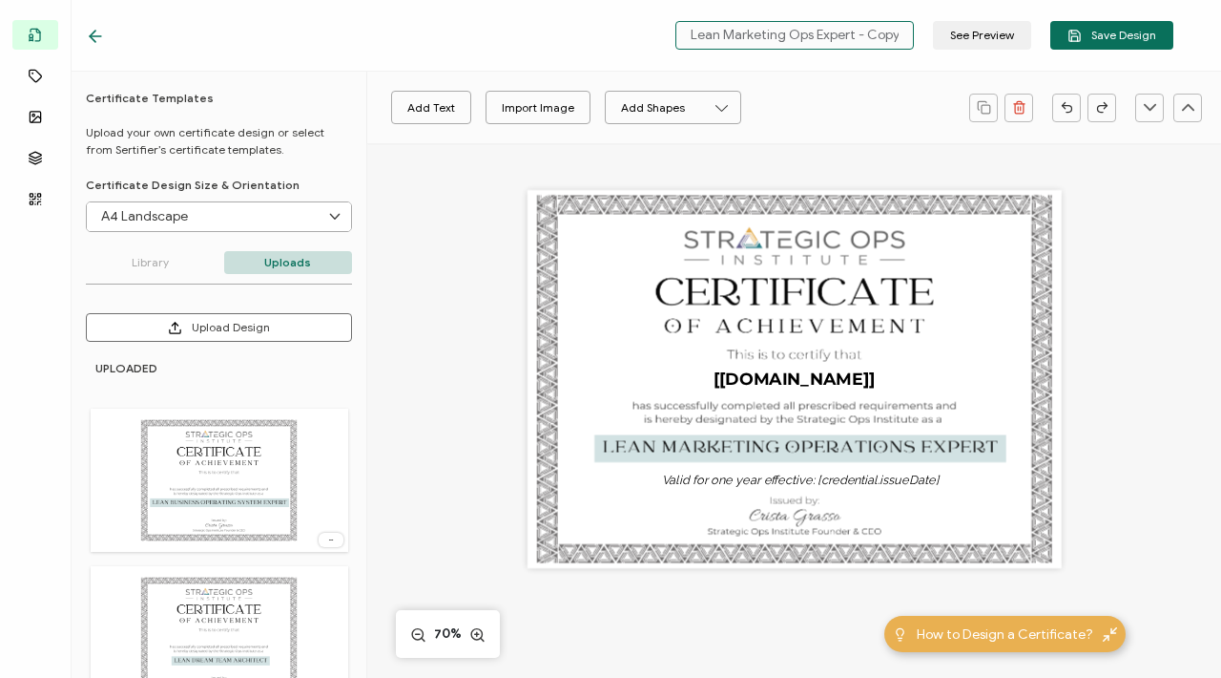
click at [764, 43] on input "Lean Marketing Ops Expert - Copy" at bounding box center [795, 35] width 239 height 29
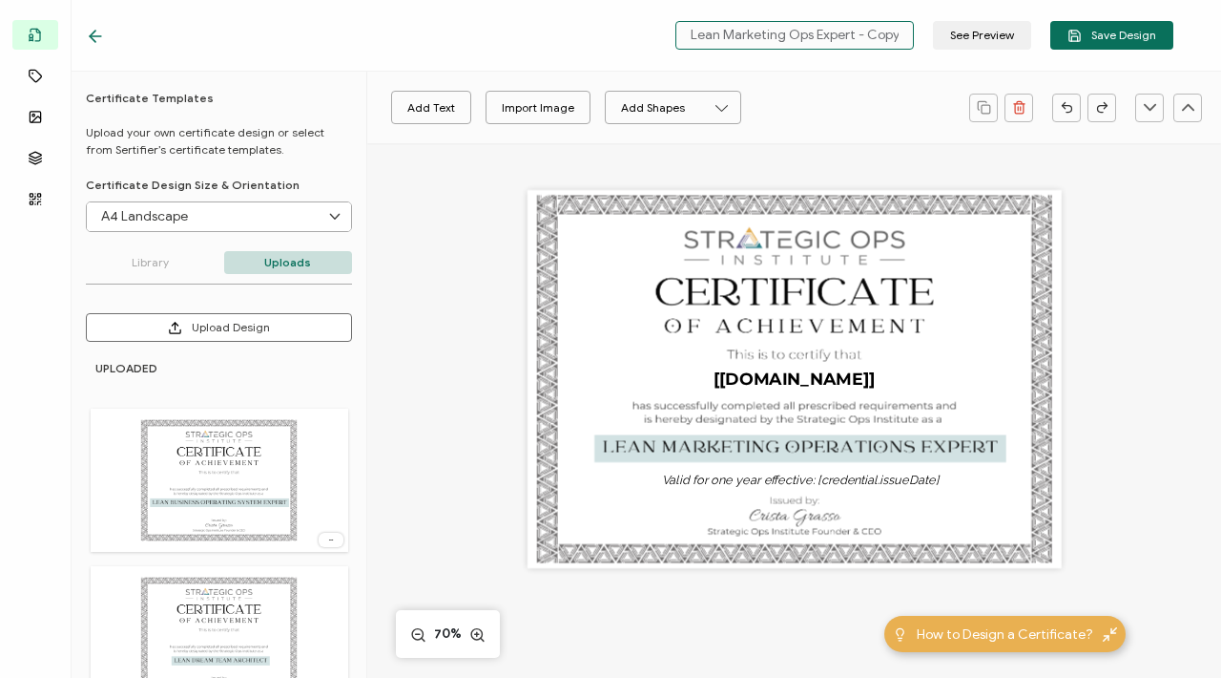
click at [746, 39] on input "Lean Marketing Ops Expert - Copy" at bounding box center [795, 35] width 239 height 29
drag, startPoint x: 728, startPoint y: 38, endPoint x: 816, endPoint y: 32, distance: 88.0
click at [816, 32] on input "Lean Marketing Ops Expert - Copy" at bounding box center [795, 35] width 239 height 29
drag, startPoint x: 882, startPoint y: 33, endPoint x: 951, endPoint y: 39, distance: 69.9
click at [951, 39] on div "Lean Scaling Offer Suite Expert - Copy See Preview Save Design" at bounding box center [920, 35] width 508 height 29
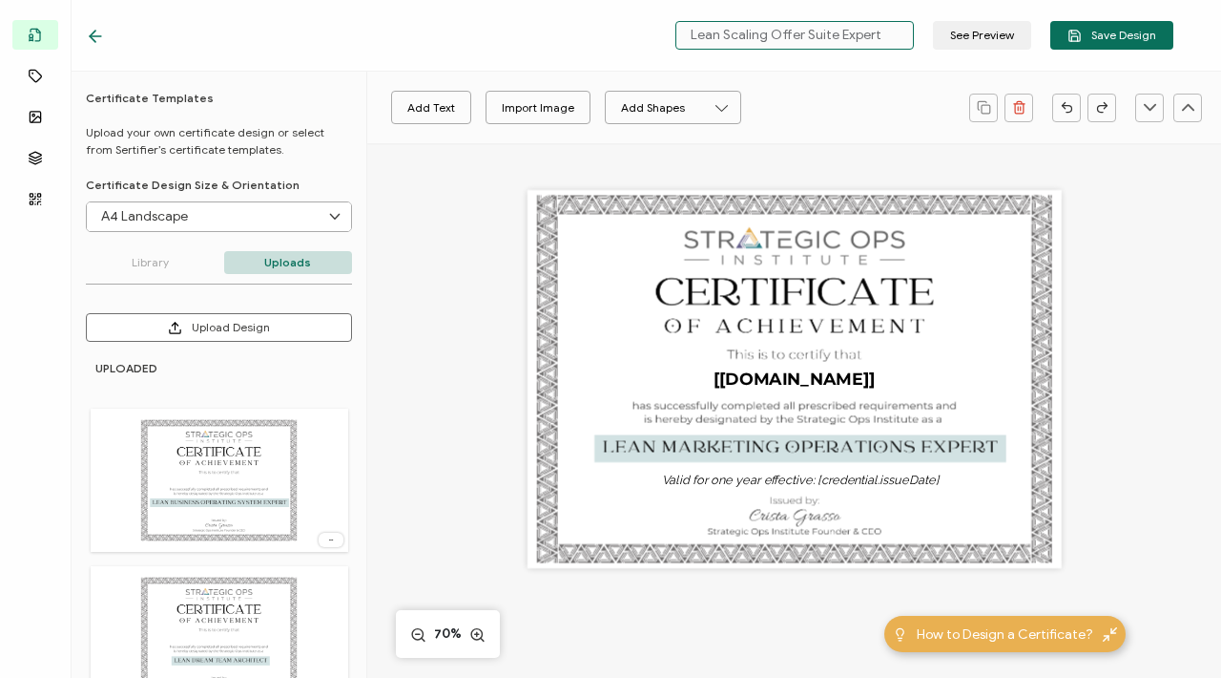
click at [744, 31] on input "Lean Scaling Offer Suite Expert" at bounding box center [795, 35] width 239 height 29
type input "Lean Scalable Offer Suite Expert"
click at [539, 236] on div "The recipient’s full name, which will be automatically filled based on the info…" at bounding box center [795, 379] width 534 height 378
click at [575, 229] on div "The recipient’s full name, which will be automatically filled based on the info…" at bounding box center [795, 379] width 534 height 378
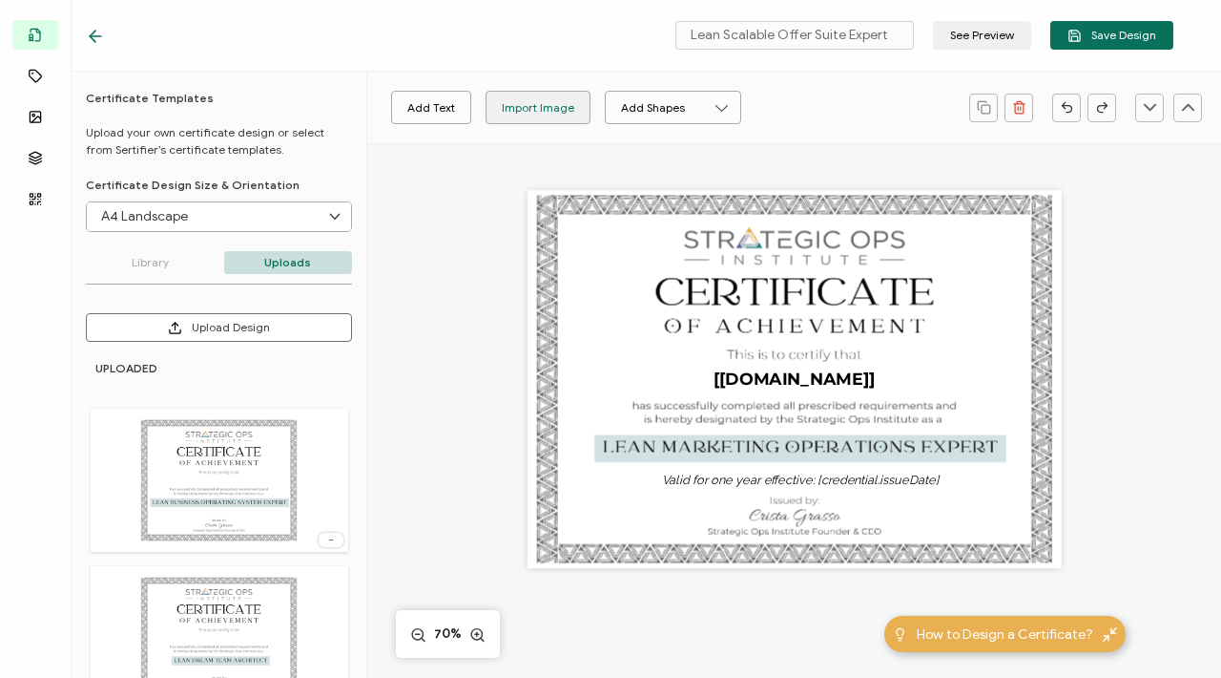
click at [521, 107] on div "Import Image" at bounding box center [538, 107] width 73 height 33
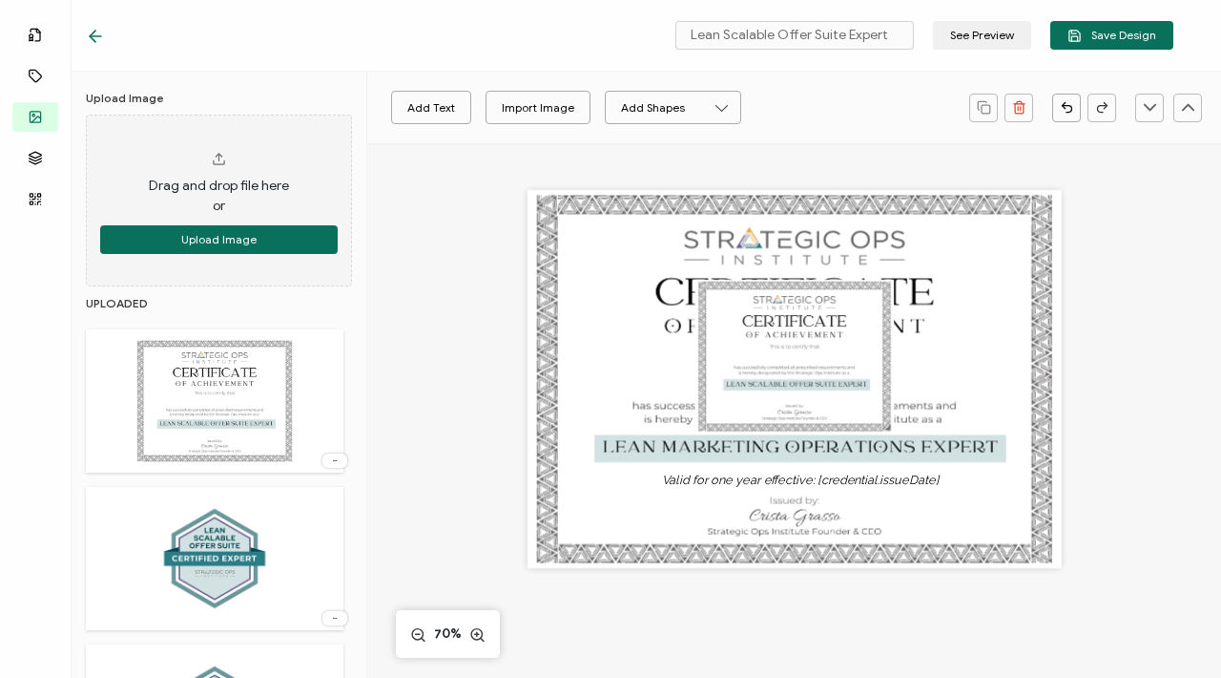
click at [576, 445] on div "The recipient’s full name, which will be automatically filled based on the info…" at bounding box center [795, 379] width 534 height 378
click at [543, 393] on div "The recipient’s full name, which will be automatically filled based on the info…" at bounding box center [795, 379] width 534 height 378
click at [542, 390] on div "The recipient’s full name, which will be automatically filled based on the info…" at bounding box center [795, 379] width 534 height 378
click at [545, 252] on div "The recipient’s full name, which will be automatically filled based on the info…" at bounding box center [795, 379] width 534 height 378
click at [586, 227] on div "The recipient’s full name, which will be automatically filled based on the info…" at bounding box center [795, 379] width 534 height 378
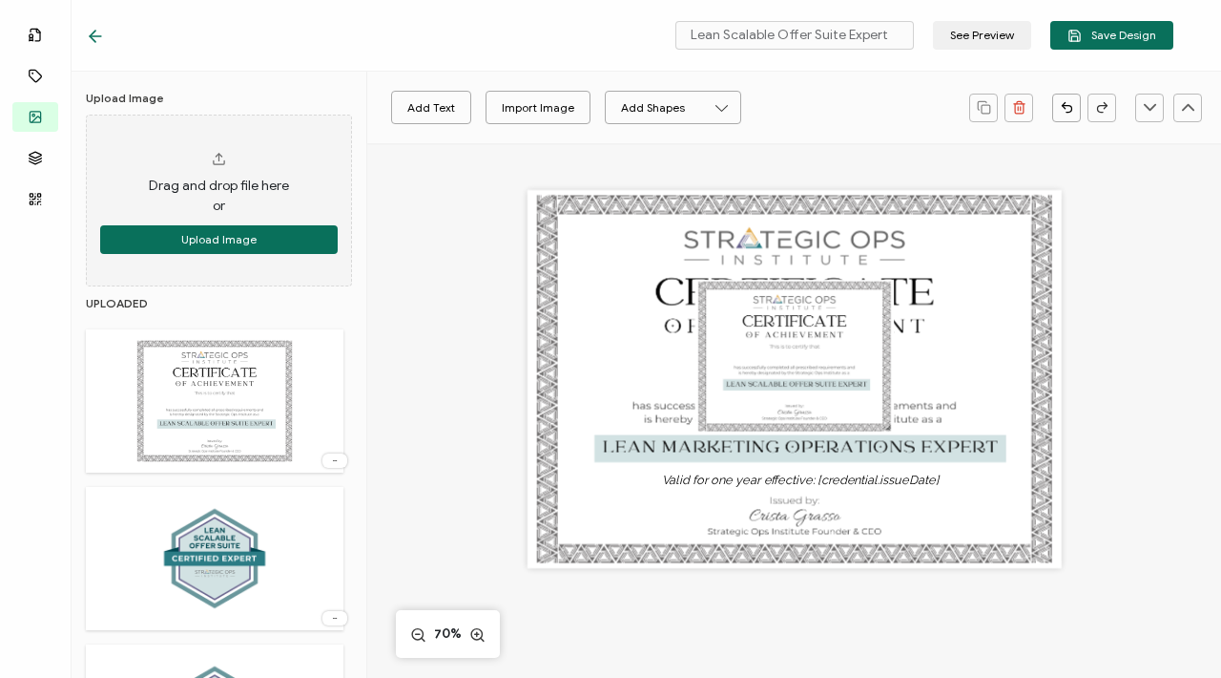
click at [543, 213] on div "The recipient’s full name, which will be automatically filled based on the info…" at bounding box center [795, 379] width 534 height 378
click at [573, 216] on div "The recipient’s full name, which will be automatically filled based on the info…" at bounding box center [795, 379] width 534 height 378
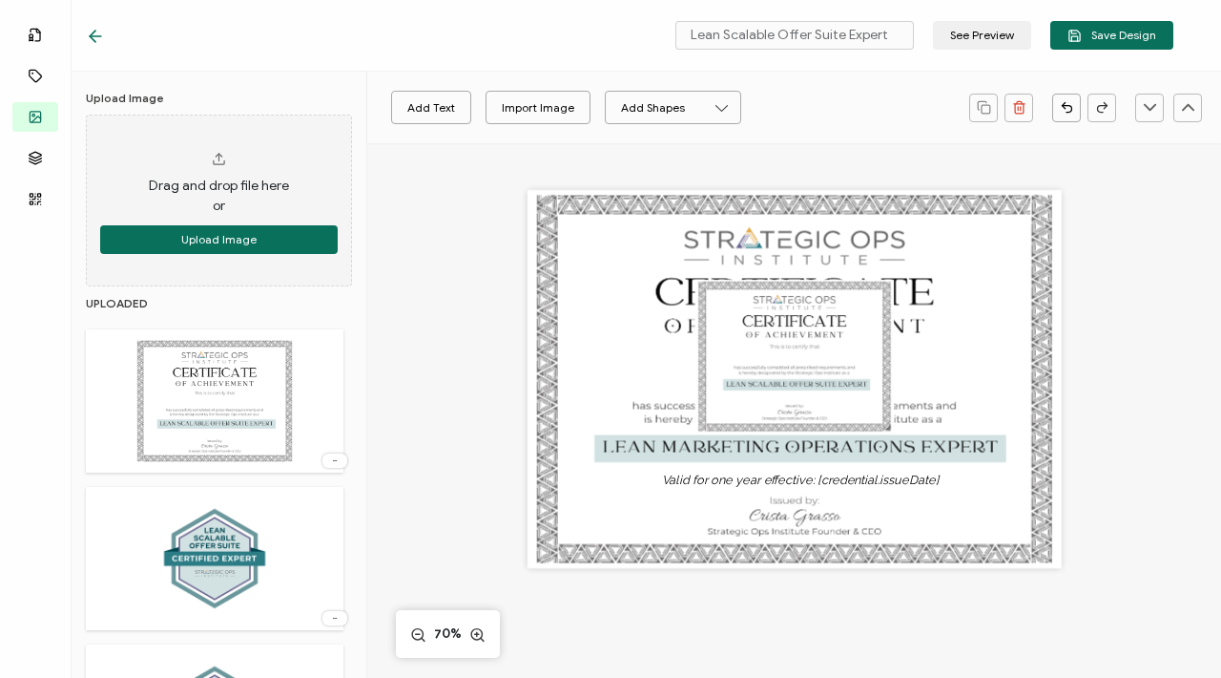
click at [574, 216] on div "The recipient’s full name, which will be automatically filled based on the info…" at bounding box center [795, 379] width 534 height 378
click at [660, 495] on div "The recipient’s full name, which will be automatically filled based on the info…" at bounding box center [795, 379] width 534 height 378
click at [614, 507] on div "The recipient’s full name, which will be automatically filled based on the info…" at bounding box center [795, 379] width 534 height 378
click at [582, 323] on div "The recipient’s full name, which will be automatically filled based on the info…" at bounding box center [795, 379] width 534 height 378
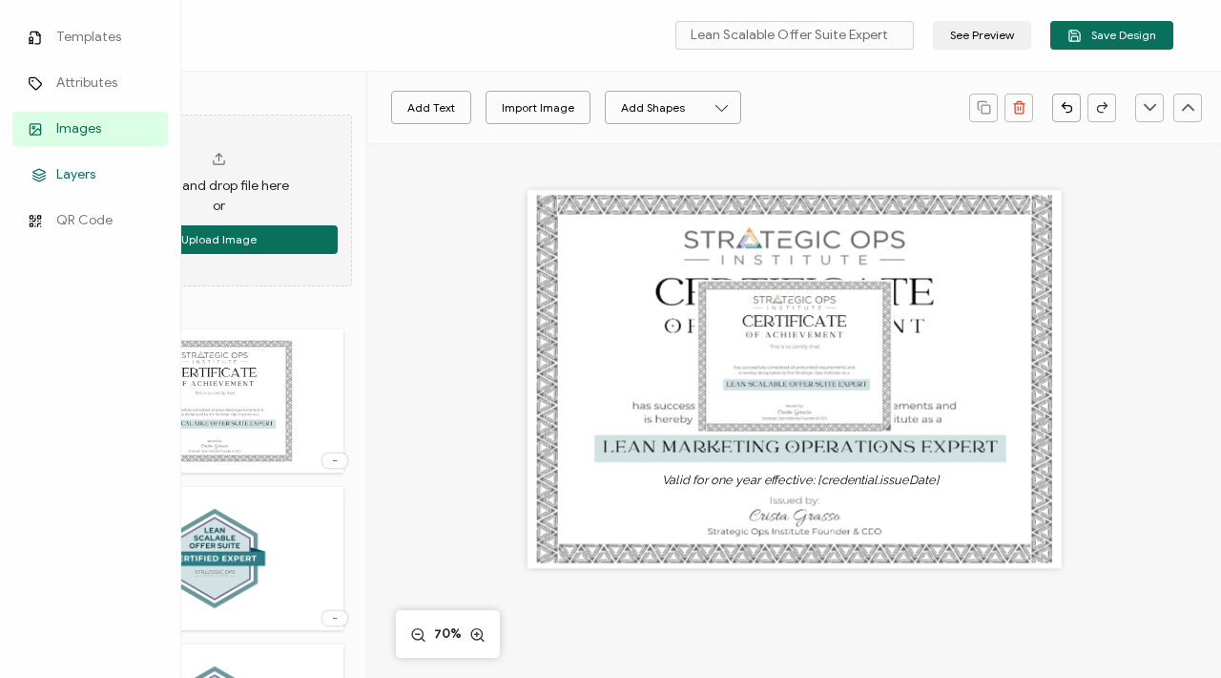
click at [70, 167] on span "Layers" at bounding box center [75, 174] width 39 height 19
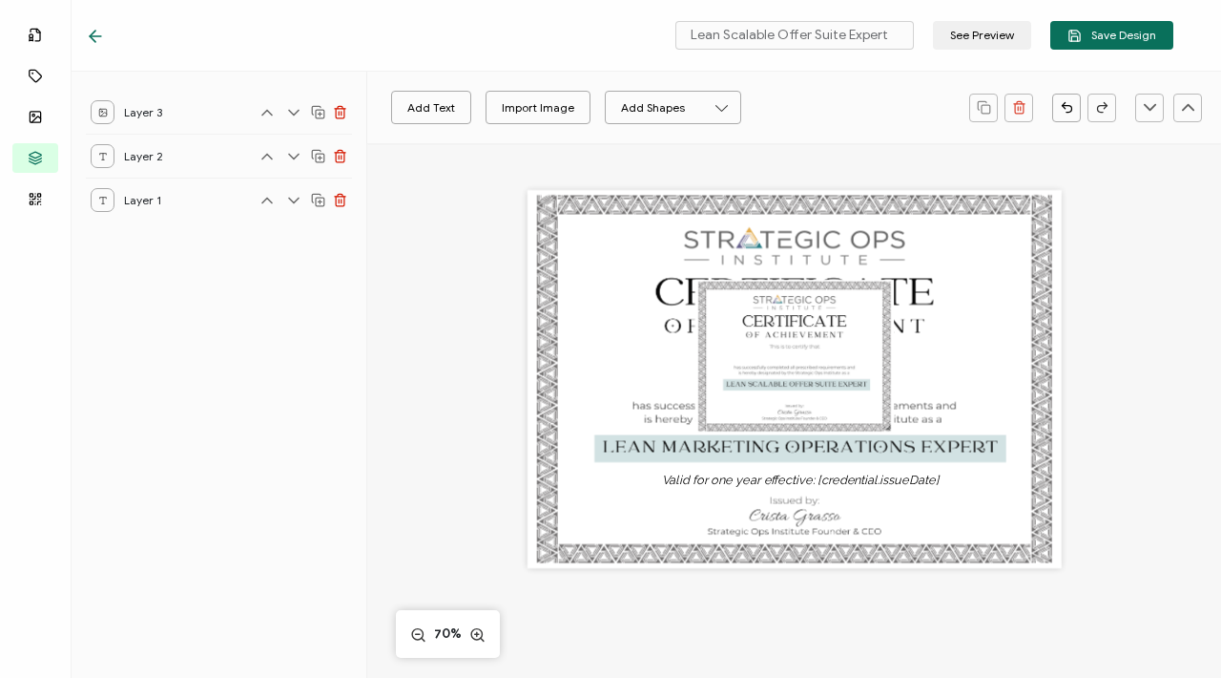
click at [292, 113] on icon at bounding box center [294, 112] width 10 height 5
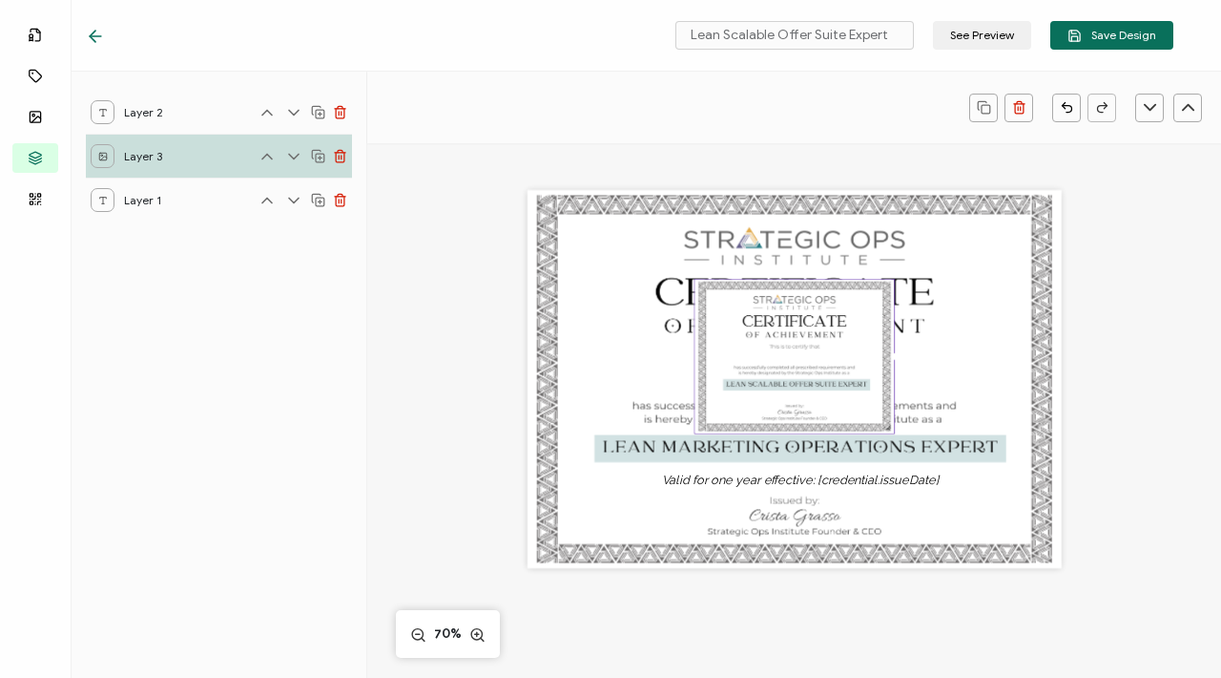
click at [298, 144] on div "Layer 3" at bounding box center [219, 156] width 266 height 44
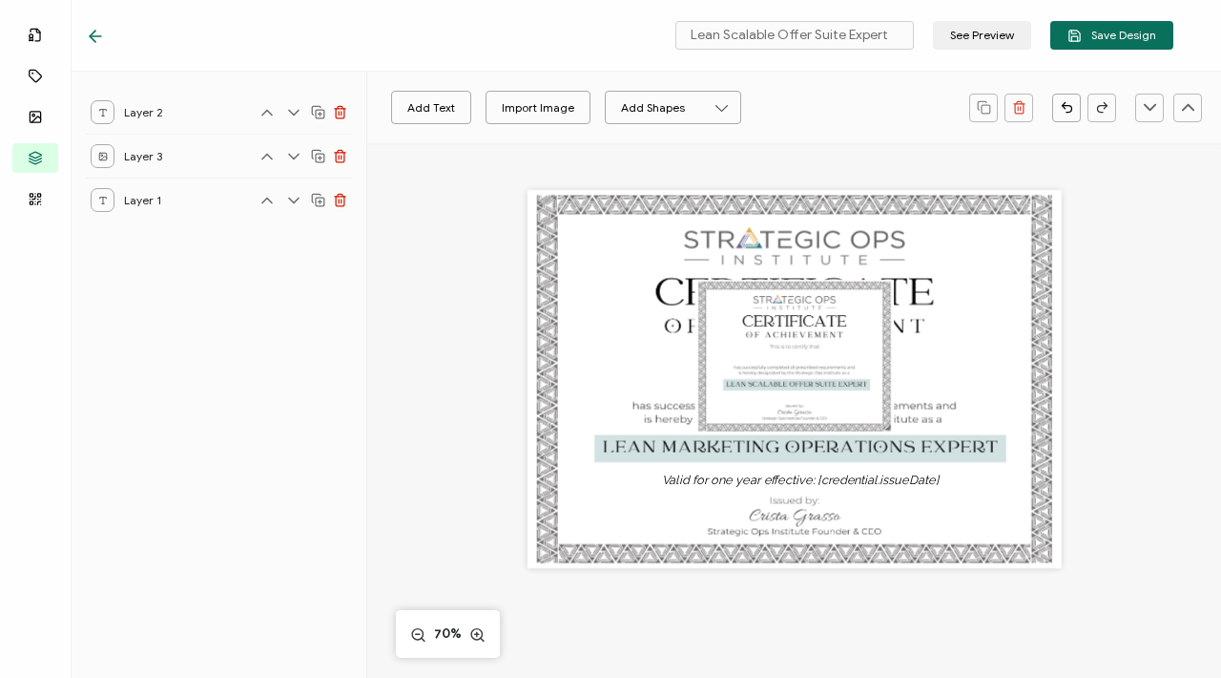
click at [295, 160] on icon at bounding box center [293, 156] width 19 height 19
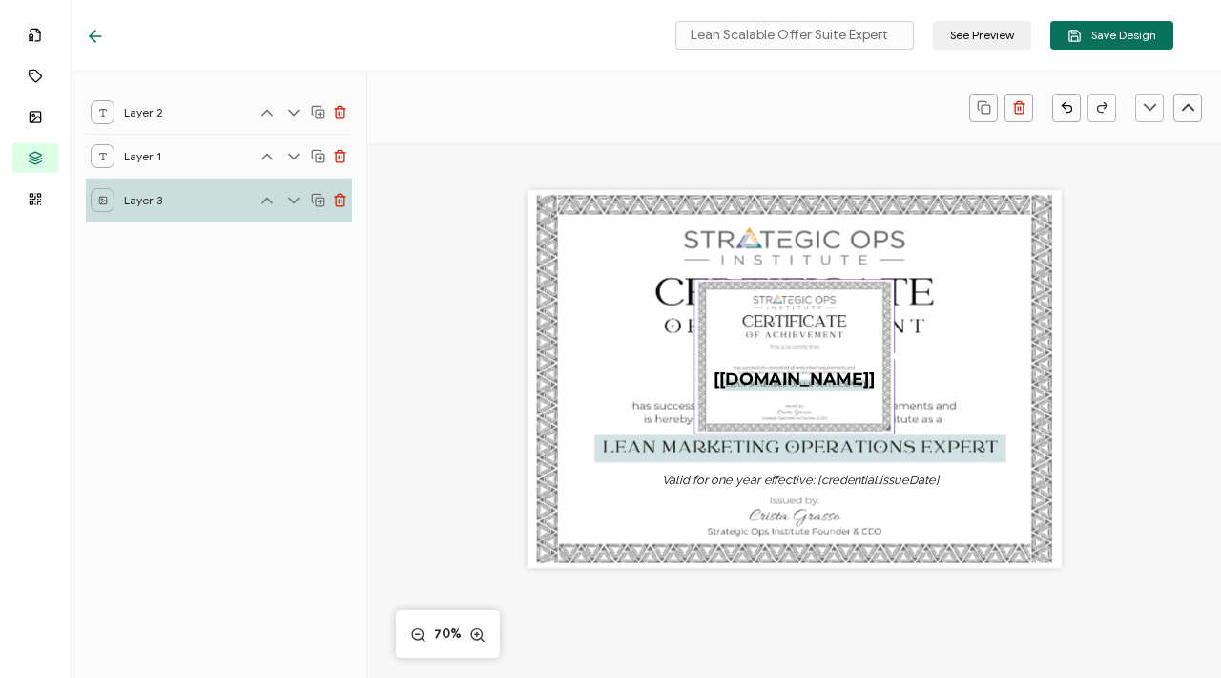
click at [540, 226] on div "The recipient’s full name, which will be automatically filled based on the info…" at bounding box center [795, 379] width 534 height 378
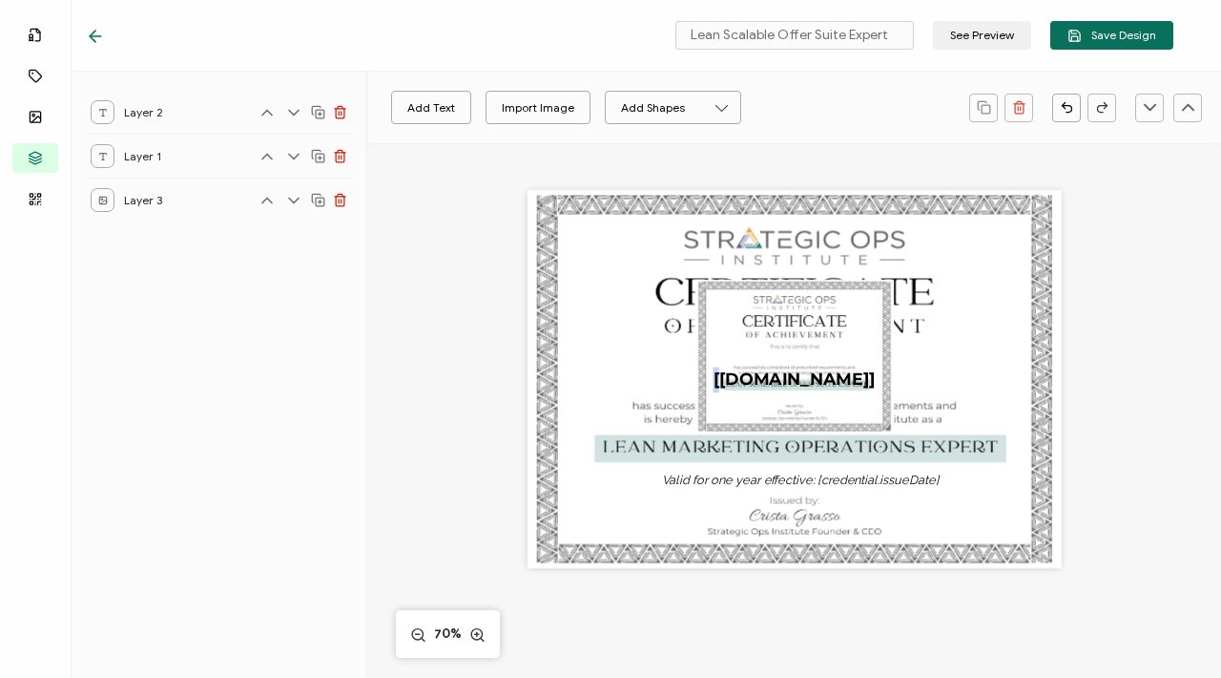
click at [540, 226] on div "The recipient’s full name, which will be automatically filled based on the info…" at bounding box center [795, 379] width 534 height 378
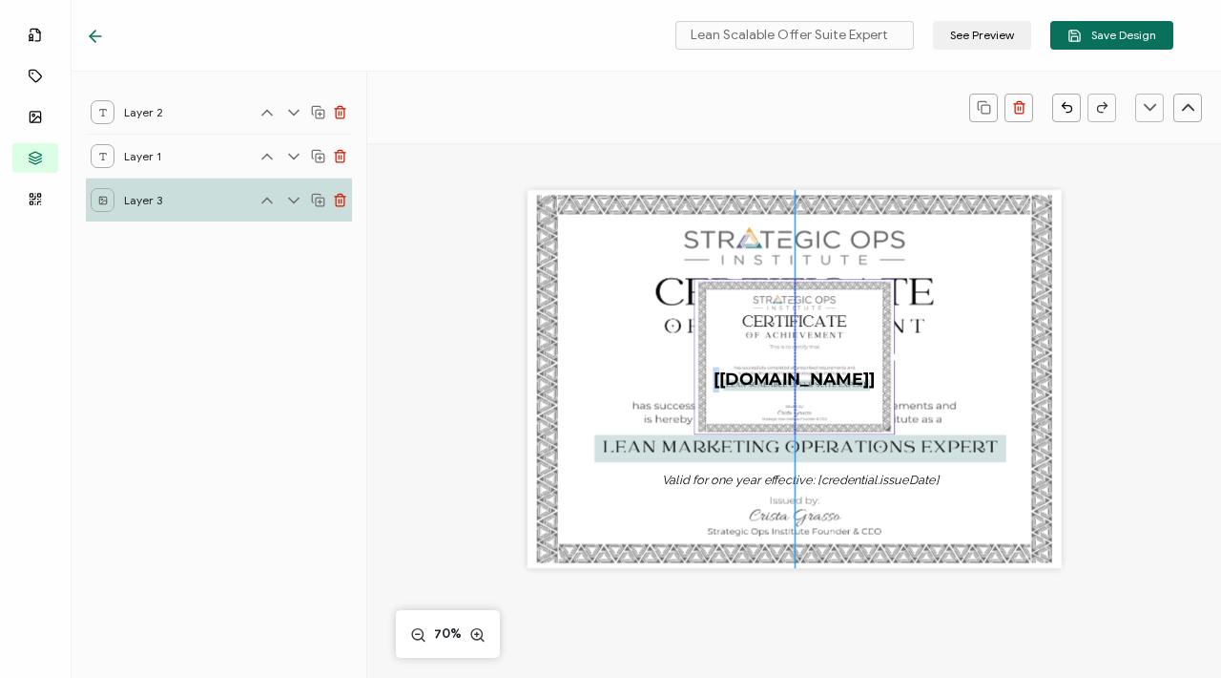
click at [689, 434] on div "The recipient’s full name, which will be automatically filled based on the info…" at bounding box center [795, 379] width 534 height 378
click at [699, 421] on img at bounding box center [794, 357] width 198 height 155
click at [708, 419] on img at bounding box center [795, 357] width 198 height 155
click at [898, 340] on div "The recipient’s full name, which will be automatically filled based on the info…" at bounding box center [795, 379] width 534 height 378
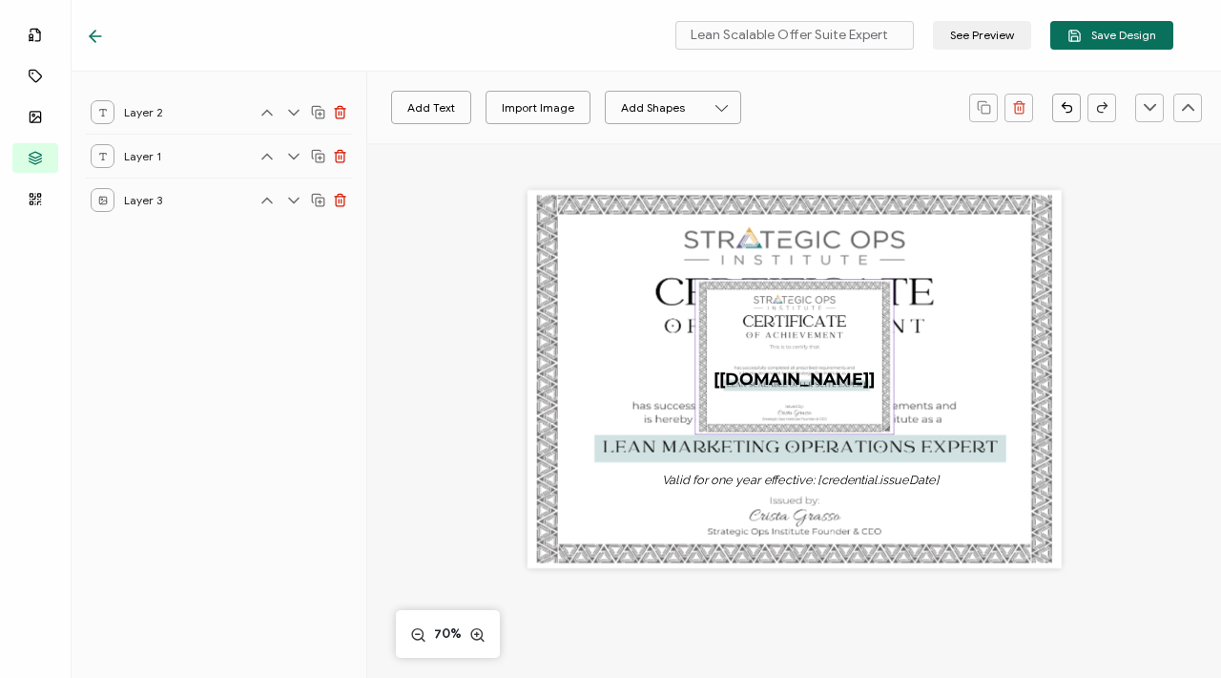
drag, startPoint x: 807, startPoint y: 334, endPoint x: 829, endPoint y: 336, distance: 22.0
click at [830, 336] on img at bounding box center [795, 357] width 198 height 155
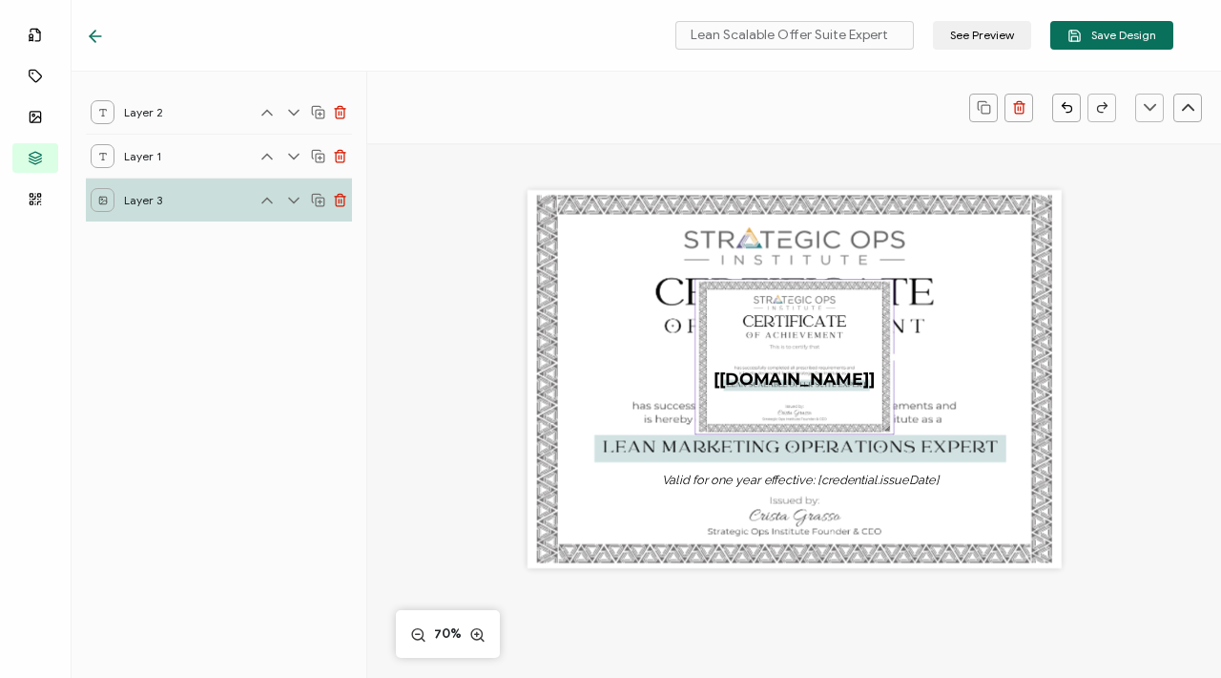
click at [927, 351] on div "The recipient’s full name, which will be automatically filled based on the info…" at bounding box center [795, 379] width 534 height 378
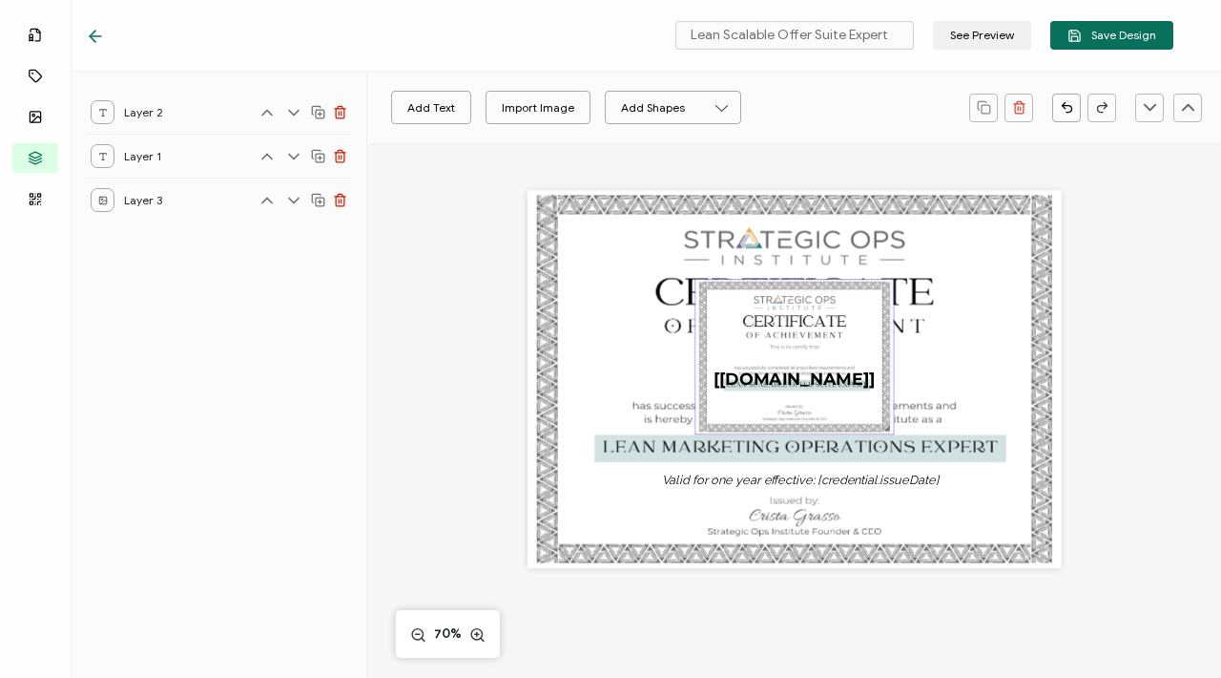
drag, startPoint x: 834, startPoint y: 325, endPoint x: 862, endPoint y: 342, distance: 32.1
click at [863, 343] on img at bounding box center [795, 357] width 198 height 155
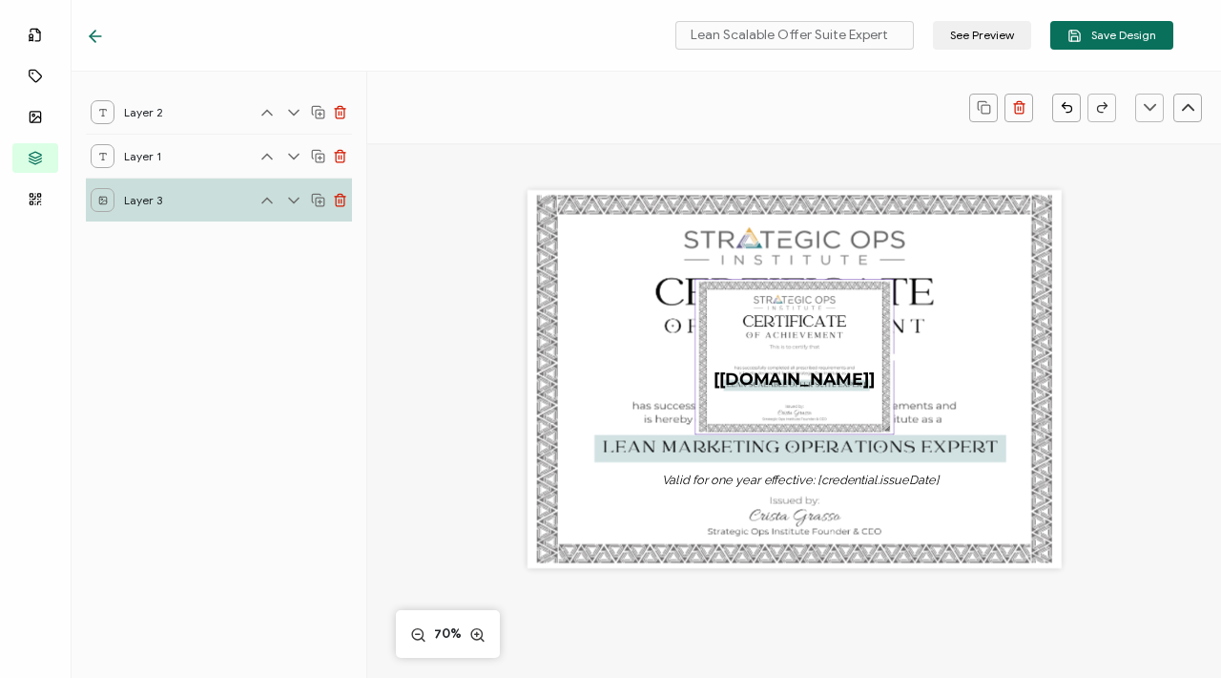
drag, startPoint x: 862, startPoint y: 342, endPoint x: 799, endPoint y: 345, distance: 63.1
click at [799, 346] on img at bounding box center [795, 357] width 198 height 155
drag, startPoint x: 719, startPoint y: 334, endPoint x: 706, endPoint y: 365, distance: 33.8
click at [706, 365] on div "The recipient’s full name, which will be automatically filled based on the info…" at bounding box center [795, 379] width 534 height 378
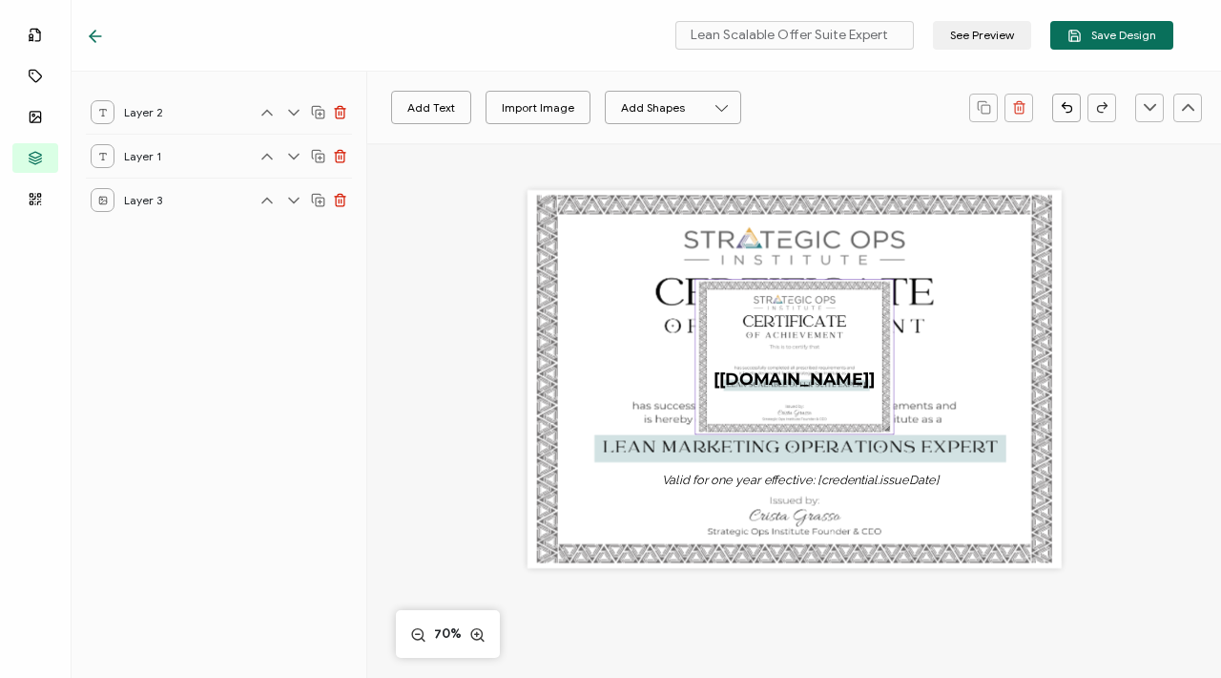
click at [717, 304] on img at bounding box center [795, 357] width 198 height 155
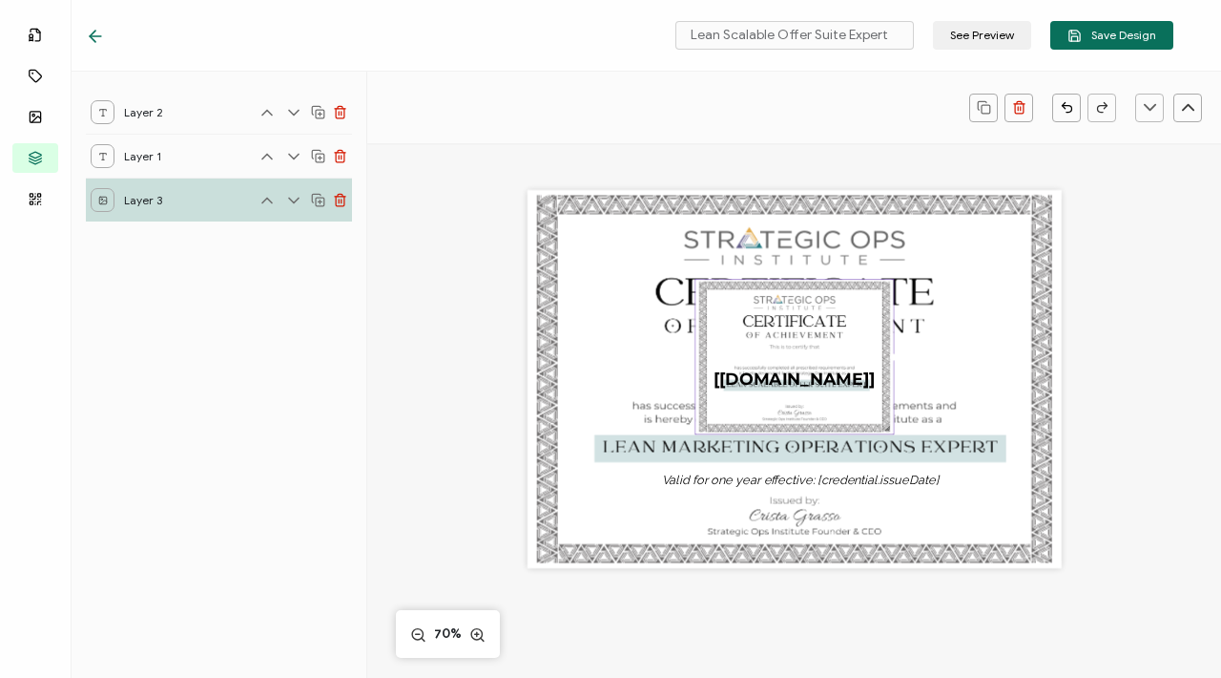
drag, startPoint x: 717, startPoint y: 304, endPoint x: 708, endPoint y: 362, distance: 57.9
click at [708, 363] on img at bounding box center [795, 357] width 198 height 155
drag, startPoint x: 711, startPoint y: 356, endPoint x: 794, endPoint y: 333, distance: 86.1
click at [794, 333] on img at bounding box center [795, 357] width 198 height 155
drag, startPoint x: 792, startPoint y: 333, endPoint x: 877, endPoint y: 303, distance: 90.3
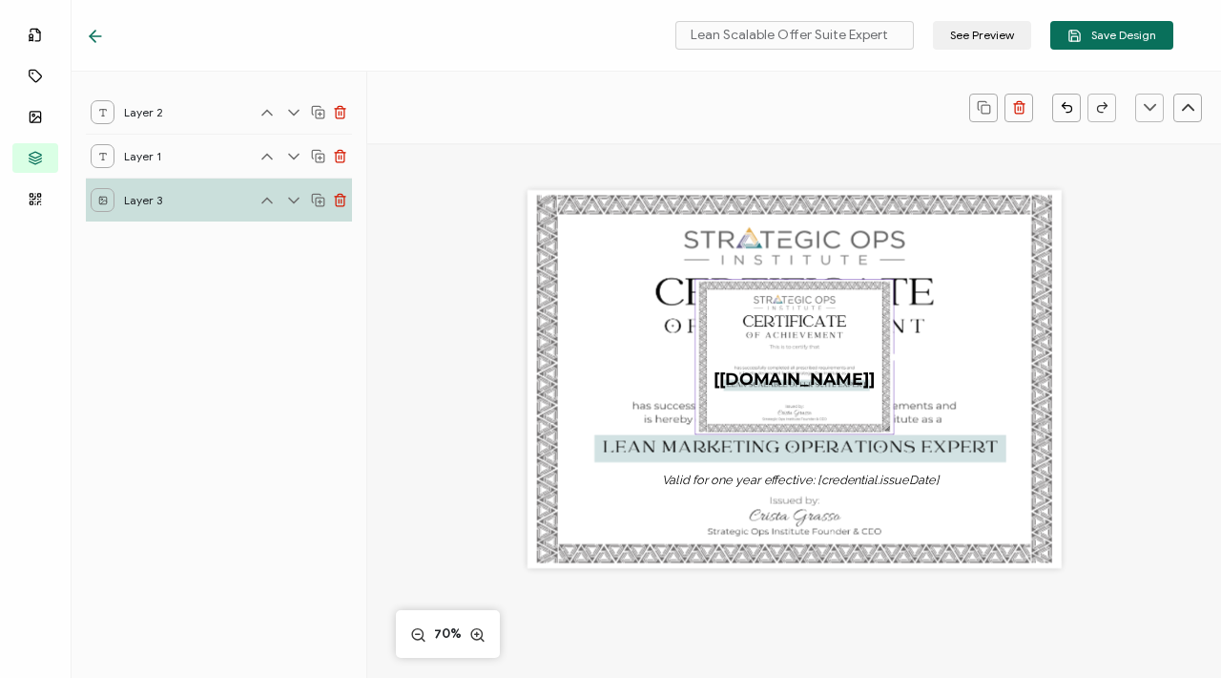
click at [877, 303] on img at bounding box center [795, 357] width 198 height 155
click at [828, 311] on img at bounding box center [795, 357] width 198 height 155
drag, startPoint x: 833, startPoint y: 311, endPoint x: 878, endPoint y: 303, distance: 45.5
click at [880, 303] on img at bounding box center [795, 357] width 198 height 155
click at [875, 303] on img at bounding box center [795, 357] width 198 height 155
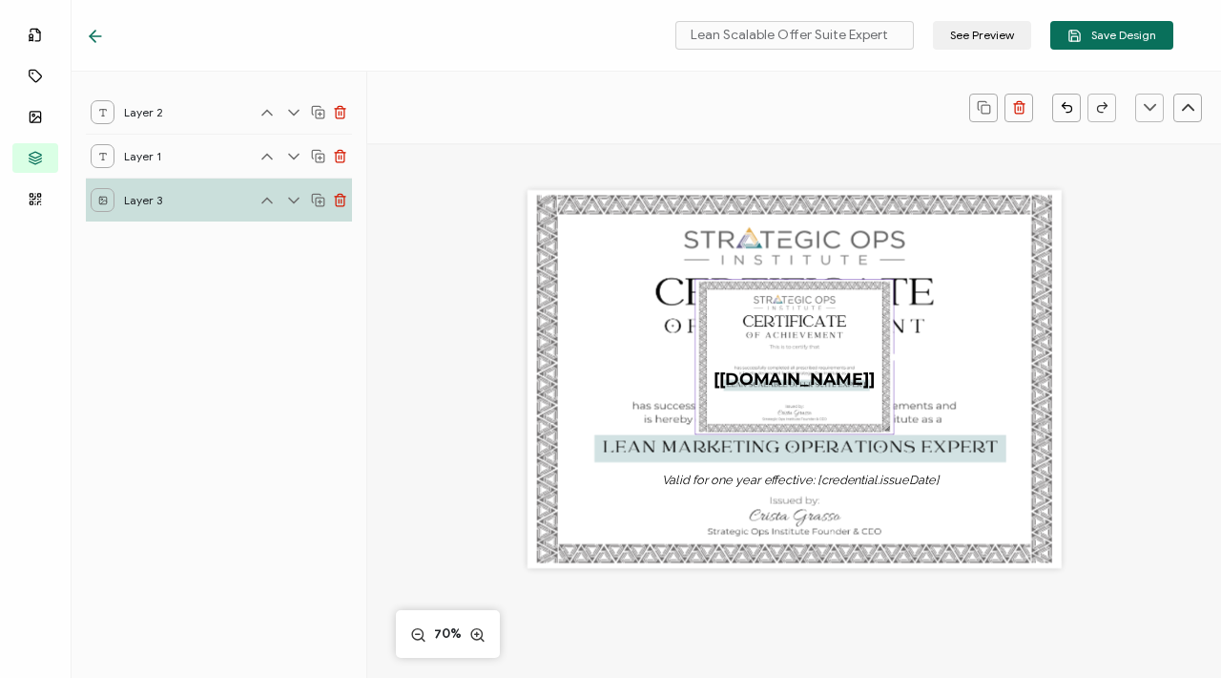
click at [875, 303] on img at bounding box center [795, 357] width 198 height 155
click at [883, 288] on img at bounding box center [795, 357] width 198 height 155
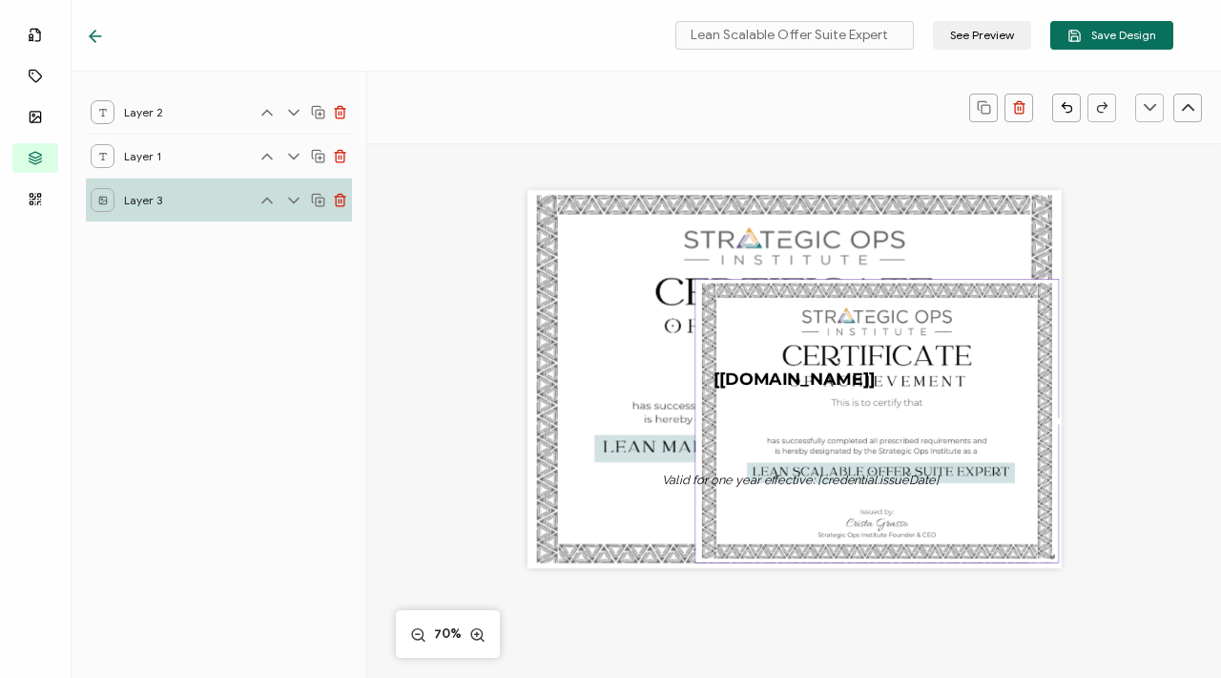
drag, startPoint x: 887, startPoint y: 430, endPoint x: 1124, endPoint y: 569, distance: 275.0
click at [1124, 569] on div "The recipient’s full name, which will be automatically filled based on the info…" at bounding box center [794, 513] width 854 height 741
drag, startPoint x: 782, startPoint y: 340, endPoint x: 726, endPoint y: 350, distance: 57.3
click at [713, 363] on img at bounding box center [877, 421] width 363 height 282
click at [723, 335] on img at bounding box center [877, 421] width 363 height 282
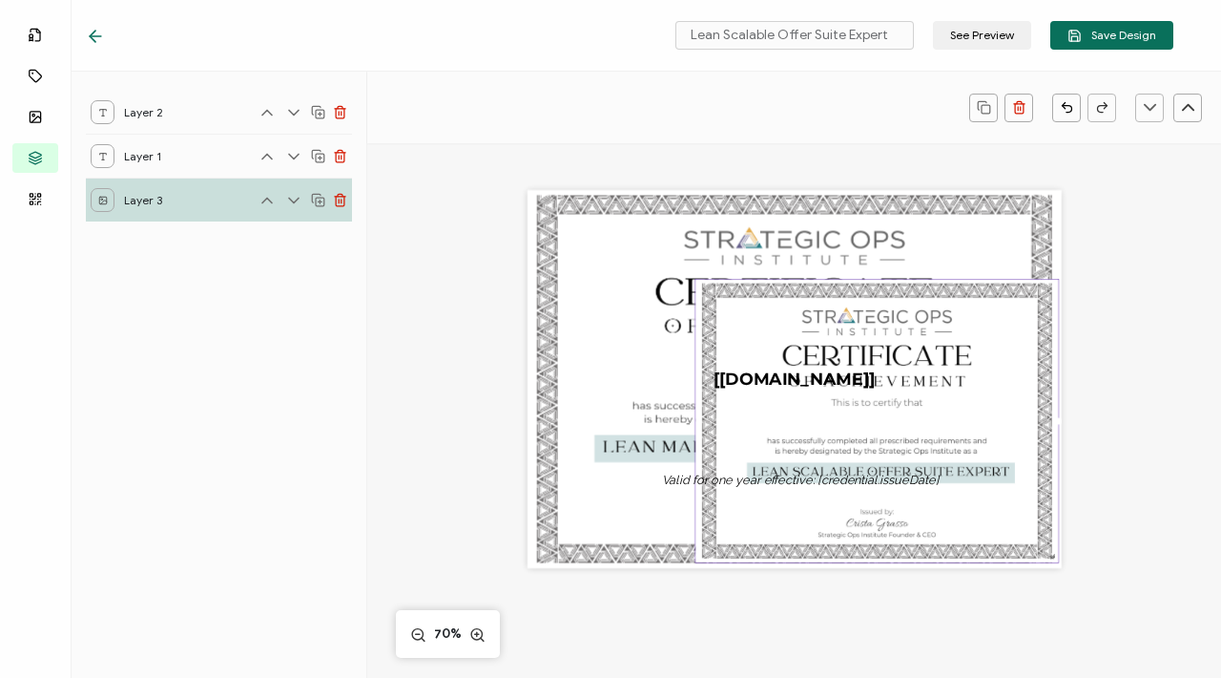
click at [724, 335] on img at bounding box center [877, 421] width 363 height 282
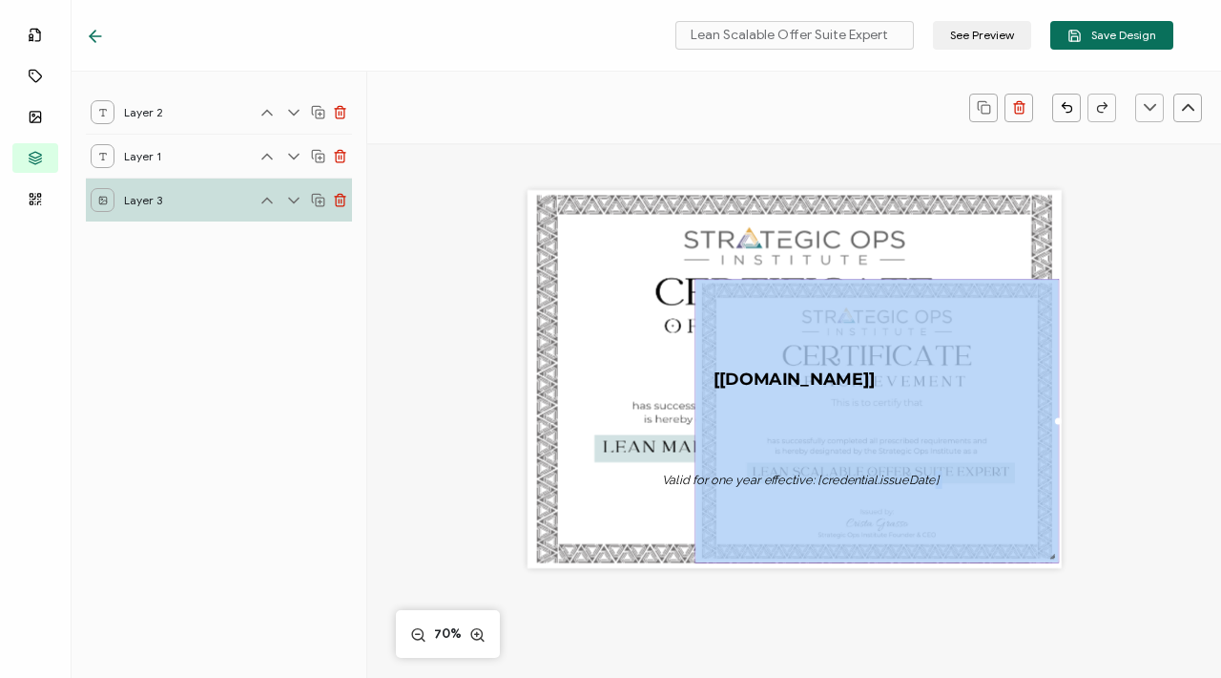
click at [724, 335] on img at bounding box center [877, 421] width 363 height 282
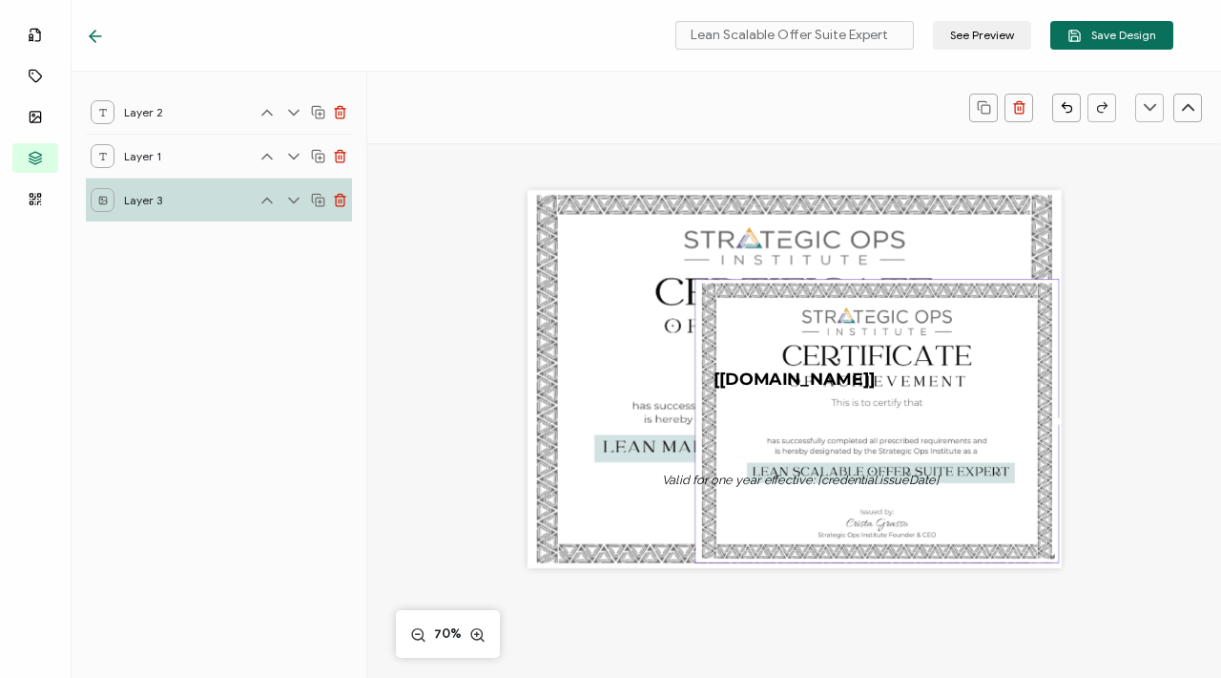
click at [618, 299] on div "The recipient’s full name, which will be automatically filled based on the info…" at bounding box center [795, 379] width 534 height 378
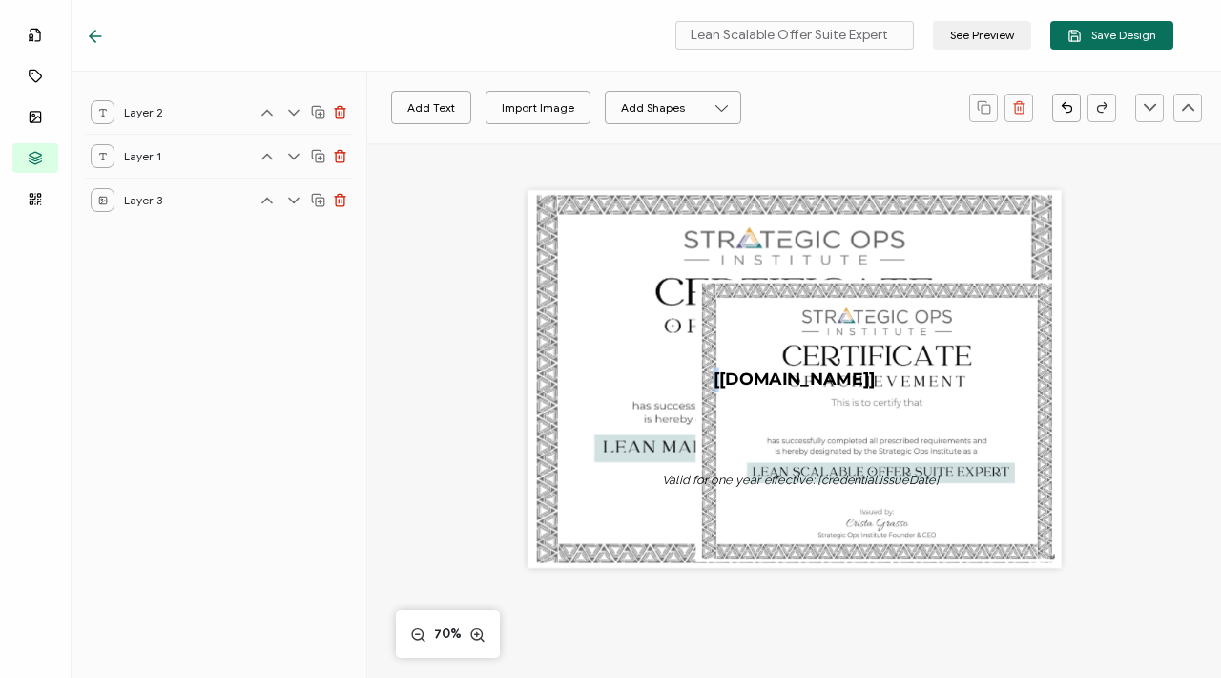
click at [618, 299] on div "The recipient’s full name, which will be automatically filled based on the info…" at bounding box center [795, 379] width 534 height 378
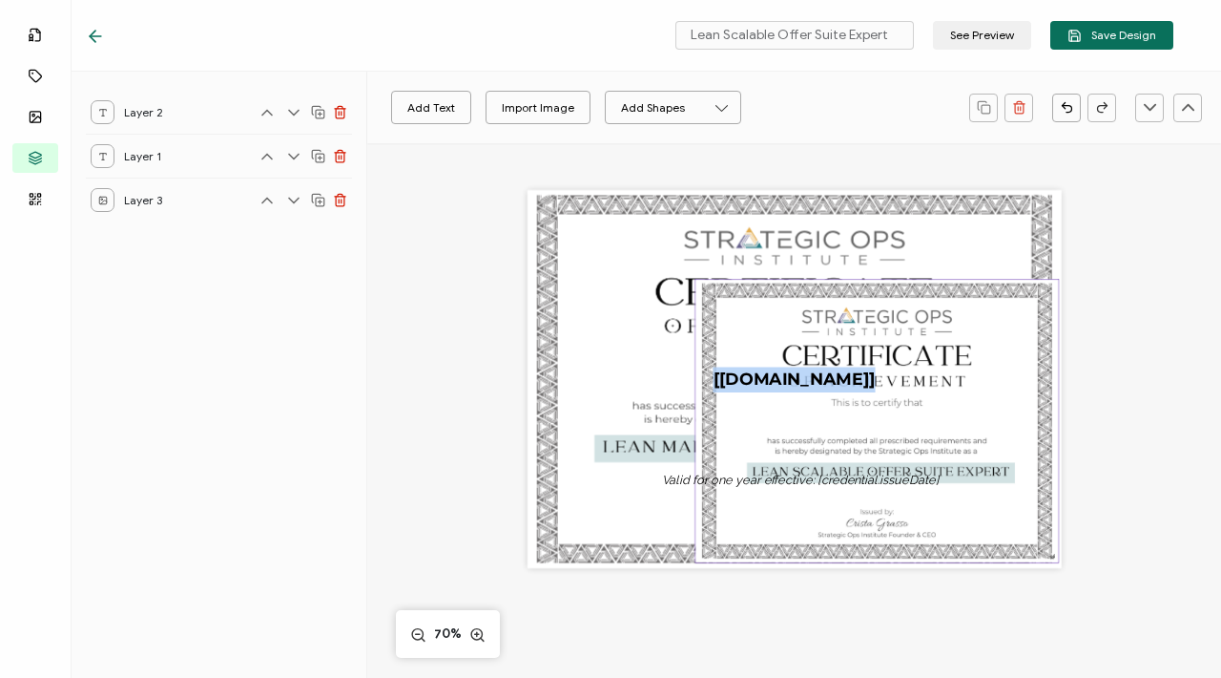
click at [742, 322] on img at bounding box center [877, 421] width 363 height 282
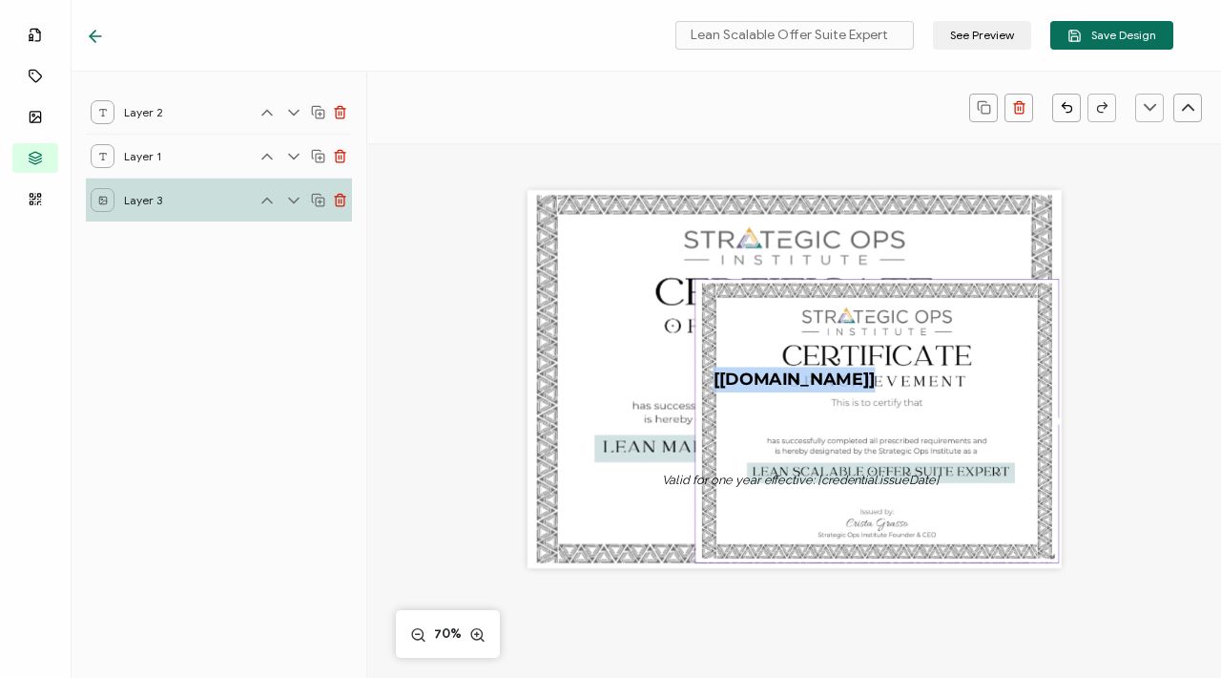
drag, startPoint x: 741, startPoint y: 312, endPoint x: 692, endPoint y: 311, distance: 48.7
click at [696, 311] on img at bounding box center [877, 421] width 363 height 282
drag, startPoint x: 706, startPoint y: 308, endPoint x: 651, endPoint y: 316, distance: 55.9
click at [650, 316] on div "The recipient’s full name, which will be automatically filled based on the info…" at bounding box center [795, 379] width 534 height 378
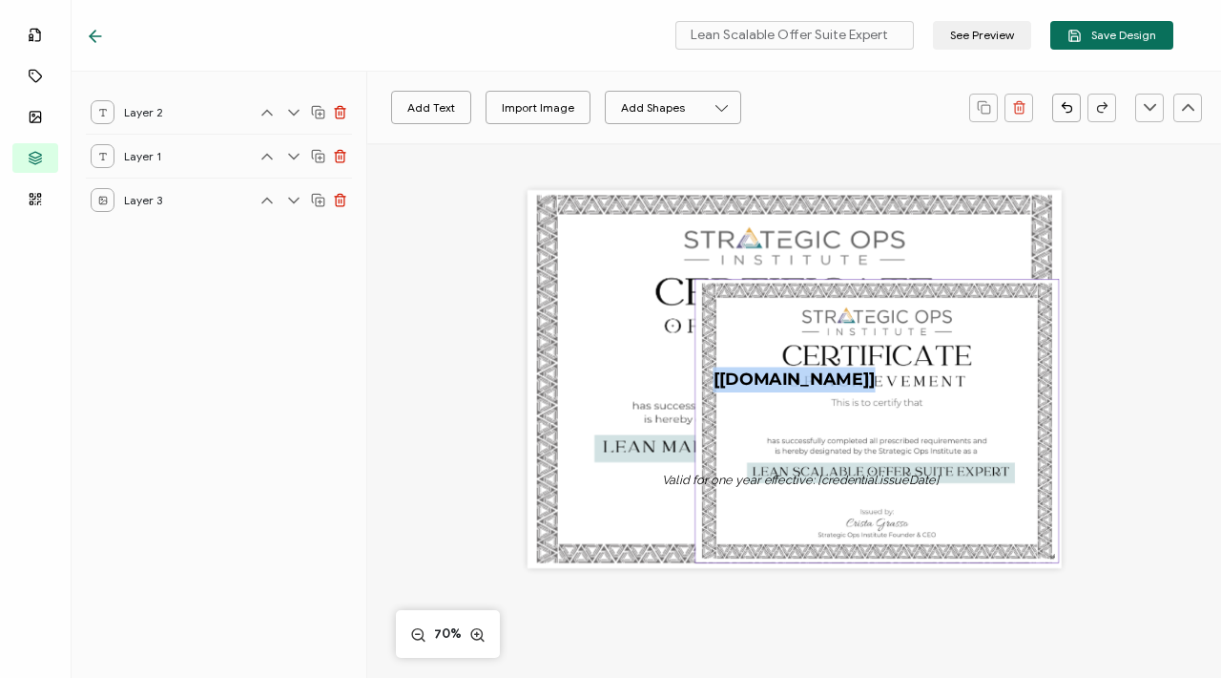
click at [703, 282] on img at bounding box center [877, 421] width 363 height 282
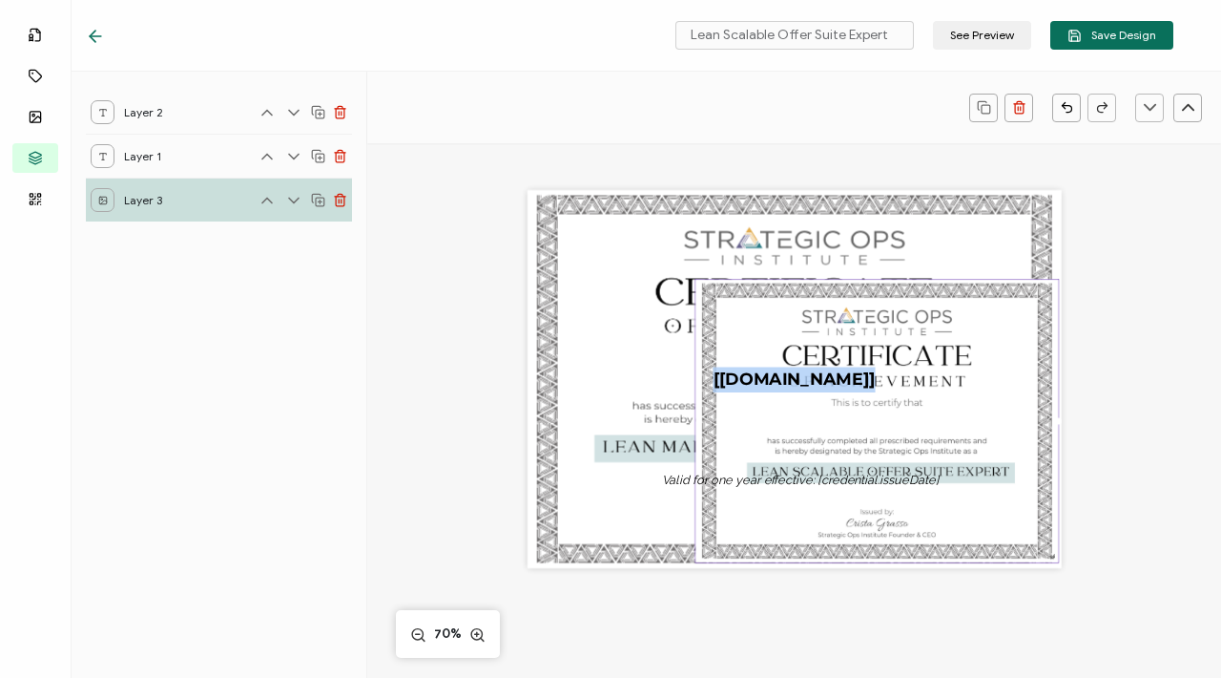
click at [696, 282] on img at bounding box center [877, 421] width 363 height 282
click at [718, 309] on img at bounding box center [877, 421] width 363 height 282
click at [622, 364] on div "The recipient’s full name, which will be automatically filled based on the info…" at bounding box center [795, 379] width 534 height 378
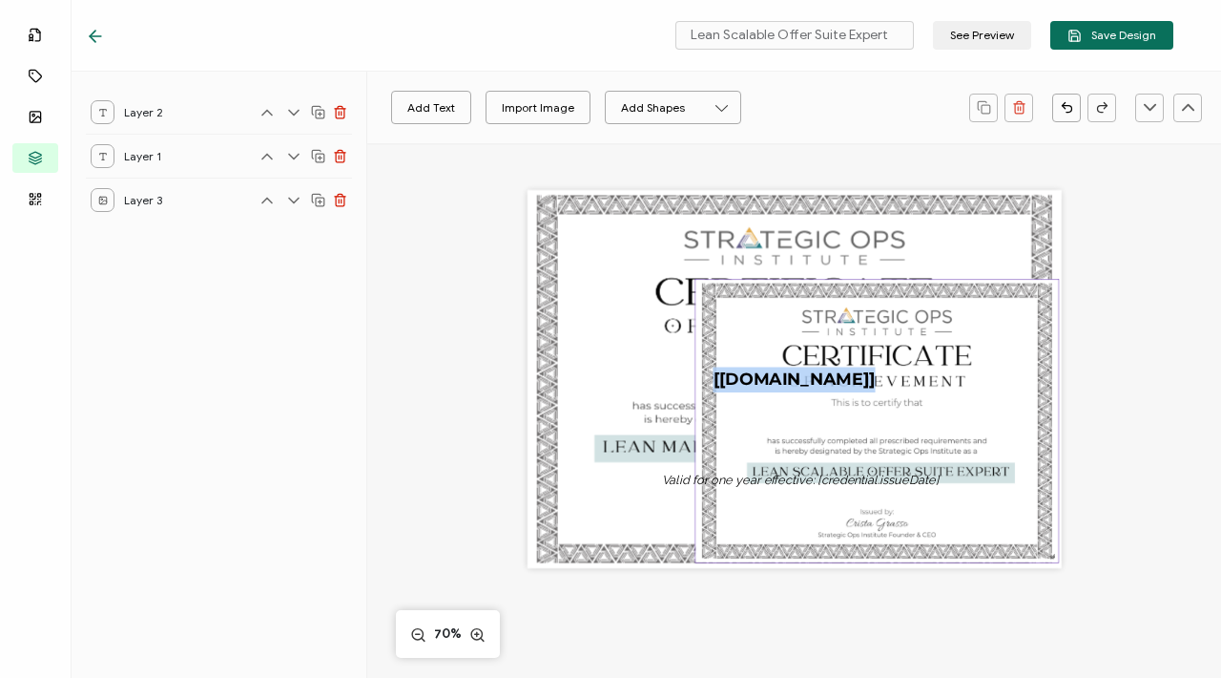
click at [742, 417] on img at bounding box center [877, 421] width 363 height 282
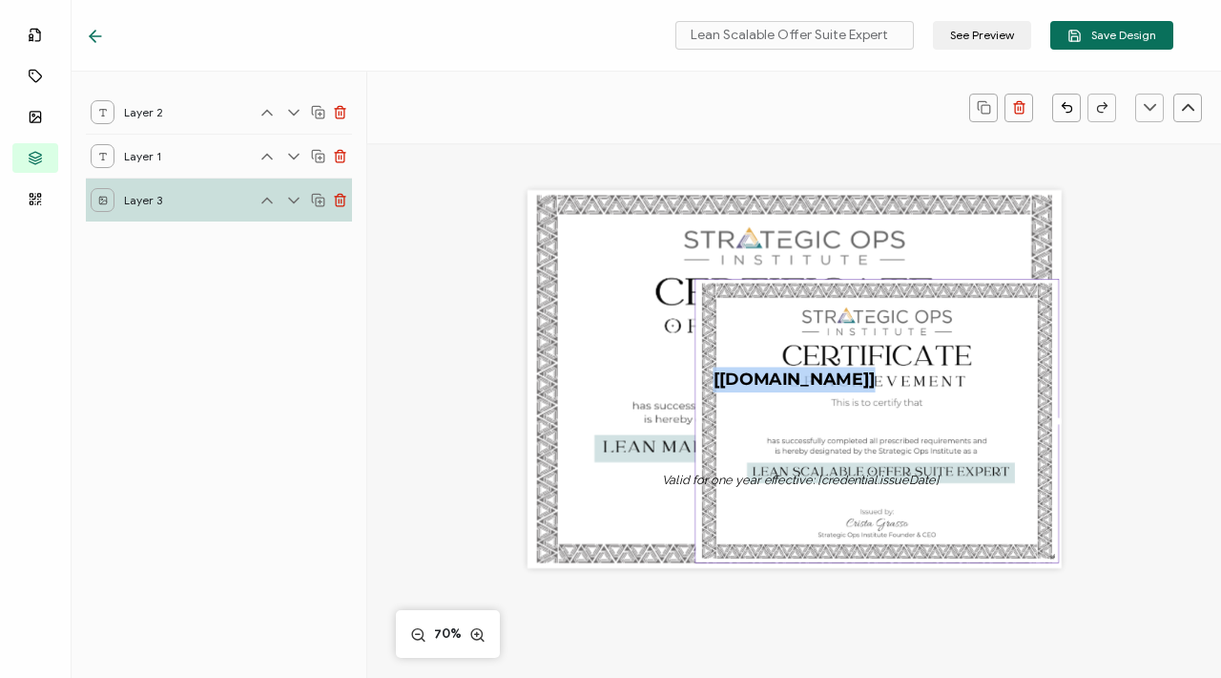
click at [696, 282] on img at bounding box center [877, 421] width 363 height 282
drag, startPoint x: 705, startPoint y: 293, endPoint x: 653, endPoint y: 286, distance: 52.9
click at [653, 286] on div "The recipient’s full name, which will be automatically filled based on the info…" at bounding box center [795, 379] width 534 height 378
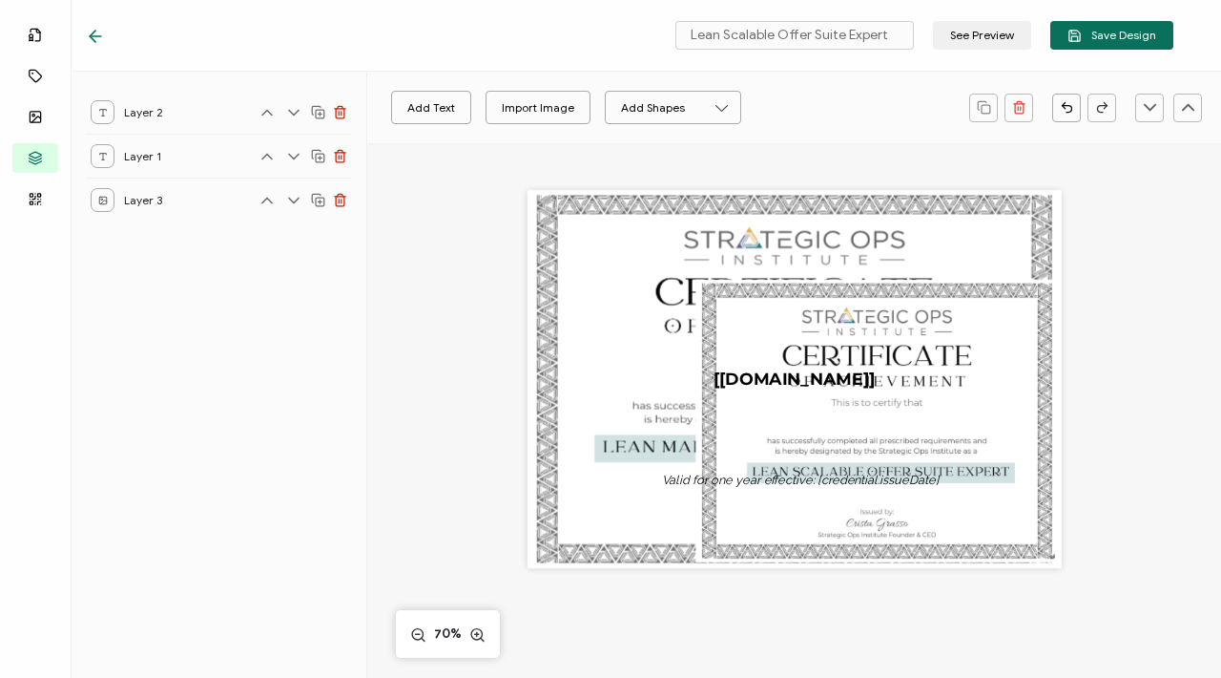
click at [344, 197] on icon at bounding box center [340, 202] width 9 height 10
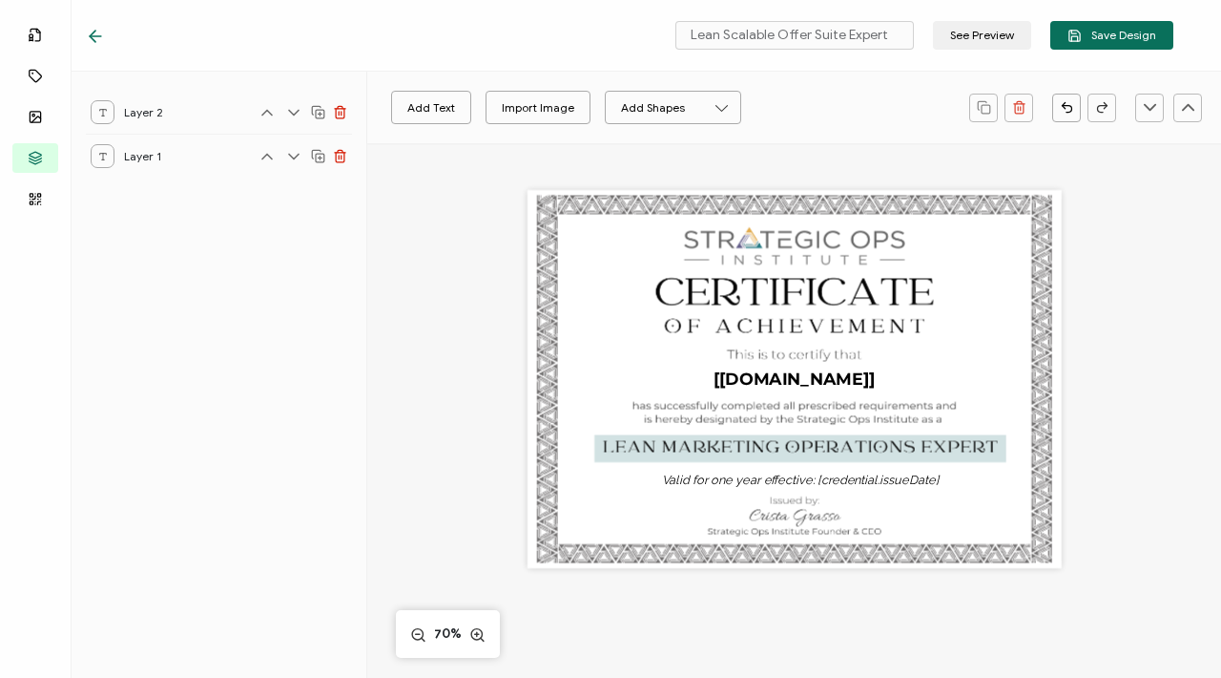
click at [570, 202] on div "The recipient’s full name, which will be automatically filled based on the info…" at bounding box center [795, 379] width 534 height 378
click at [291, 110] on icon at bounding box center [293, 112] width 19 height 19
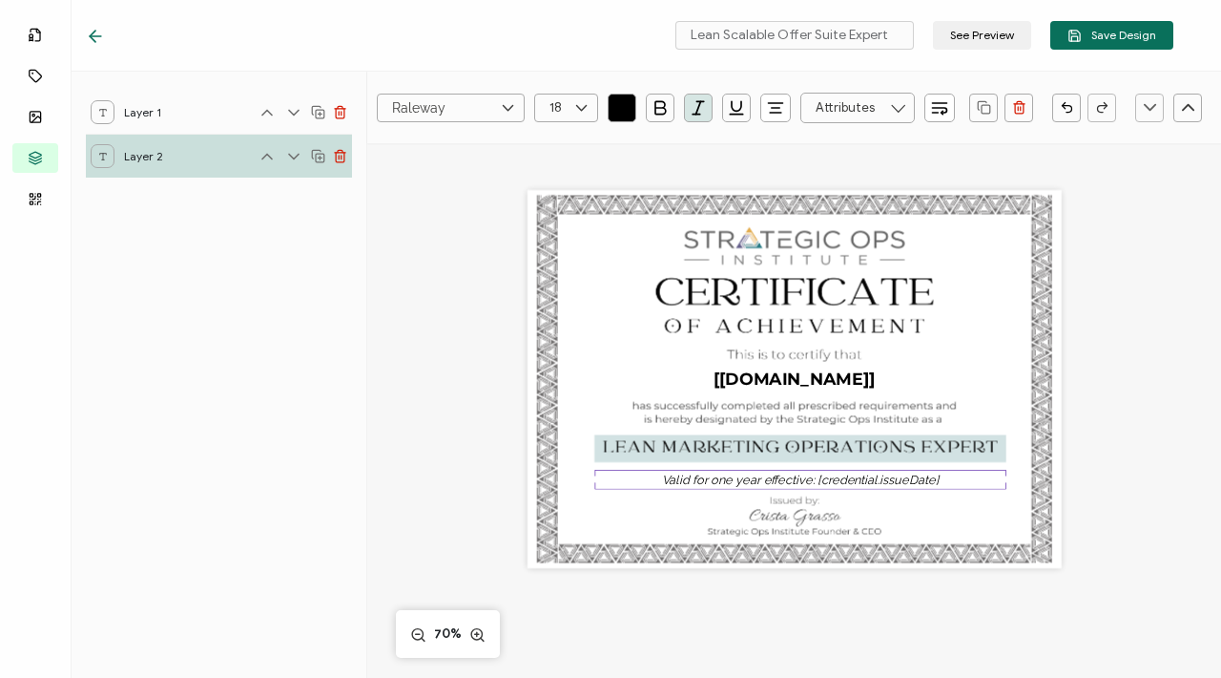
click at [211, 227] on div "Layer 1 Layer 2" at bounding box center [220, 375] width 296 height 606
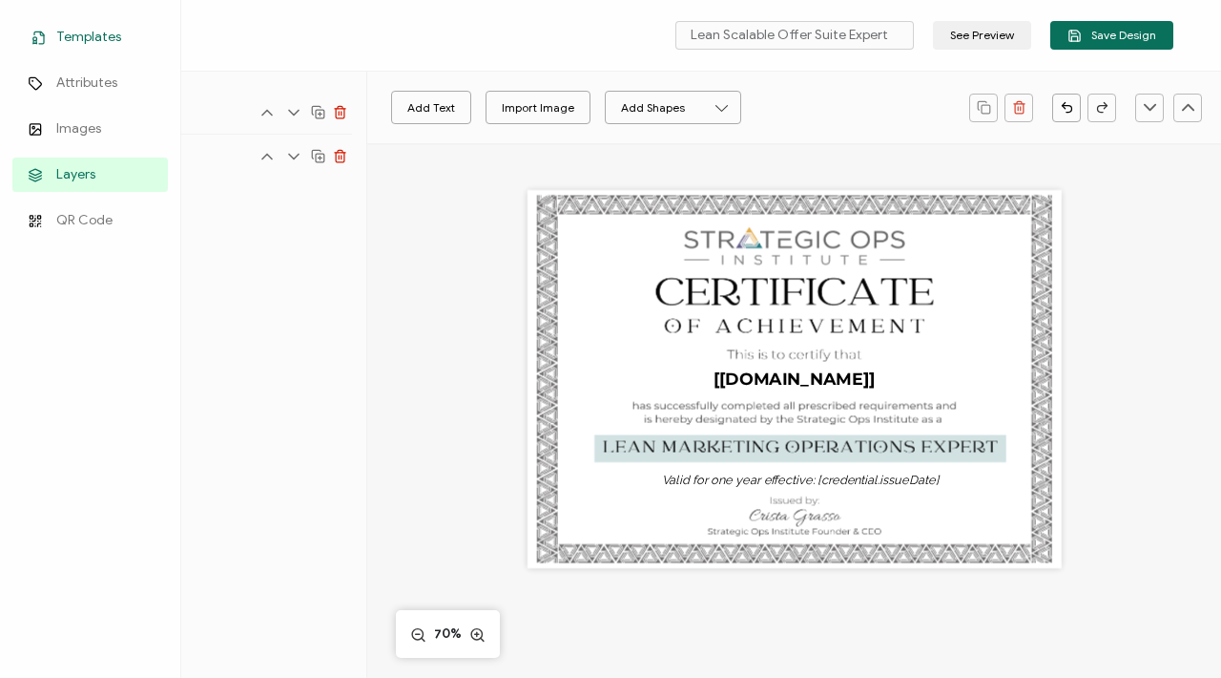
click at [44, 34] on icon at bounding box center [39, 37] width 10 height 12
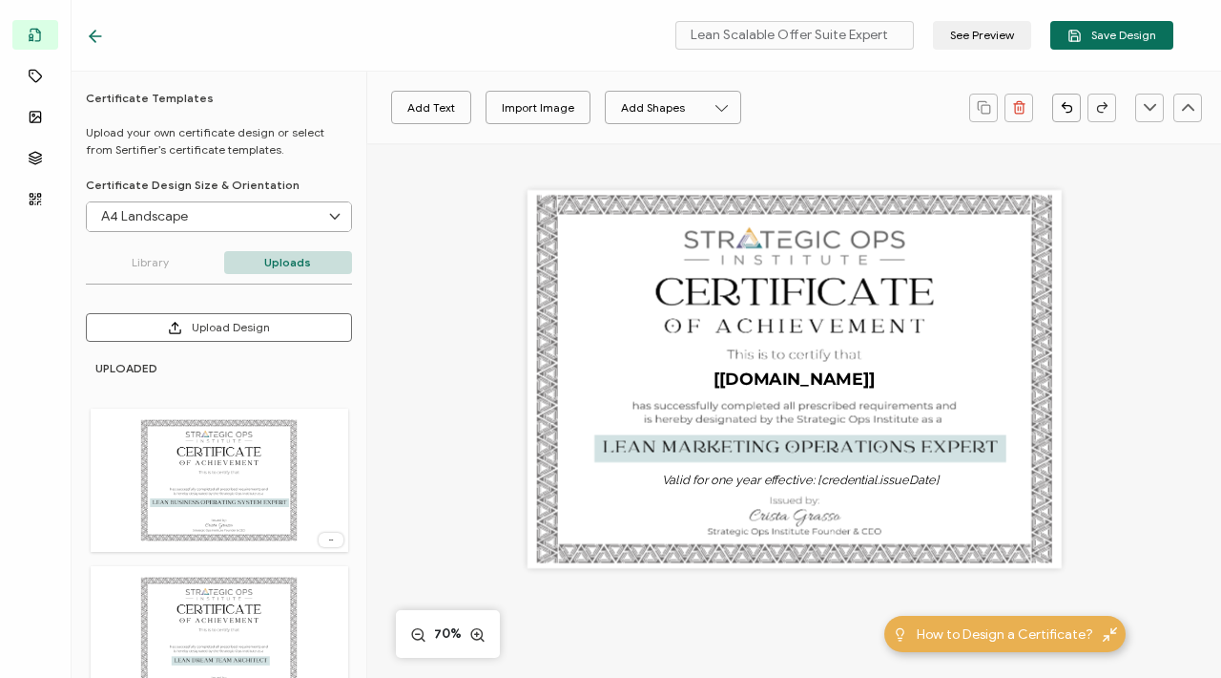
click at [213, 454] on img at bounding box center [218, 480] width 160 height 124
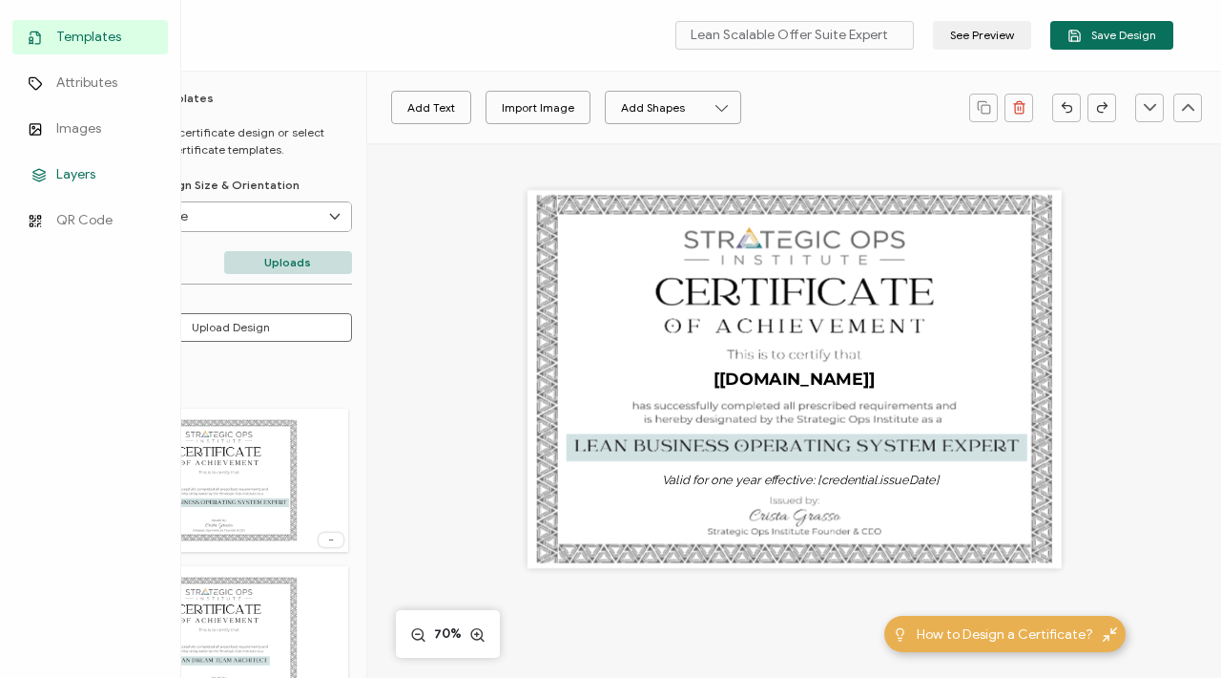
click at [56, 179] on span "Layers" at bounding box center [75, 174] width 39 height 19
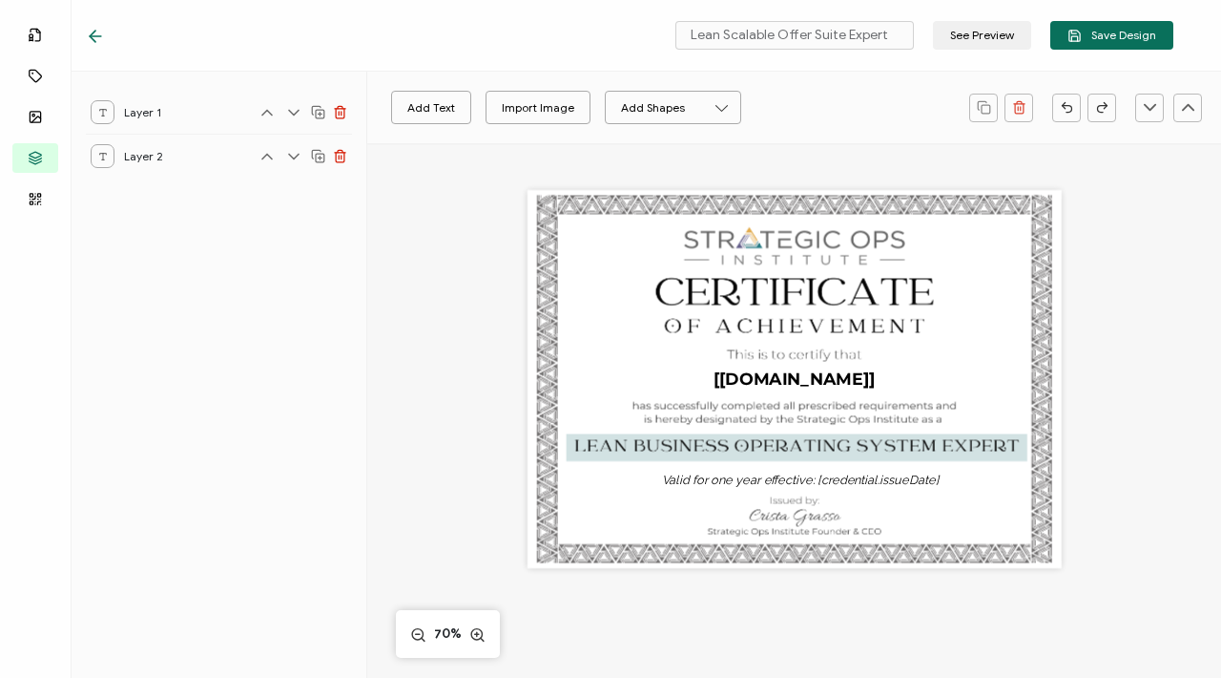
click at [96, 29] on icon at bounding box center [95, 36] width 19 height 19
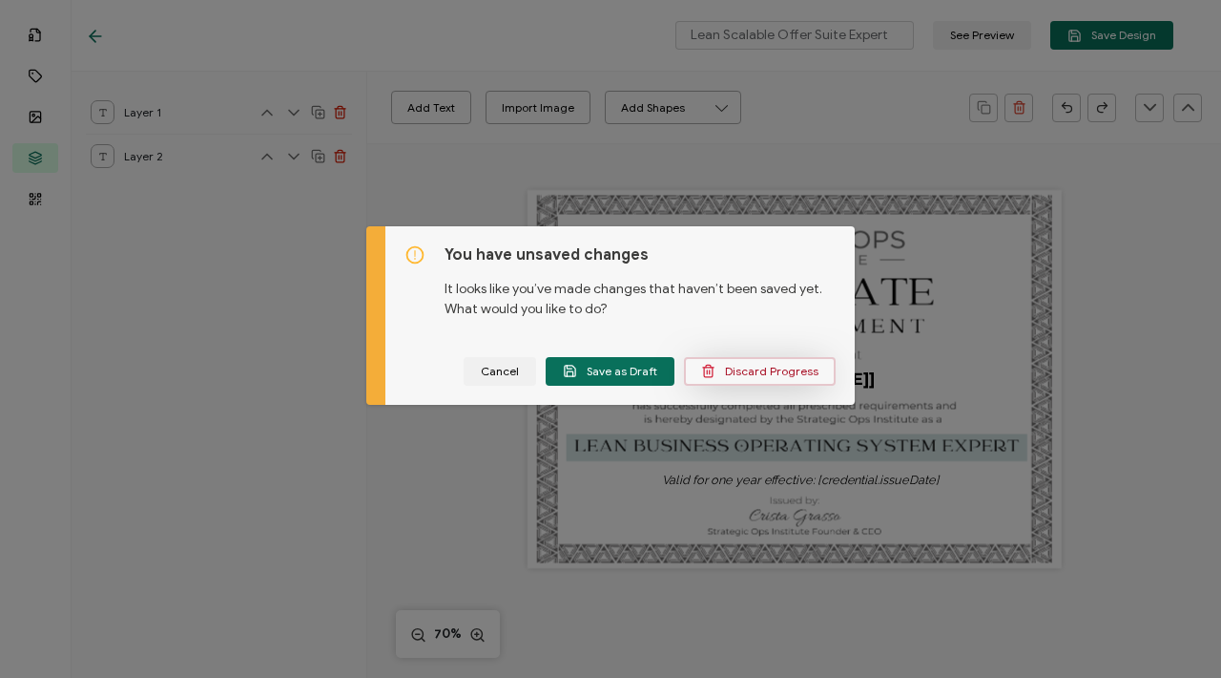
click at [736, 377] on span "Discard Progress" at bounding box center [759, 371] width 117 height 14
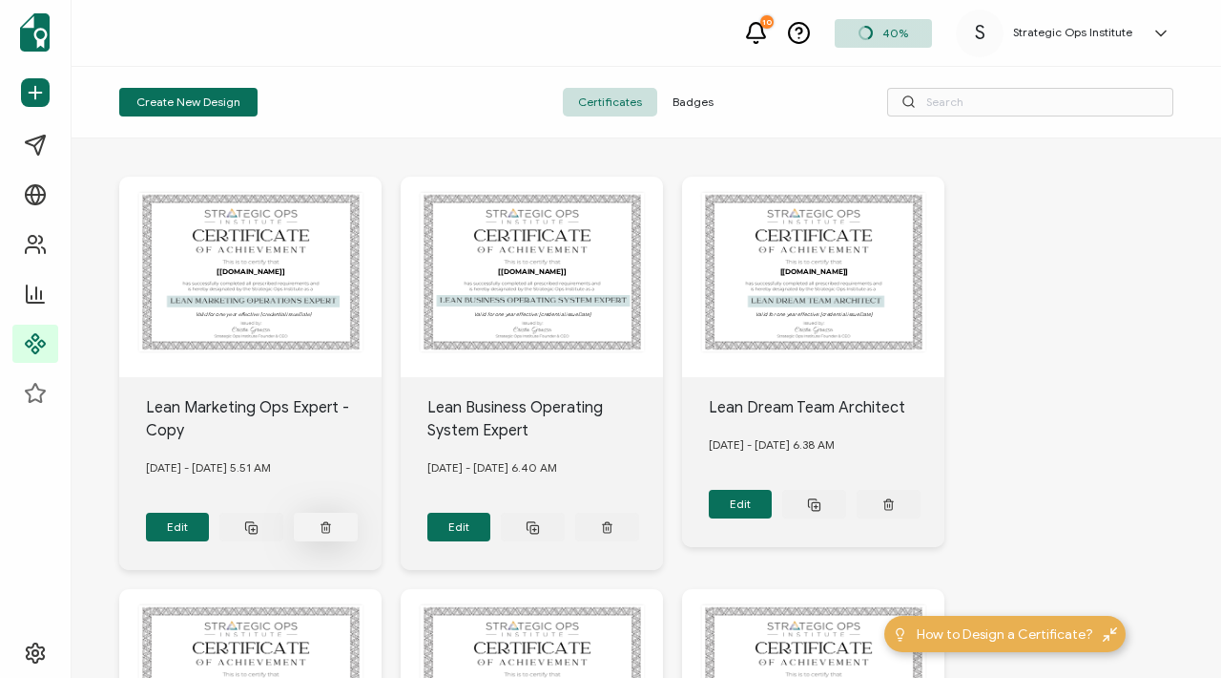
click at [313, 532] on button at bounding box center [326, 526] width 64 height 29
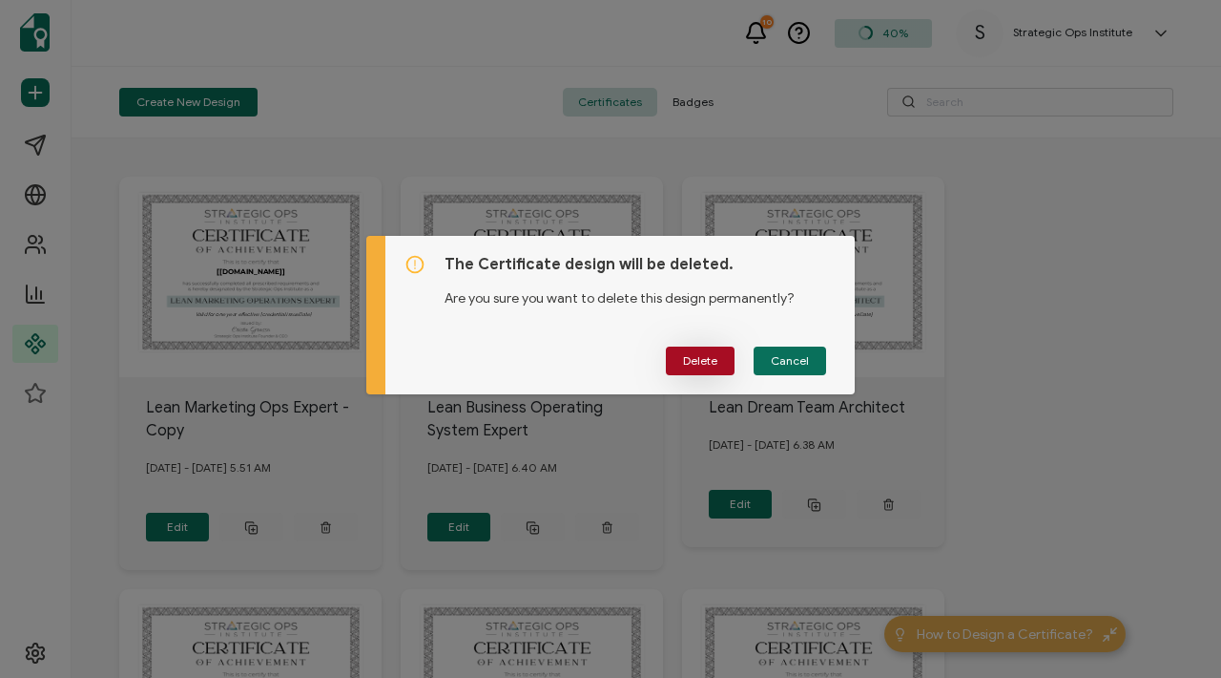
click at [698, 351] on button "Delete" at bounding box center [700, 360] width 69 height 29
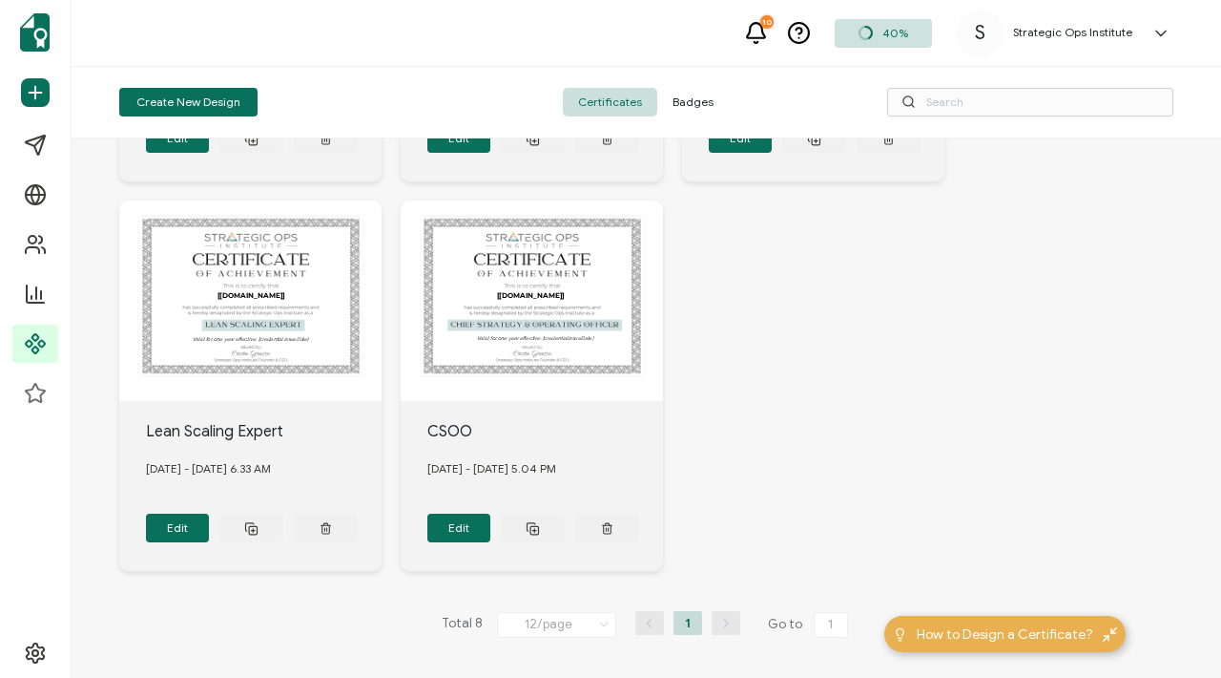
scroll to position [232, 0]
